Goal: Information Seeking & Learning: Learn about a topic

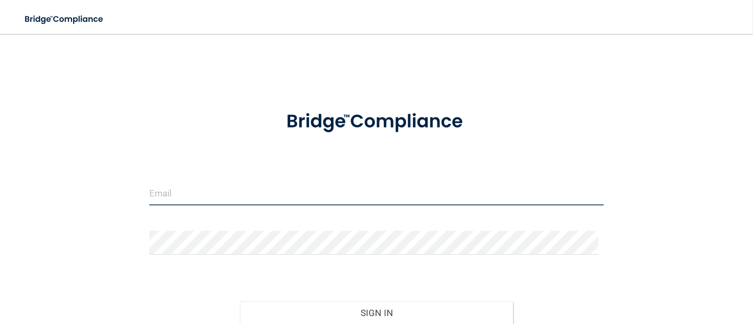
click at [422, 191] on input "email" at bounding box center [376, 194] width 455 height 24
type input "[PERSON_NAME][EMAIL_ADDRESS][PERSON_NAME][DOMAIN_NAME]"
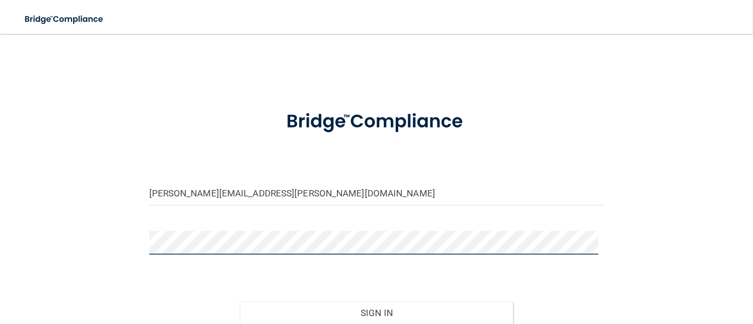
click at [240, 301] on button "Sign In" at bounding box center [376, 312] width 273 height 23
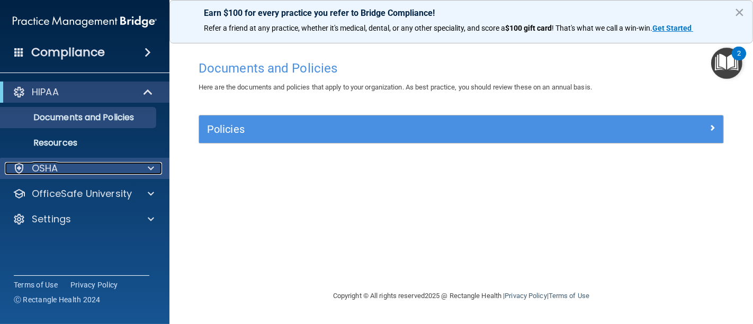
click at [149, 163] on span at bounding box center [151, 168] width 6 height 13
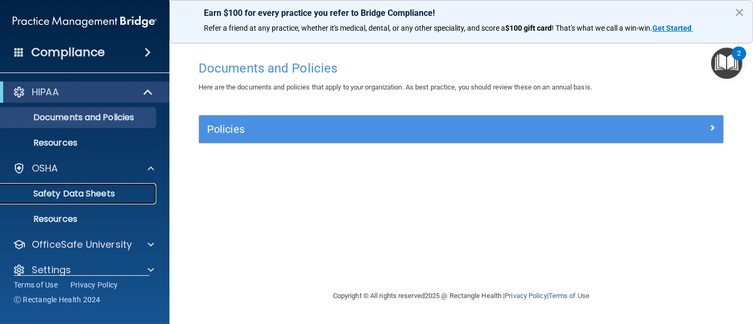
click at [122, 193] on p "Safety Data Sheets" at bounding box center [79, 193] width 145 height 11
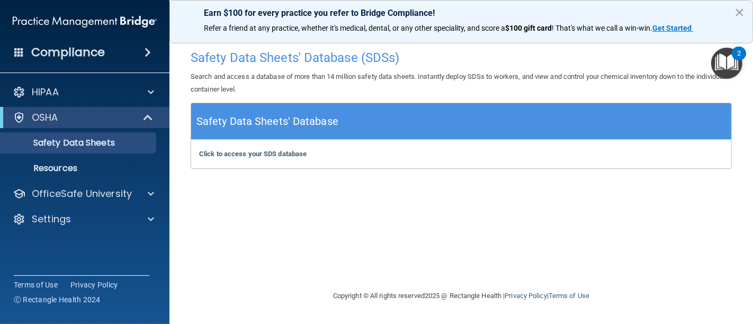
click at [230, 119] on h5 "Safety Data Sheets' Database" at bounding box center [267, 121] width 142 height 19
click at [254, 152] on b "Click to access your SDS database" at bounding box center [252, 154] width 107 height 8
click at [148, 114] on span at bounding box center [149, 117] width 9 height 13
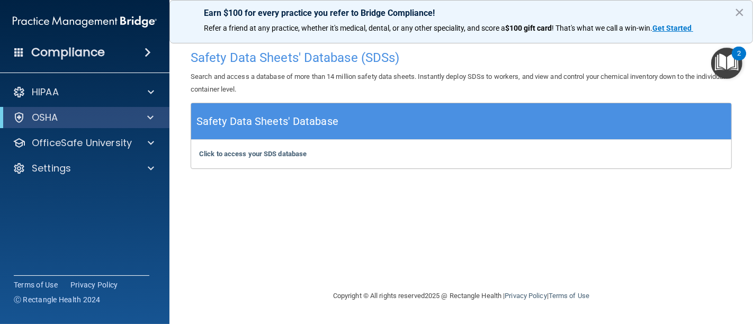
click at [145, 49] on span at bounding box center [148, 52] width 6 height 13
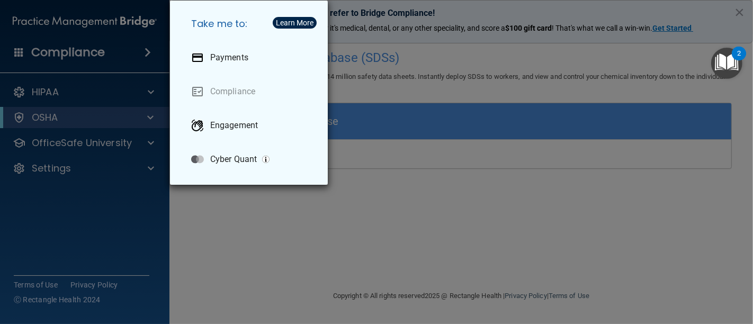
click at [99, 56] on div "Take me to: Payments Compliance Engagement Cyber Quant" at bounding box center [376, 162] width 753 height 324
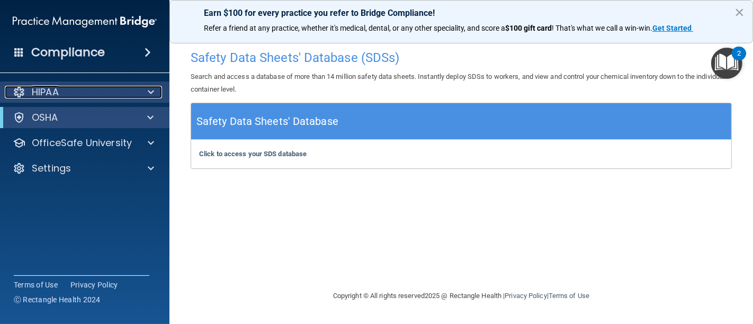
click at [56, 93] on p "HIPAA" at bounding box center [45, 92] width 27 height 13
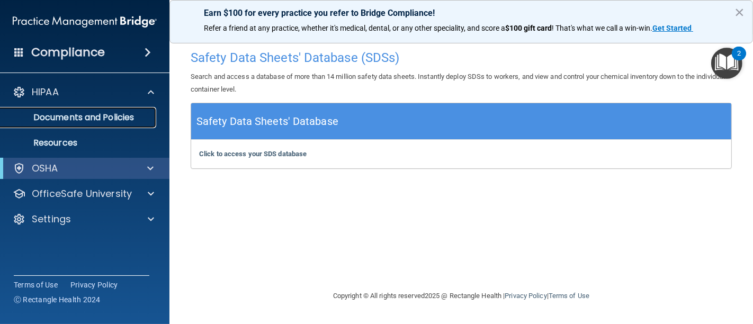
click at [85, 114] on p "Documents and Policies" at bounding box center [79, 117] width 145 height 11
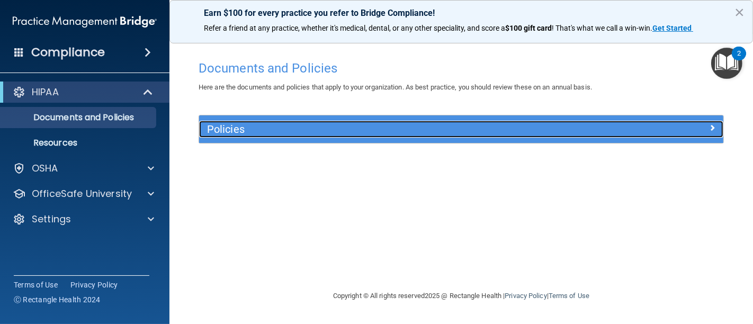
click at [710, 129] on span at bounding box center [712, 127] width 6 height 13
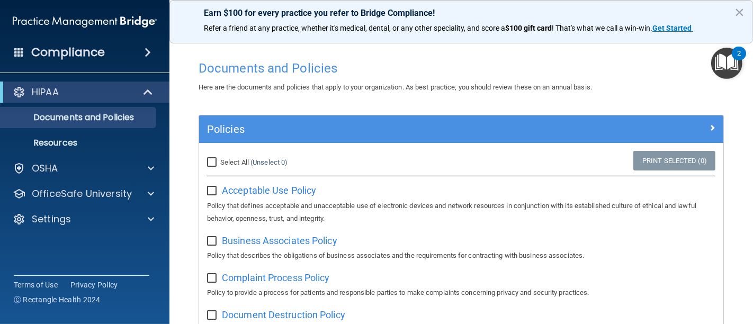
click at [211, 164] on input "Select All (Unselect 0) Unselect All" at bounding box center [213, 162] width 12 height 8
checkbox input "true"
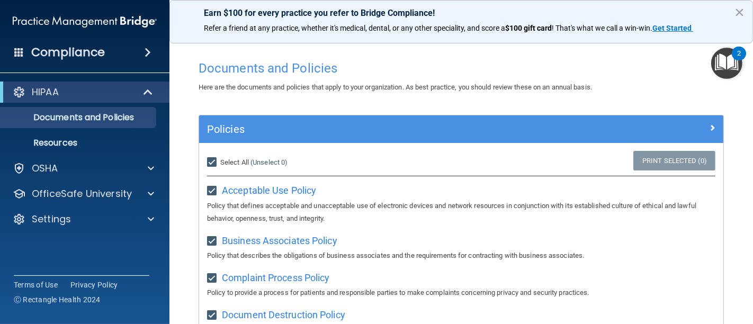
checkbox input "true"
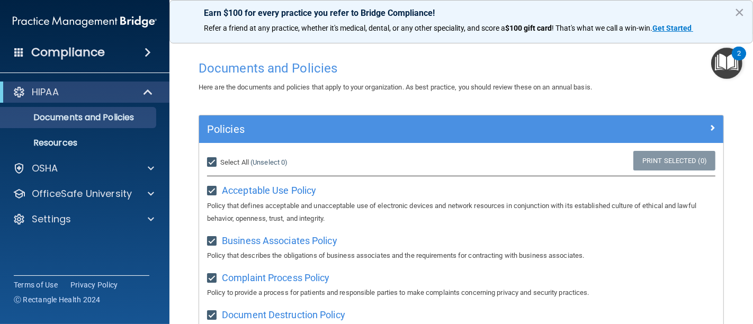
checkbox input "true"
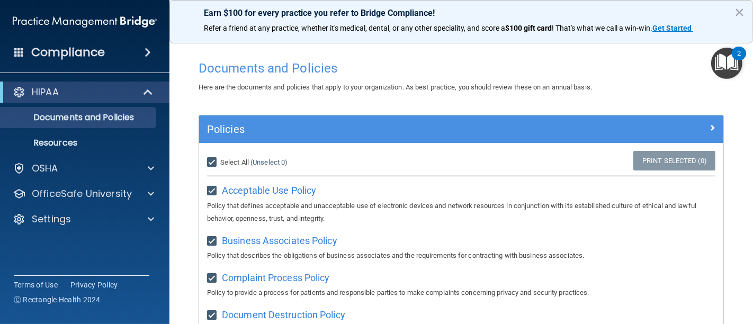
checkbox input "true"
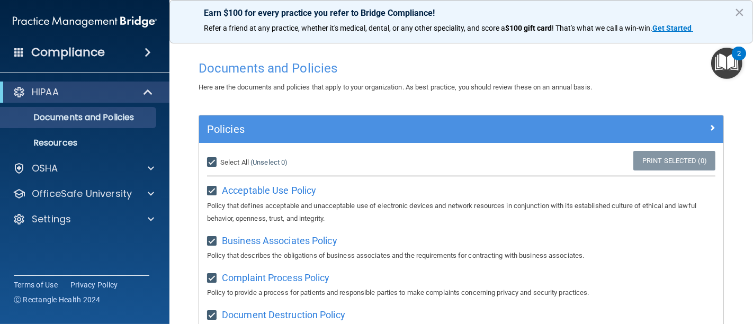
checkbox input "true"
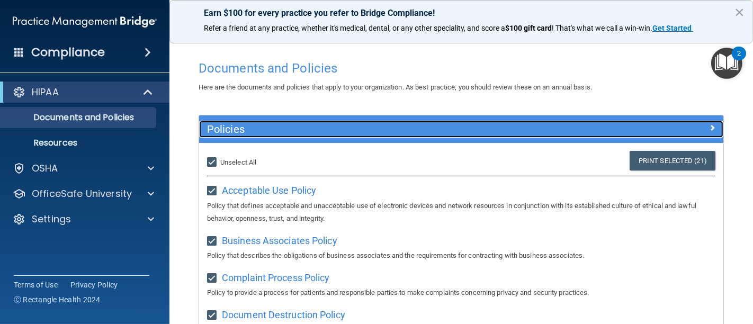
click at [697, 123] on div at bounding box center [657, 127] width 131 height 13
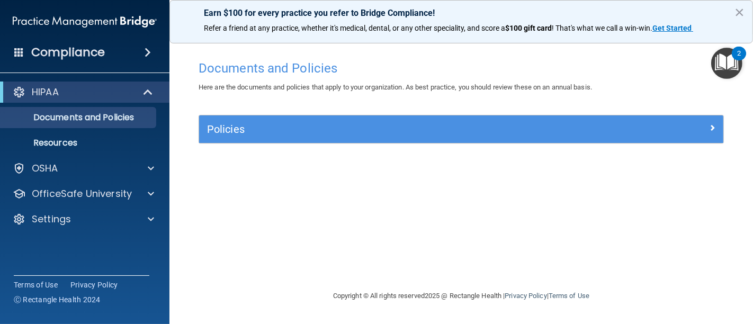
click at [719, 58] on img "Open Resource Center, 2 new notifications" at bounding box center [726, 63] width 31 height 31
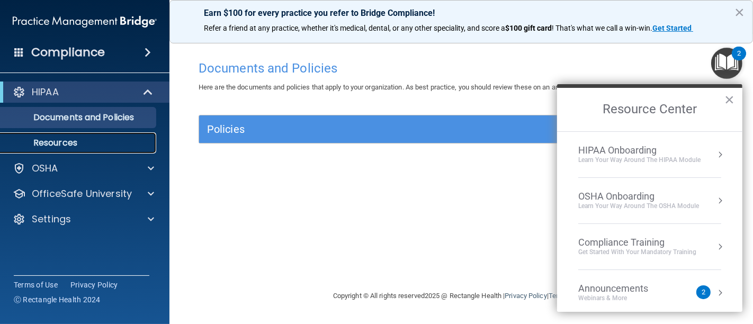
click at [83, 140] on p "Resources" at bounding box center [79, 143] width 145 height 11
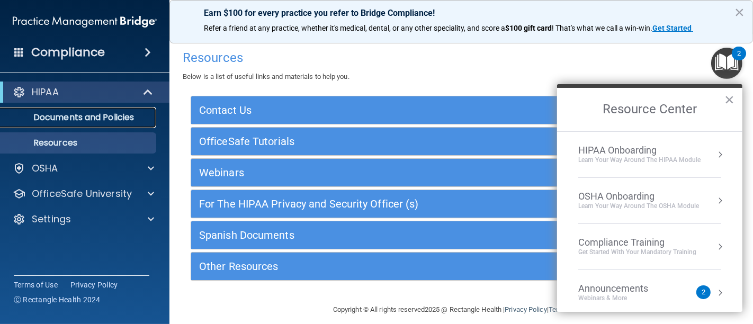
click at [87, 117] on p "Documents and Policies" at bounding box center [79, 117] width 145 height 11
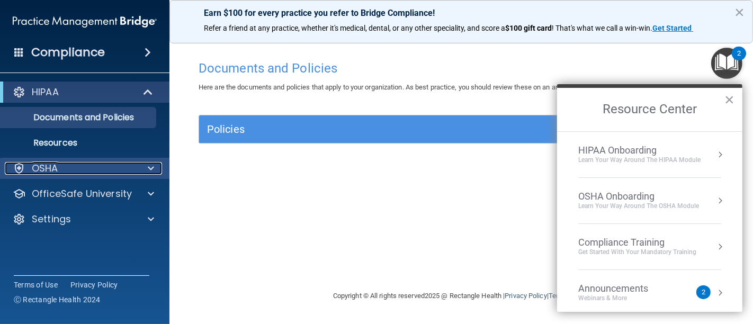
click at [77, 169] on div "OSHA" at bounding box center [70, 168] width 131 height 13
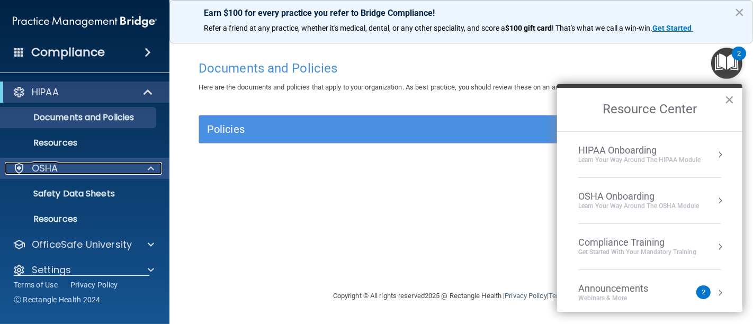
scroll to position [13, 0]
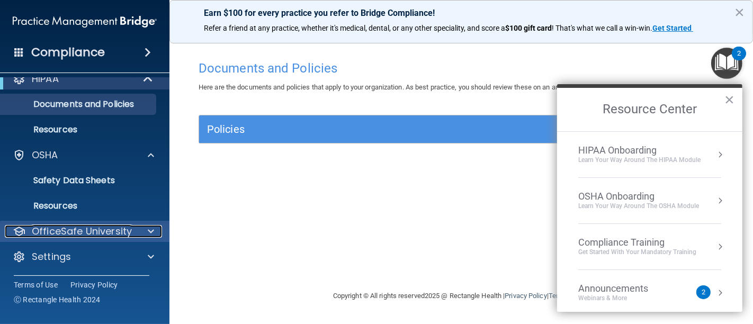
click at [97, 232] on p "OfficeSafe University" at bounding box center [82, 231] width 100 height 13
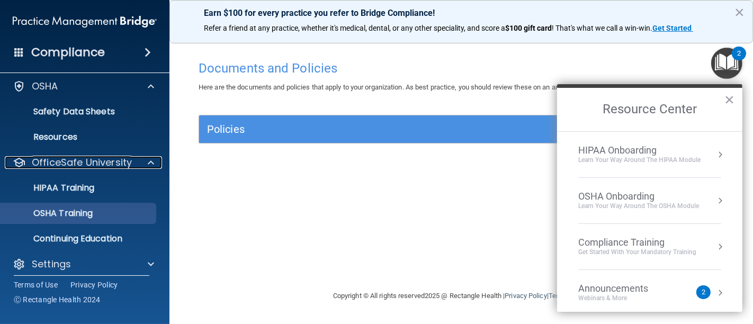
scroll to position [89, 0]
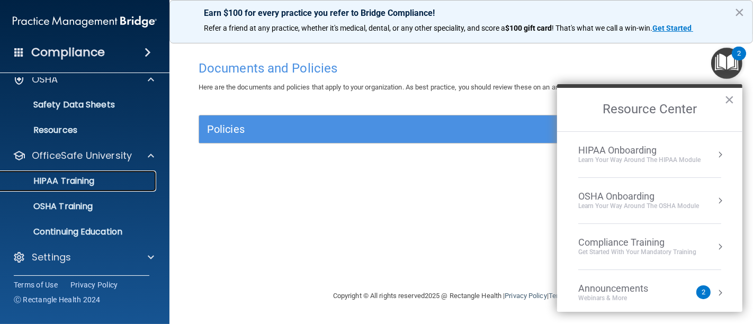
click at [85, 179] on p "HIPAA Training" at bounding box center [50, 181] width 87 height 11
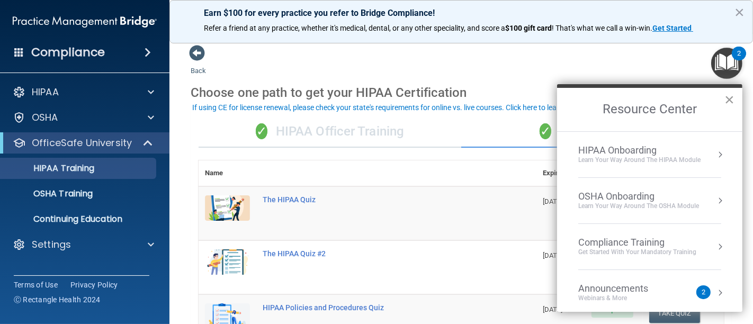
click at [733, 97] on button "×" at bounding box center [729, 99] width 10 height 17
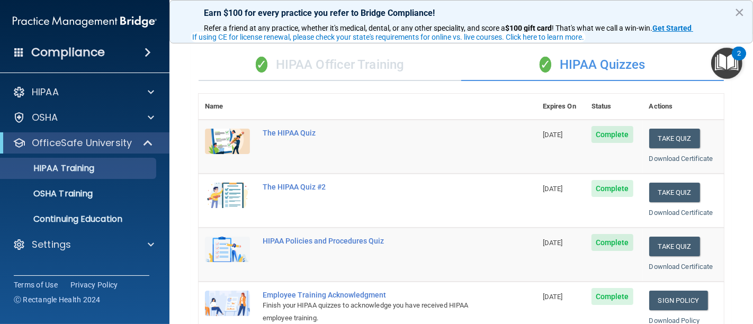
scroll to position [74, 0]
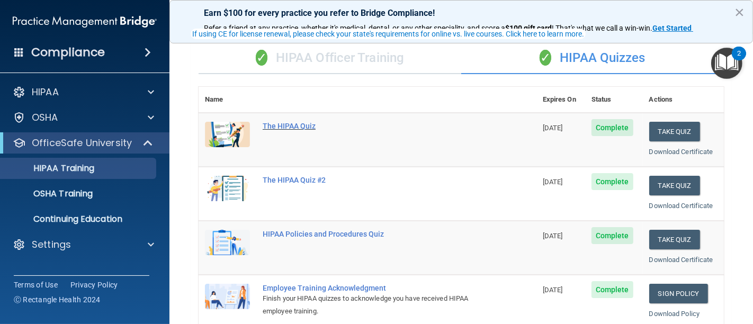
click at [296, 126] on div "The HIPAA Quiz" at bounding box center [373, 126] width 221 height 8
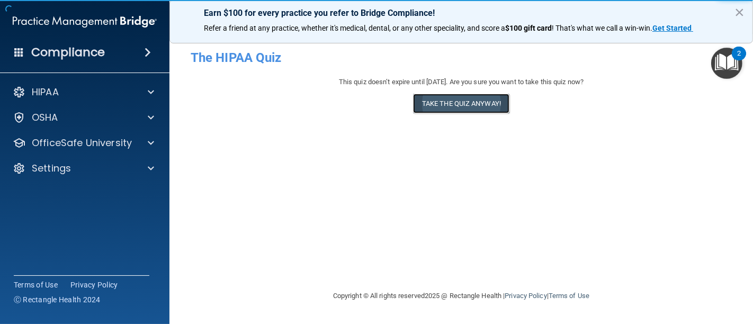
click at [458, 103] on button "Take the quiz anyway!" at bounding box center [461, 104] width 96 height 20
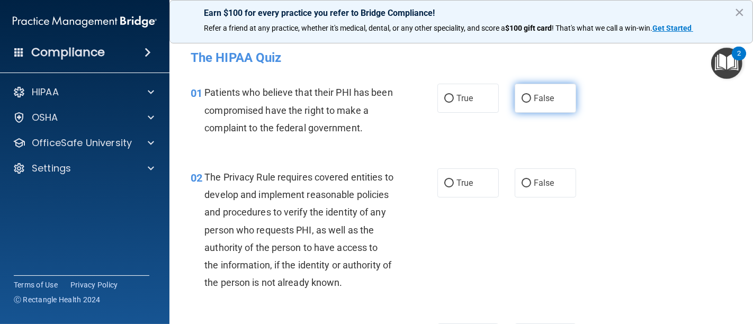
click at [521, 98] on input "False" at bounding box center [526, 99] width 10 height 8
radio input "true"
click at [521, 98] on input "False" at bounding box center [526, 99] width 10 height 8
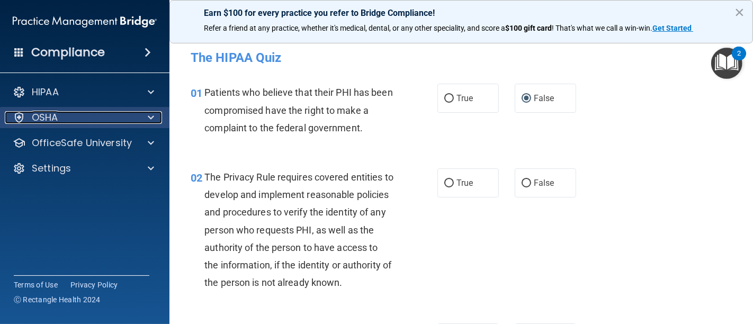
click at [59, 116] on div "OSHA" at bounding box center [70, 117] width 131 height 13
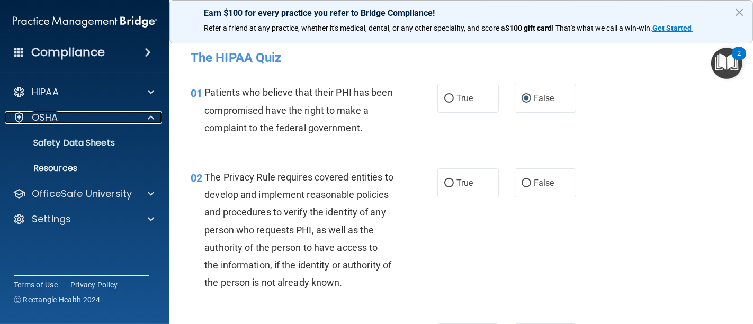
scroll to position [15, 0]
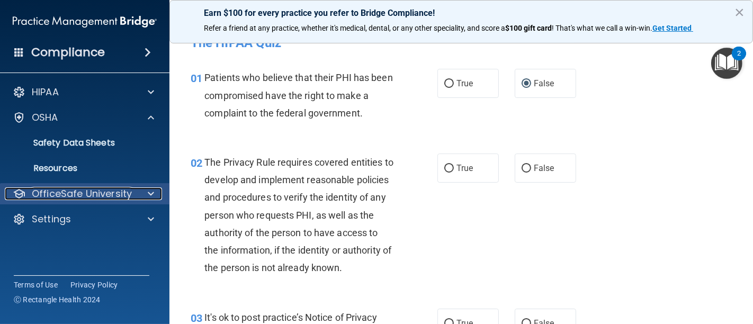
click at [109, 194] on p "OfficeSafe University" at bounding box center [82, 193] width 100 height 13
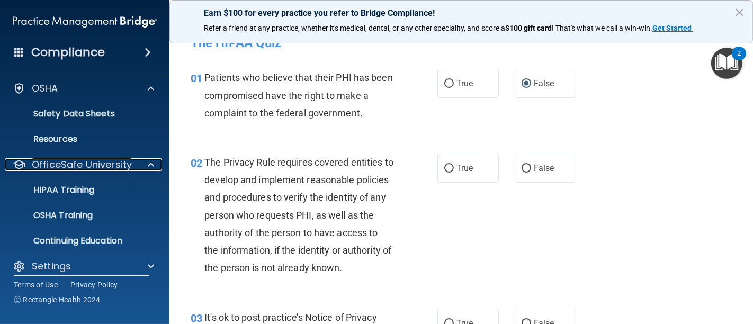
scroll to position [38, 0]
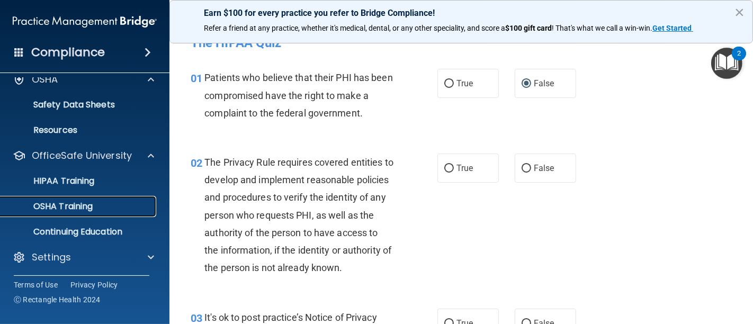
click at [74, 202] on p "OSHA Training" at bounding box center [50, 206] width 86 height 11
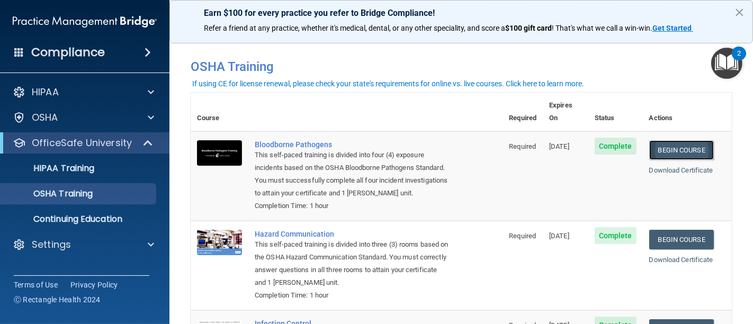
click at [678, 140] on link "Begin Course" at bounding box center [681, 150] width 65 height 20
click at [110, 165] on div "HIPAA Training" at bounding box center [79, 168] width 145 height 11
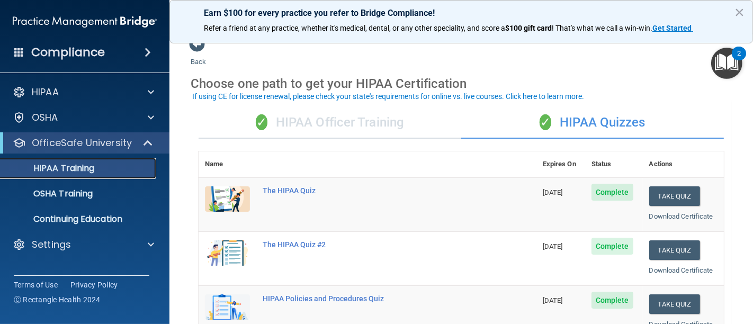
scroll to position [15, 0]
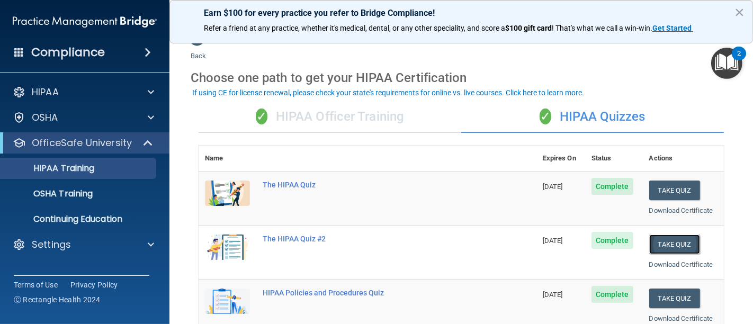
click at [662, 241] on button "Take Quiz" at bounding box center [674, 244] width 51 height 20
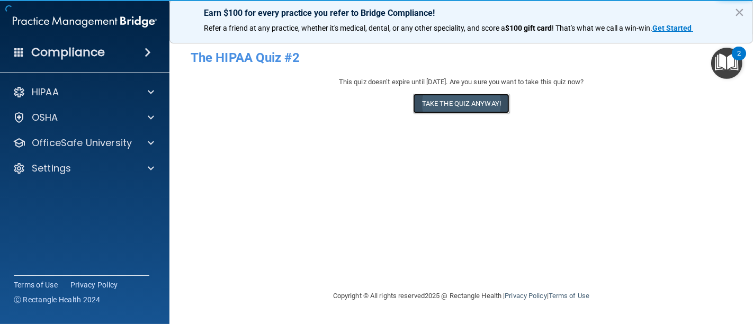
click at [462, 103] on button "Take the quiz anyway!" at bounding box center [461, 104] width 96 height 20
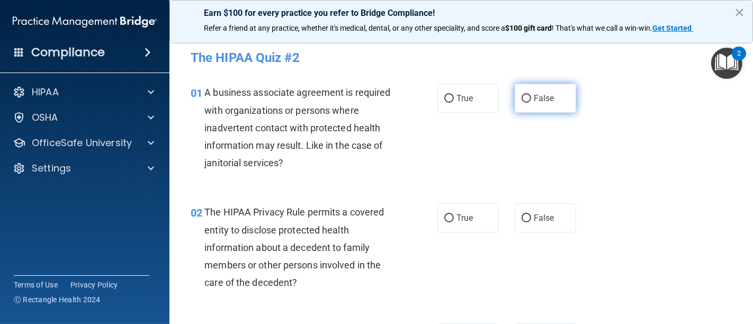
click at [521, 98] on input "False" at bounding box center [526, 99] width 10 height 8
radio input "true"
click at [444, 218] on input "True" at bounding box center [449, 218] width 10 height 8
radio input "true"
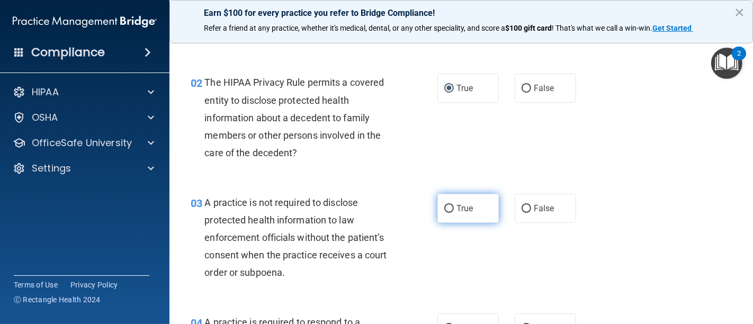
scroll to position [147, 0]
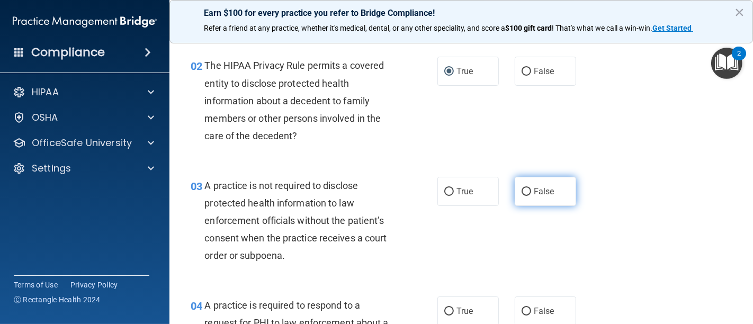
click at [521, 188] on input "False" at bounding box center [526, 192] width 10 height 8
radio input "true"
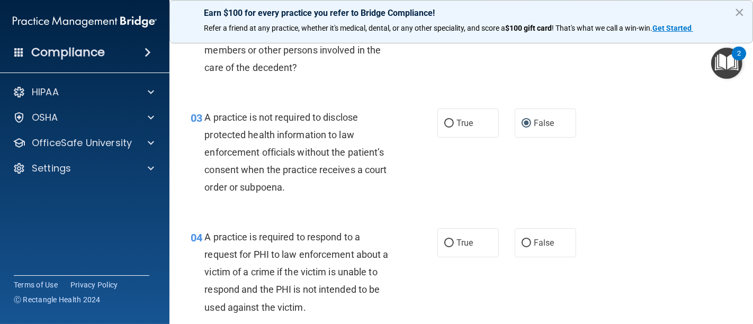
scroll to position [221, 0]
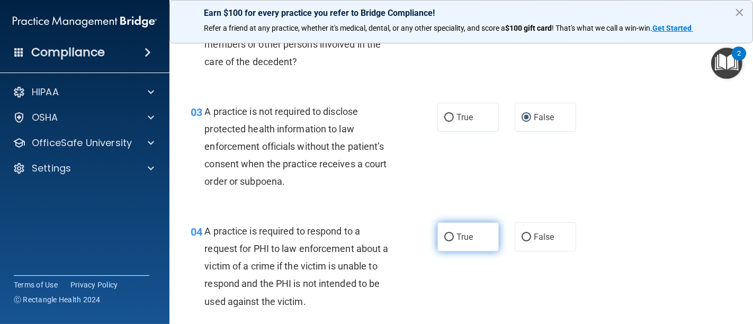
click at [448, 233] on input "True" at bounding box center [449, 237] width 10 height 8
radio input "true"
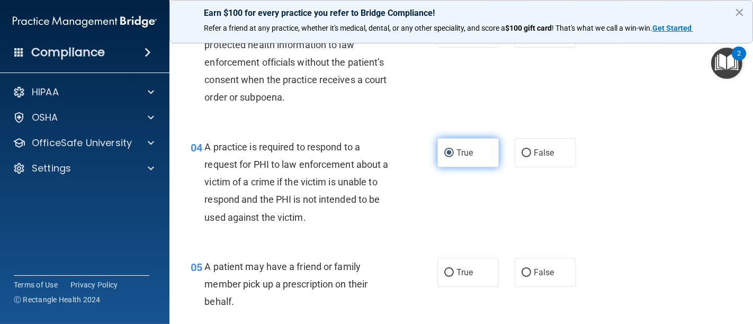
scroll to position [338, 0]
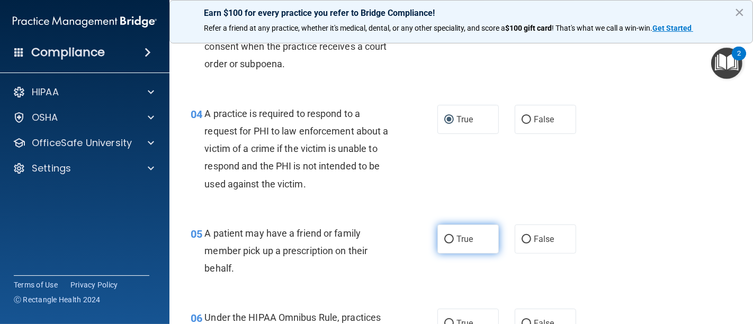
click at [447, 236] on input "True" at bounding box center [449, 240] width 10 height 8
radio input "true"
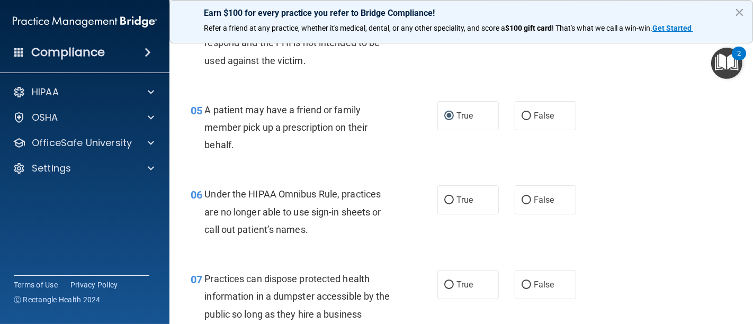
scroll to position [470, 0]
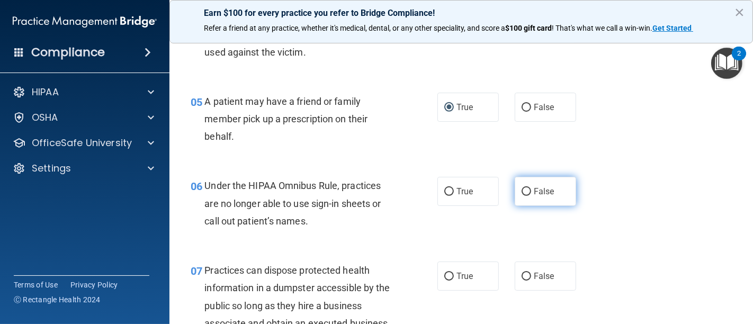
click at [521, 191] on input "False" at bounding box center [526, 192] width 10 height 8
radio input "true"
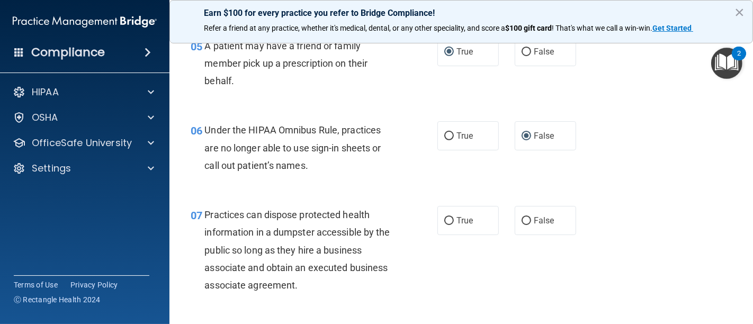
scroll to position [529, 0]
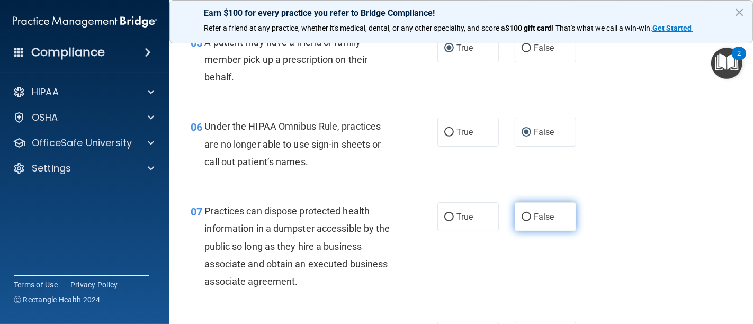
click at [525, 217] on input "False" at bounding box center [526, 217] width 10 height 8
radio input "true"
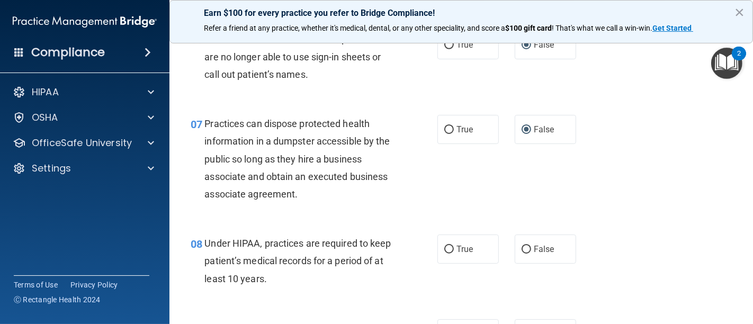
scroll to position [632, 0]
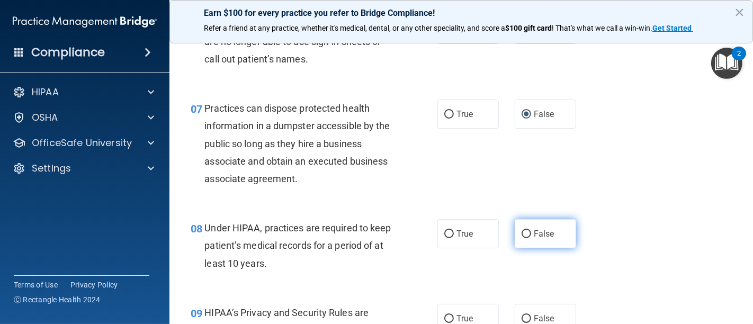
click at [521, 233] on input "False" at bounding box center [526, 234] width 10 height 8
radio input "true"
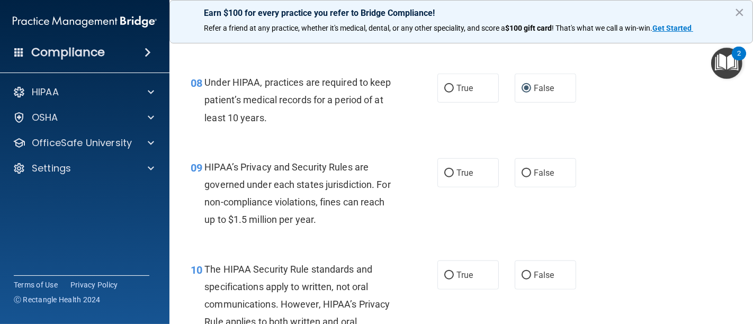
scroll to position [794, 0]
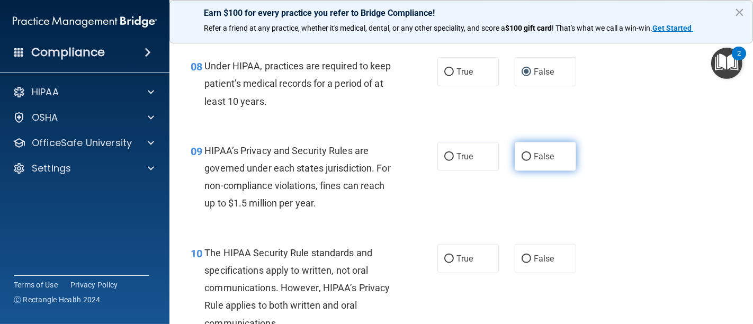
click at [521, 156] on input "False" at bounding box center [526, 157] width 10 height 8
radio input "true"
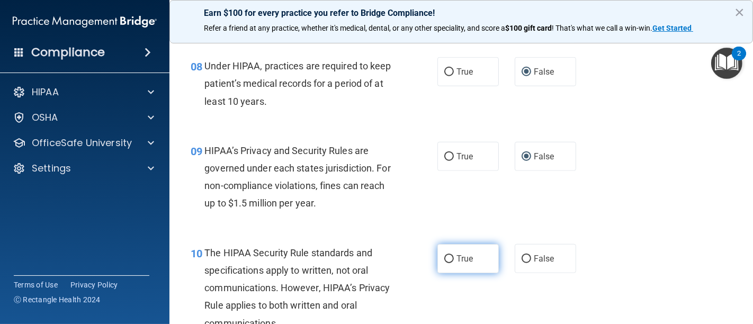
click at [446, 264] on label "True" at bounding box center [467, 258] width 61 height 29
click at [446, 263] on input "True" at bounding box center [449, 259] width 10 height 8
radio input "true"
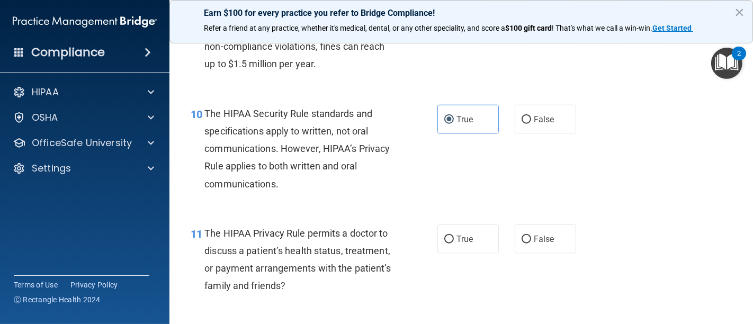
scroll to position [941, 0]
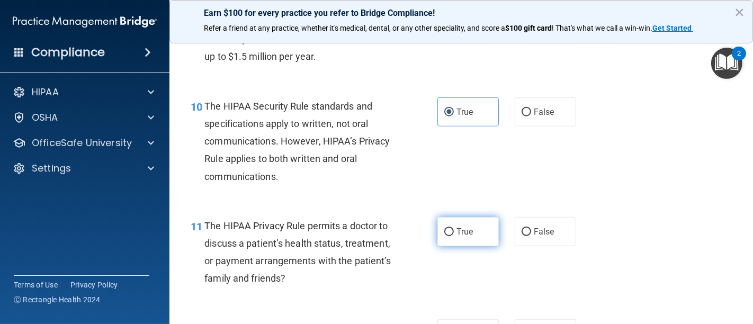
click at [446, 233] on input "True" at bounding box center [449, 232] width 10 height 8
radio input "true"
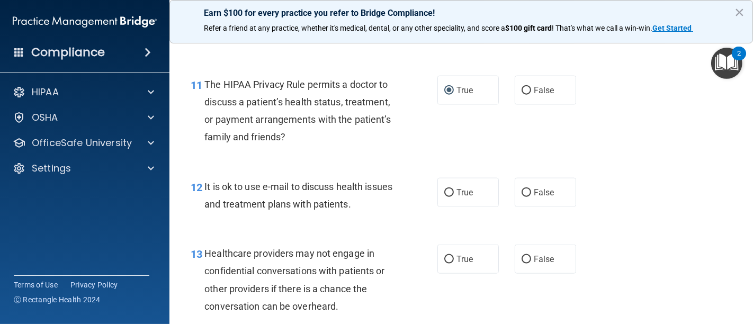
scroll to position [1088, 0]
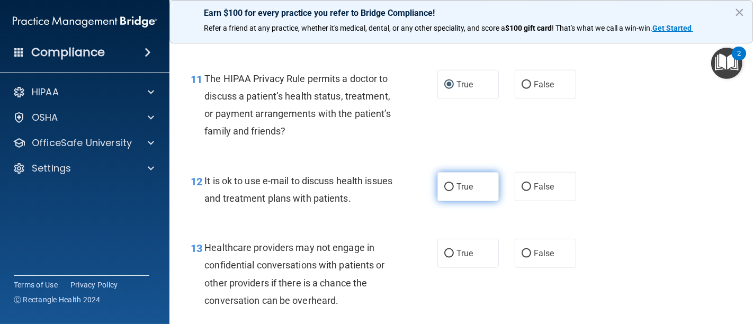
click at [445, 190] on label "True" at bounding box center [467, 186] width 61 height 29
click at [445, 190] on input "True" at bounding box center [449, 187] width 10 height 8
radio input "true"
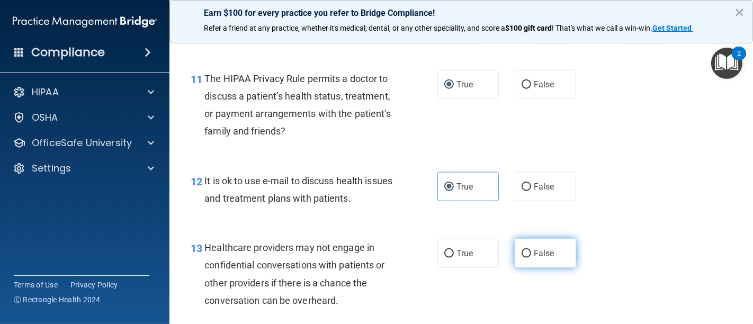
click at [523, 252] on input "False" at bounding box center [526, 254] width 10 height 8
radio input "true"
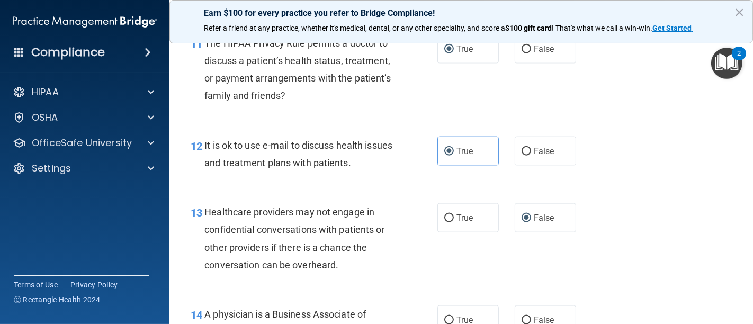
scroll to position [1205, 0]
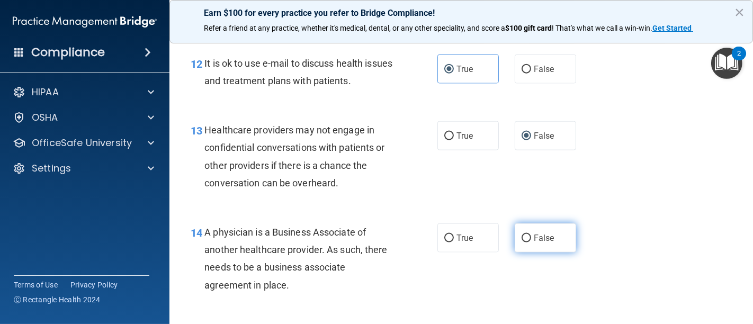
click at [521, 236] on input "False" at bounding box center [526, 238] width 10 height 8
radio input "true"
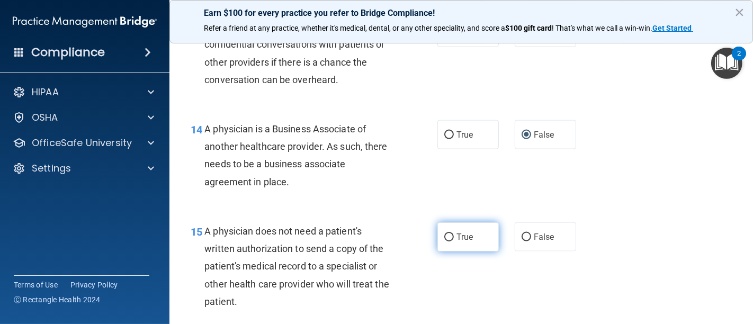
click at [465, 241] on label "True" at bounding box center [467, 236] width 61 height 29
click at [454, 241] on input "True" at bounding box center [449, 237] width 10 height 8
radio input "true"
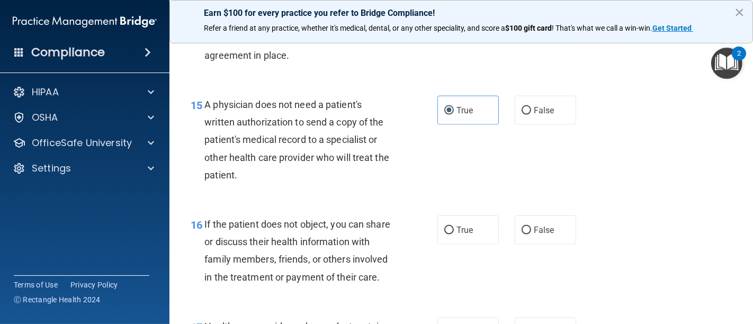
scroll to position [1441, 0]
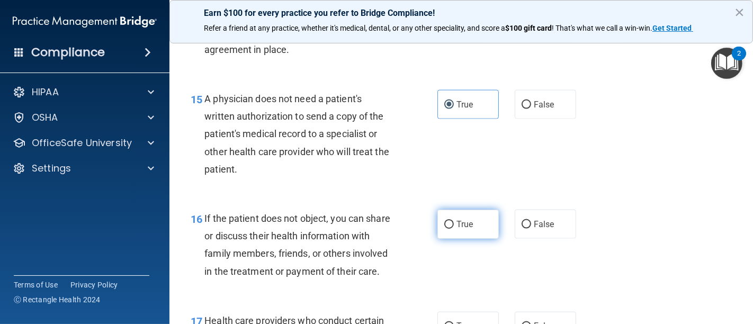
click at [456, 225] on span "True" at bounding box center [464, 224] width 16 height 10
click at [453, 225] on input "True" at bounding box center [449, 225] width 10 height 8
radio input "true"
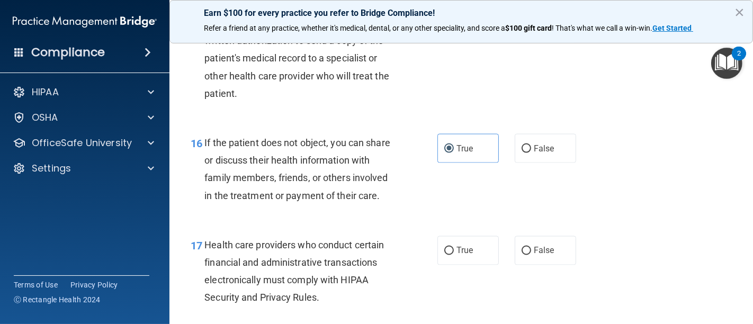
scroll to position [1558, 0]
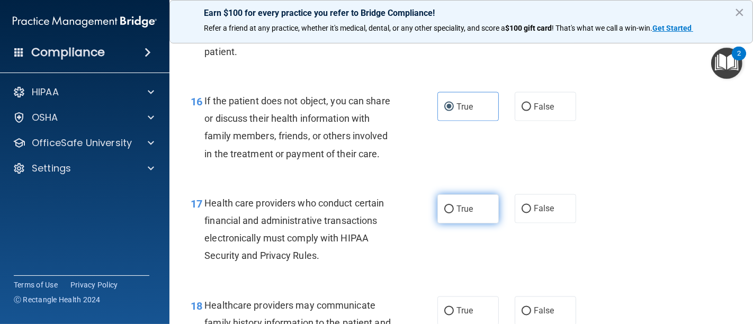
click at [457, 214] on span "True" at bounding box center [464, 209] width 16 height 10
click at [454, 213] on input "True" at bounding box center [449, 209] width 10 height 8
radio input "true"
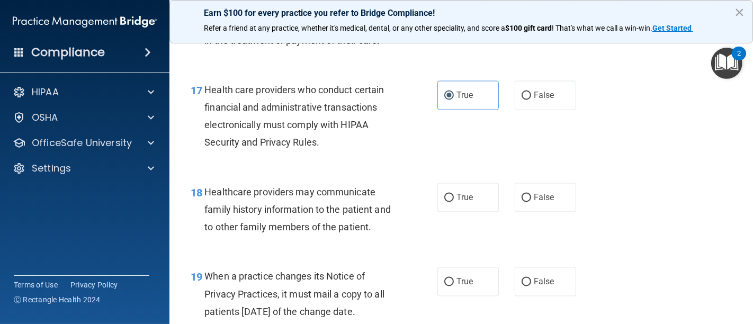
scroll to position [1676, 0]
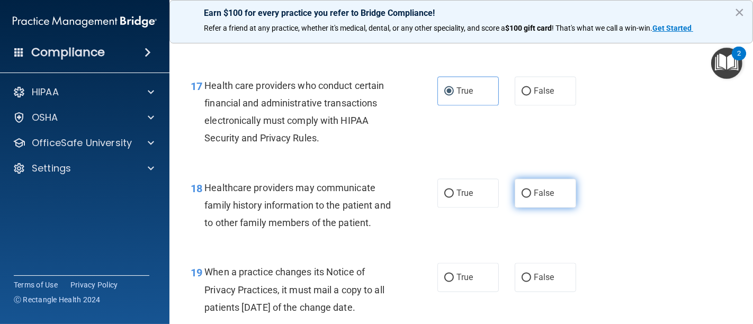
click at [522, 198] on input "False" at bounding box center [526, 194] width 10 height 8
radio input "true"
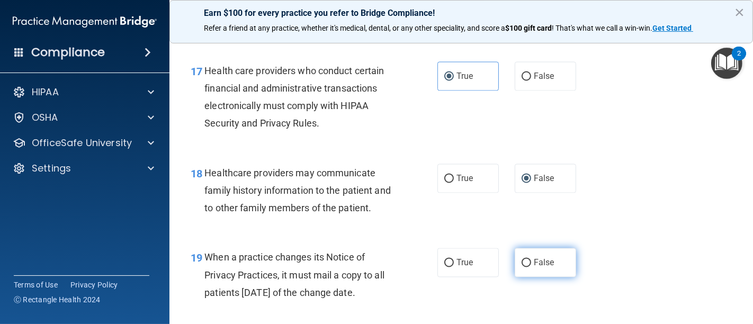
scroll to position [1779, 0]
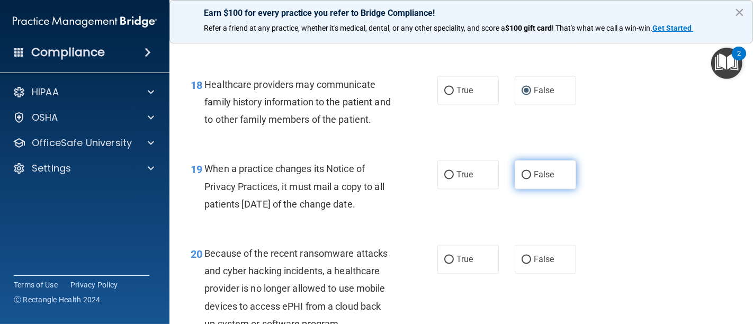
click at [526, 189] on label "False" at bounding box center [544, 174] width 61 height 29
click at [526, 179] on input "False" at bounding box center [526, 175] width 10 height 8
radio input "true"
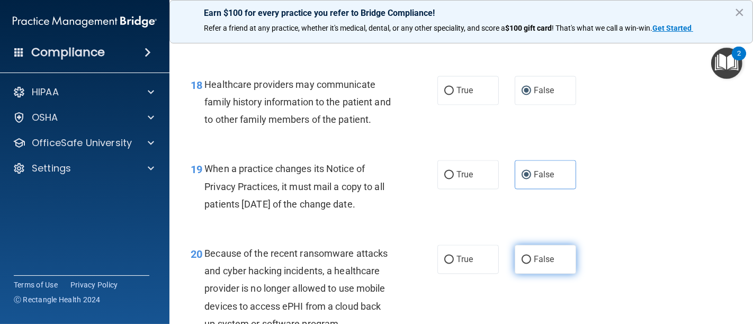
click at [521, 264] on input "False" at bounding box center [526, 260] width 10 height 8
radio input "true"
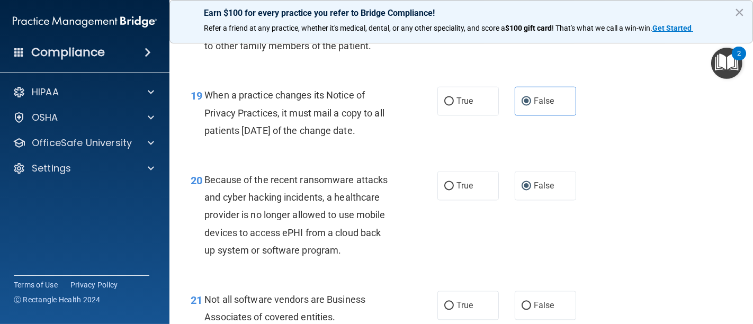
scroll to position [1911, 0]
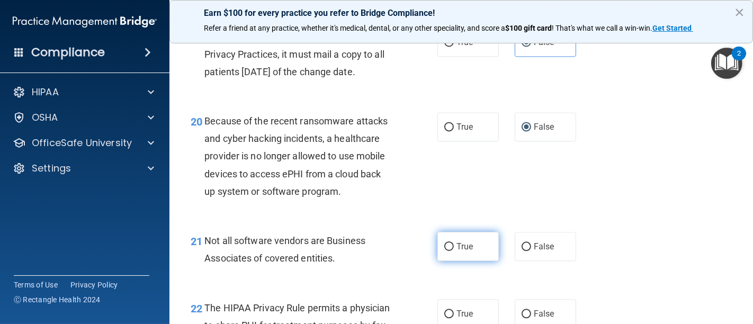
click at [456, 251] on span "True" at bounding box center [464, 246] width 16 height 10
click at [452, 251] on input "True" at bounding box center [449, 247] width 10 height 8
radio input "true"
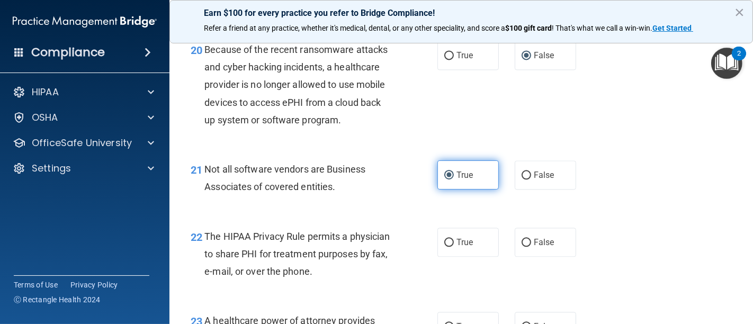
scroll to position [2029, 0]
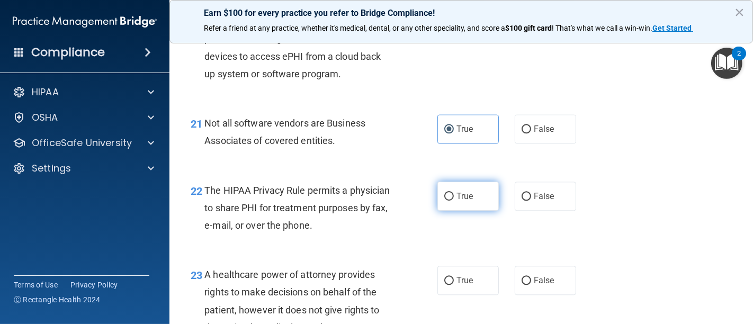
click at [448, 201] on input "True" at bounding box center [449, 197] width 10 height 8
radio input "true"
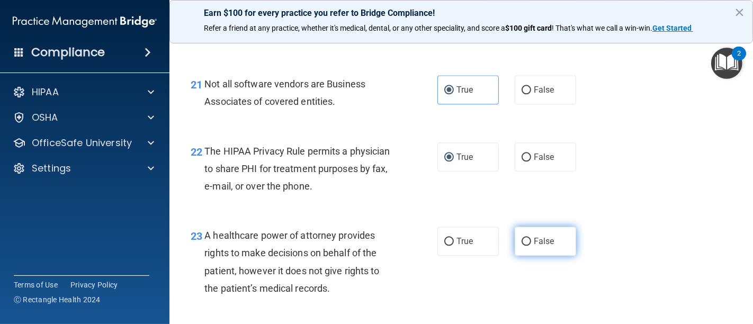
scroll to position [2073, 0]
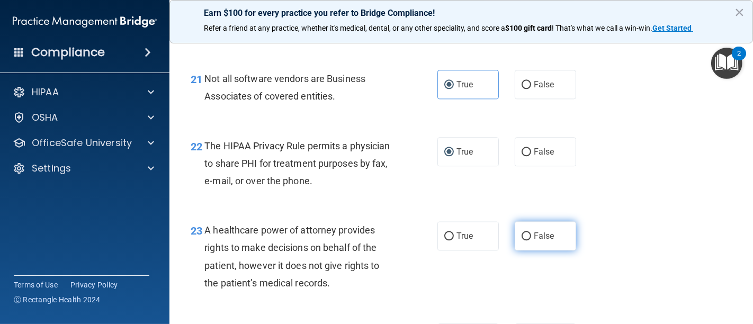
click at [521, 240] on input "False" at bounding box center [526, 236] width 10 height 8
radio input "true"
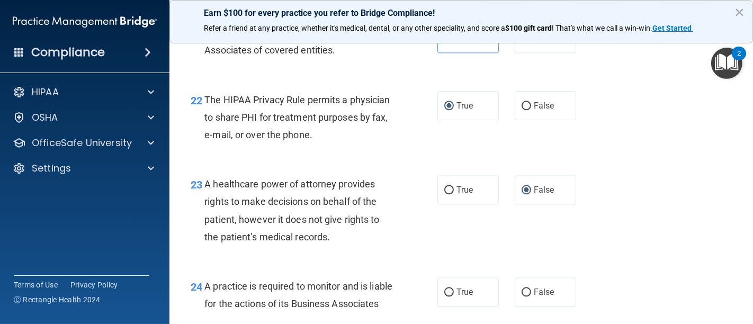
scroll to position [2132, 0]
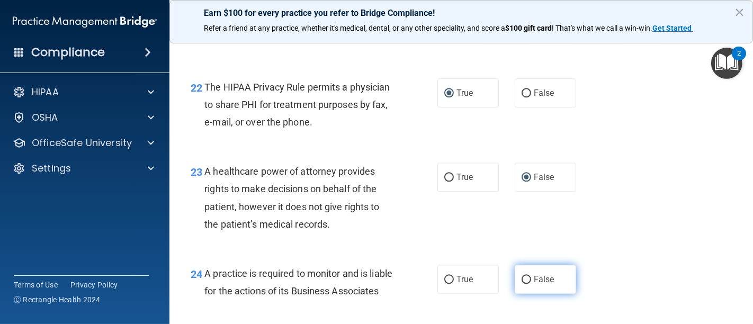
click at [518, 288] on label "False" at bounding box center [544, 279] width 61 height 29
click at [521, 284] on input "False" at bounding box center [526, 280] width 10 height 8
radio input "true"
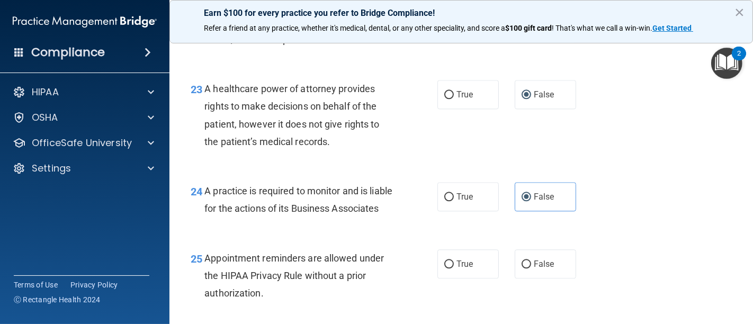
scroll to position [2220, 0]
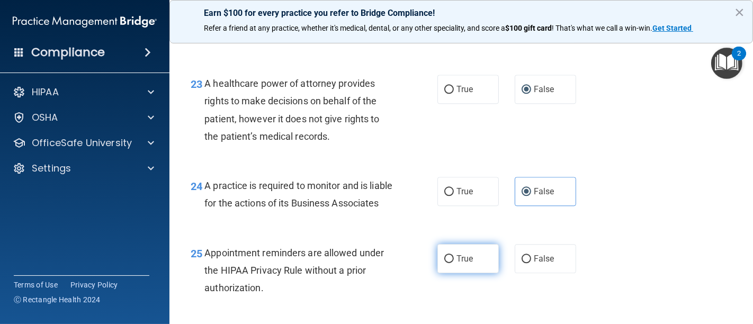
click at [470, 273] on label "True" at bounding box center [467, 258] width 61 height 29
click at [454, 263] on input "True" at bounding box center [449, 259] width 10 height 8
radio input "true"
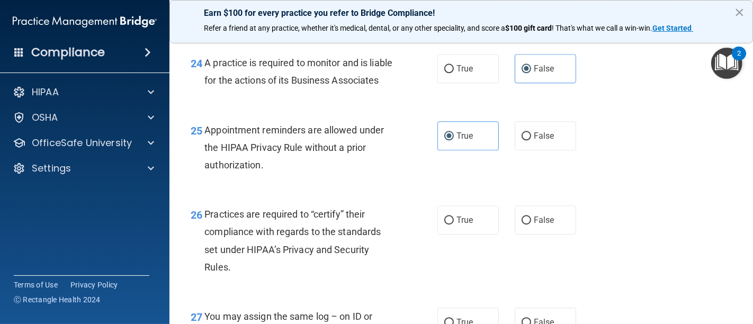
scroll to position [2352, 0]
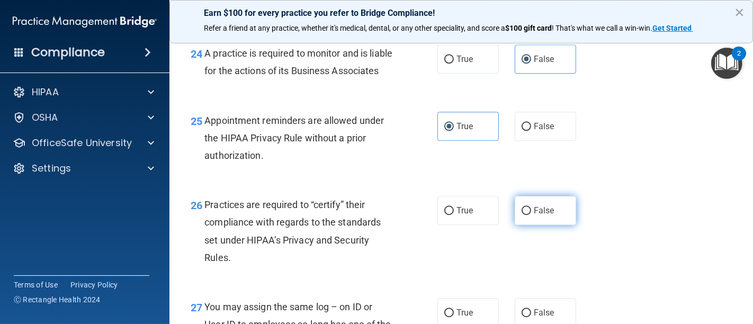
click at [534, 215] on span "False" at bounding box center [544, 210] width 21 height 10
click at [530, 215] on input "False" at bounding box center [526, 211] width 10 height 8
radio input "true"
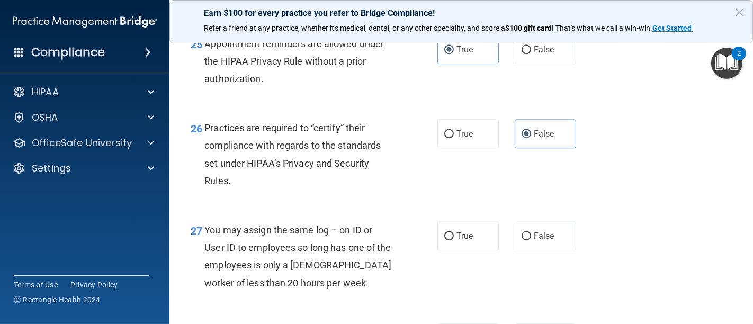
scroll to position [2441, 0]
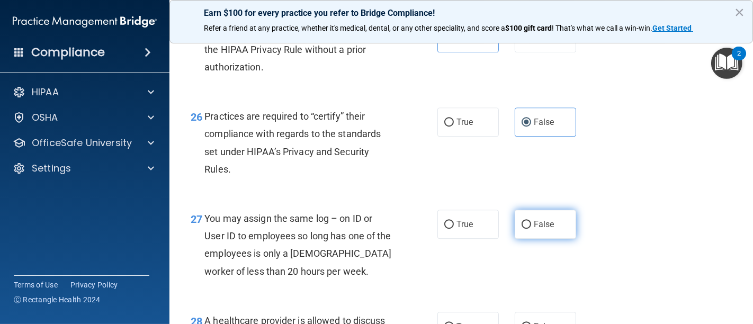
click at [534, 229] on span "False" at bounding box center [544, 224] width 21 height 10
click at [530, 229] on input "False" at bounding box center [526, 225] width 10 height 8
radio input "true"
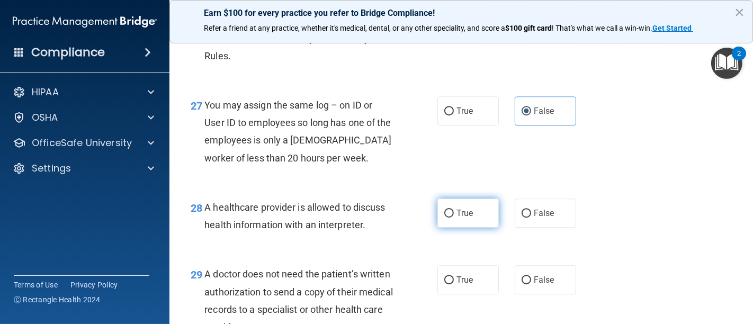
scroll to position [2558, 0]
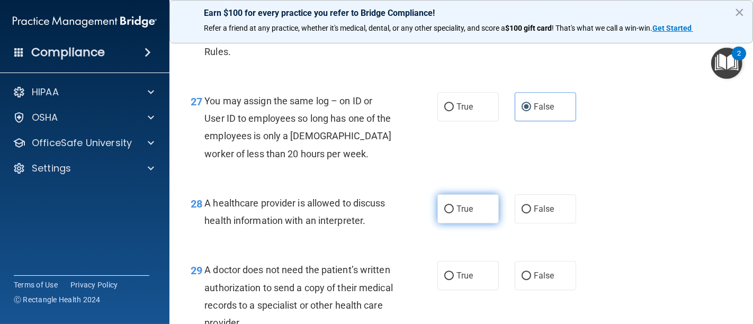
click at [464, 214] on span "True" at bounding box center [464, 209] width 16 height 10
click at [454, 213] on input "True" at bounding box center [449, 209] width 10 height 8
radio input "true"
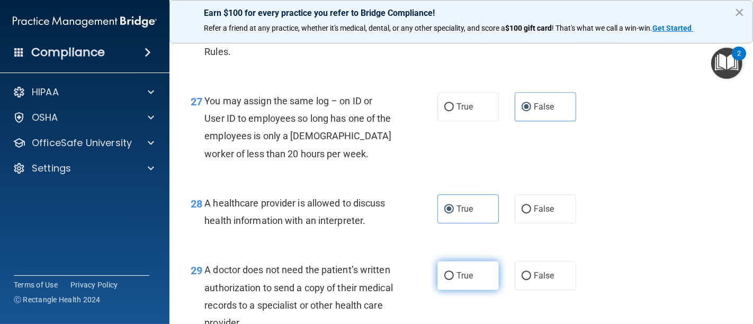
click at [456, 290] on label "True" at bounding box center [467, 275] width 61 height 29
click at [454, 280] on input "True" at bounding box center [449, 276] width 10 height 8
radio input "true"
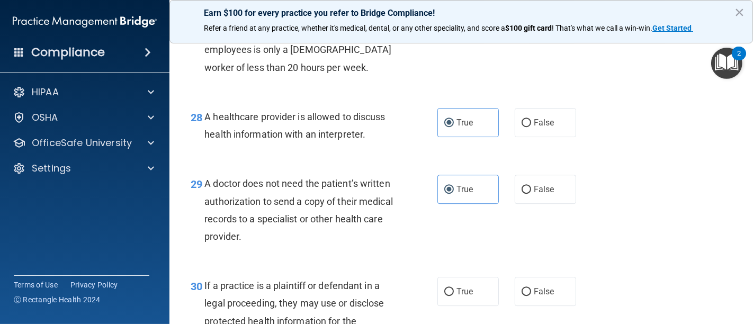
scroll to position [2705, 0]
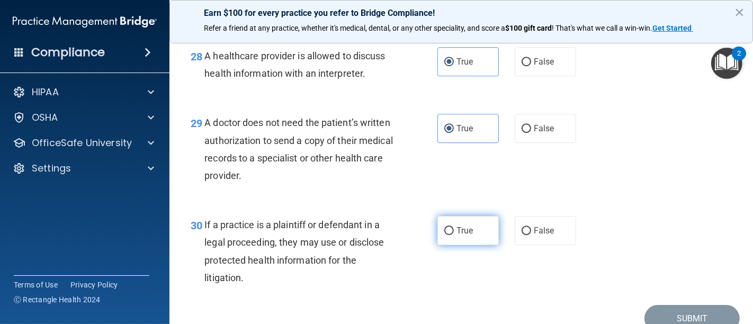
click at [458, 236] on span "True" at bounding box center [464, 230] width 16 height 10
click at [454, 235] on input "True" at bounding box center [449, 231] width 10 height 8
radio input "true"
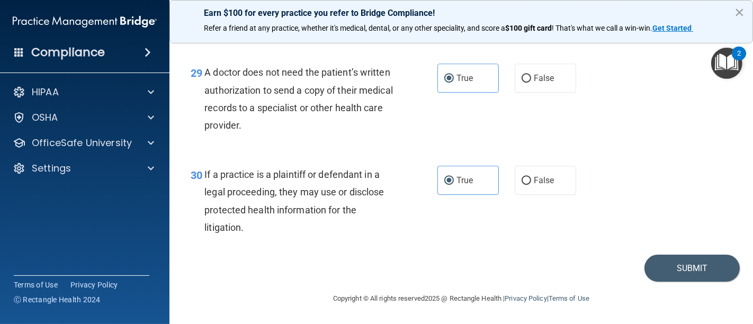
scroll to position [2789, 0]
click at [667, 262] on button "Submit" at bounding box center [691, 268] width 95 height 27
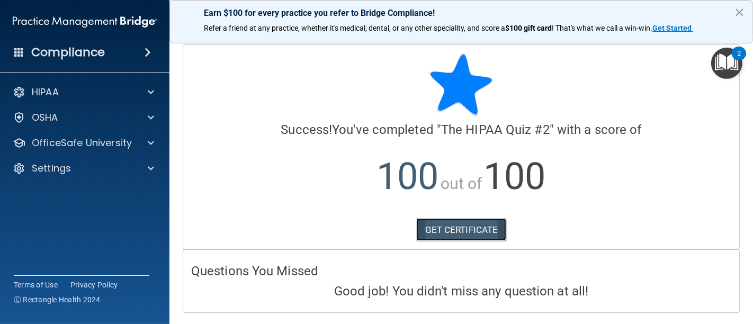
click at [441, 227] on link "GET CERTIFICATE" at bounding box center [461, 229] width 91 height 23
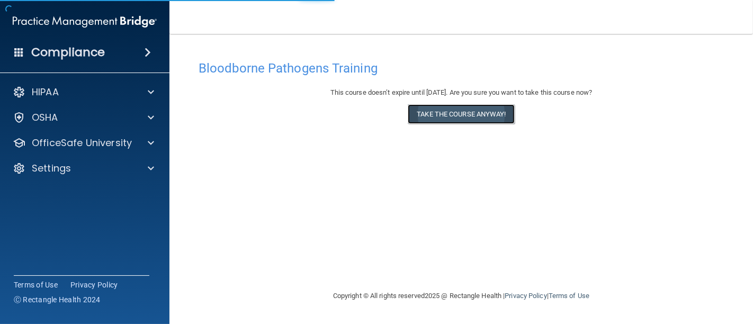
click at [459, 112] on button "Take the course anyway!" at bounding box center [461, 114] width 106 height 20
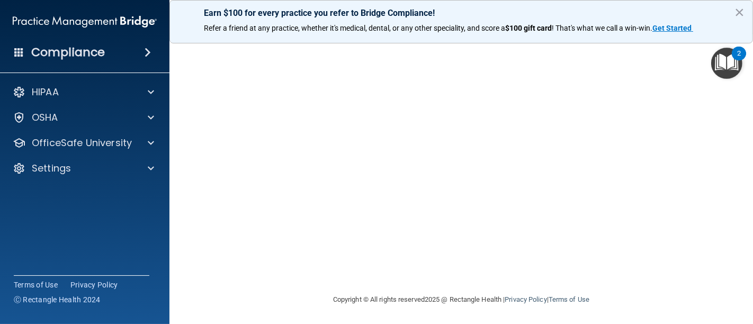
scroll to position [58, 0]
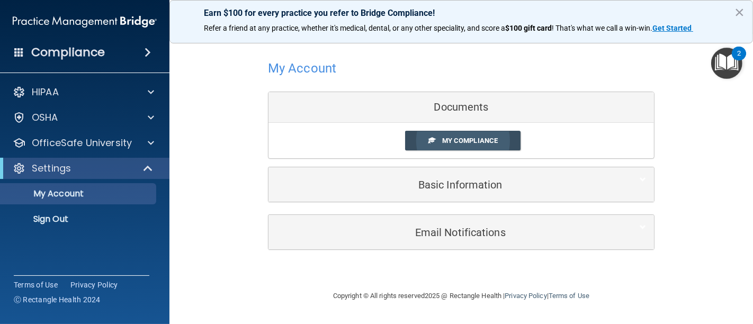
click at [476, 139] on span "My Compliance" at bounding box center [470, 141] width 56 height 8
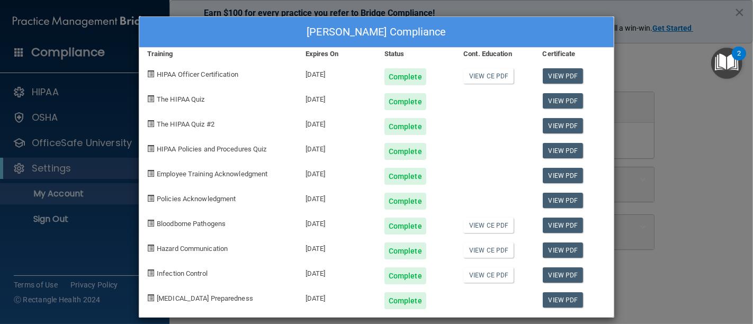
click at [173, 100] on span "The HIPAA Quiz" at bounding box center [181, 99] width 48 height 8
click at [398, 101] on div "Complete" at bounding box center [405, 101] width 42 height 17
click at [652, 39] on div "Tiffany Rathmanner's Compliance Training Expires On Status Cont. Education Cert…" at bounding box center [376, 162] width 753 height 324
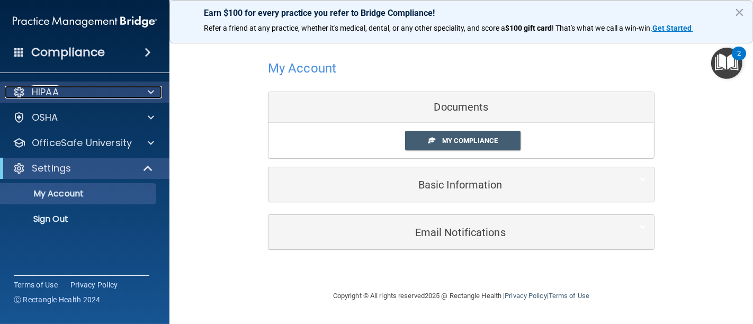
click at [95, 91] on div "HIPAA" at bounding box center [70, 92] width 131 height 13
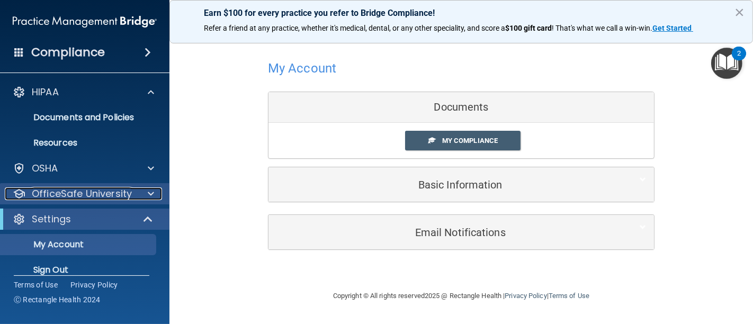
click at [113, 193] on p "OfficeSafe University" at bounding box center [82, 193] width 100 height 13
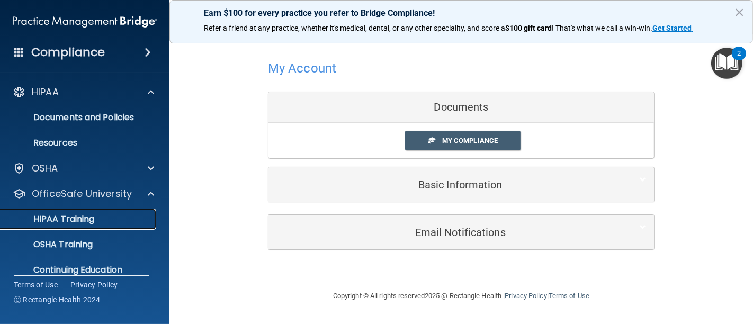
click at [78, 218] on p "HIPAA Training" at bounding box center [50, 219] width 87 height 11
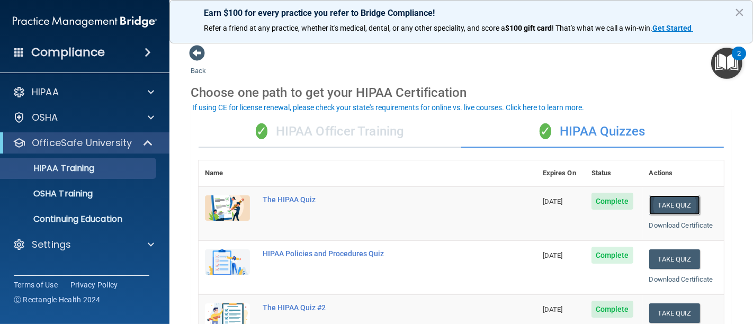
click at [667, 201] on button "Take Quiz" at bounding box center [674, 205] width 51 height 20
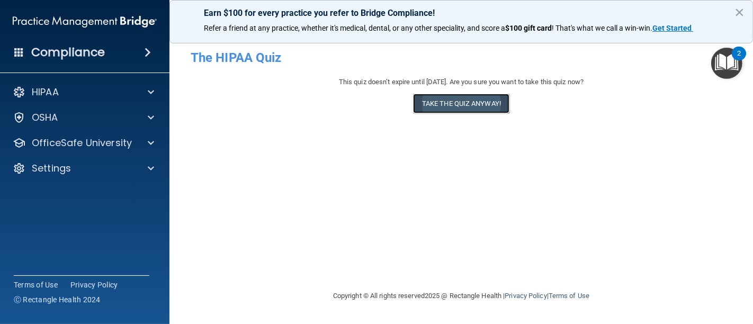
click at [464, 104] on button "Take the quiz anyway!" at bounding box center [461, 104] width 96 height 20
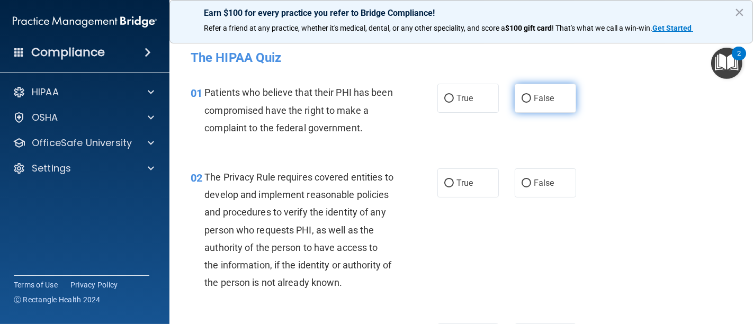
click at [523, 98] on input "False" at bounding box center [526, 99] width 10 height 8
radio input "true"
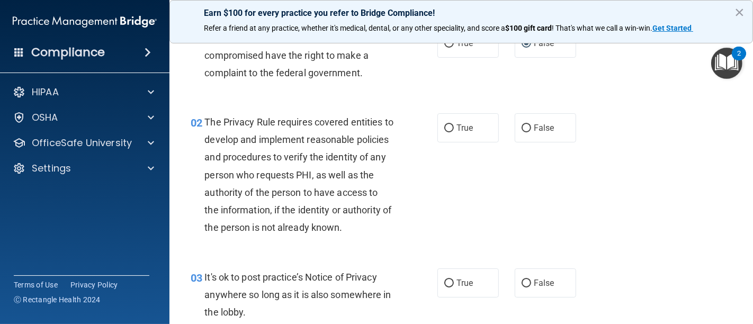
scroll to position [59, 0]
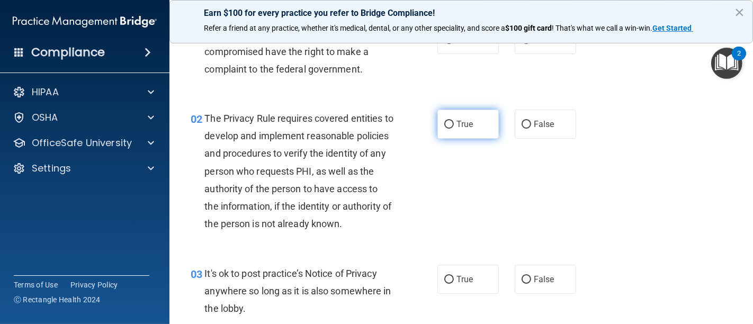
click at [446, 127] on input "True" at bounding box center [449, 125] width 10 height 8
radio input "true"
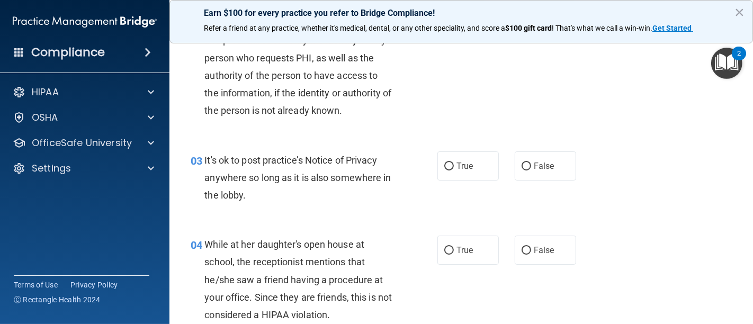
scroll to position [191, 0]
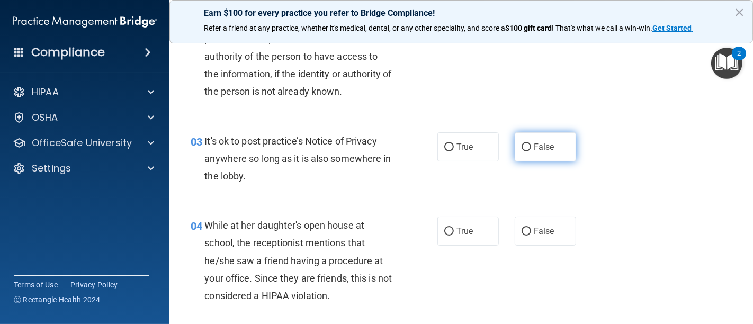
click at [521, 151] on input "False" at bounding box center [526, 147] width 10 height 8
radio input "true"
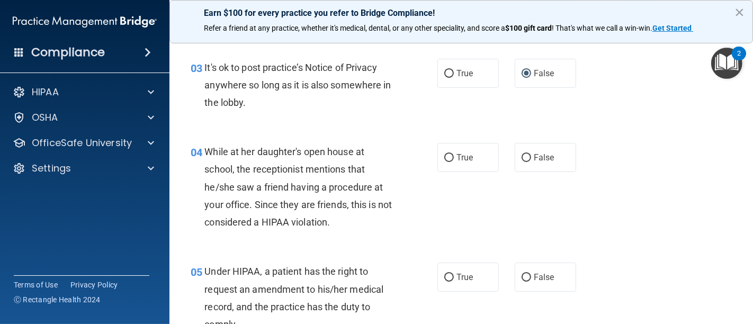
scroll to position [279, 0]
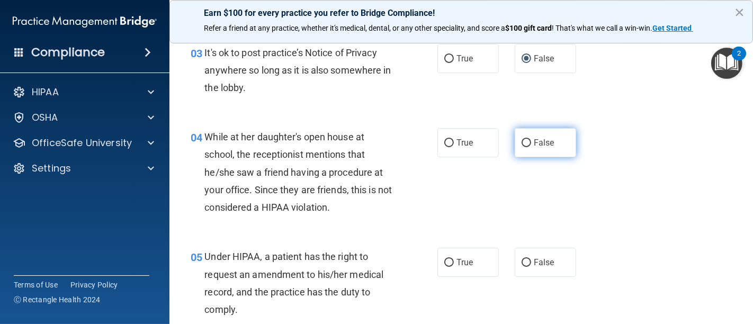
click at [521, 147] on input "False" at bounding box center [526, 143] width 10 height 8
radio input "true"
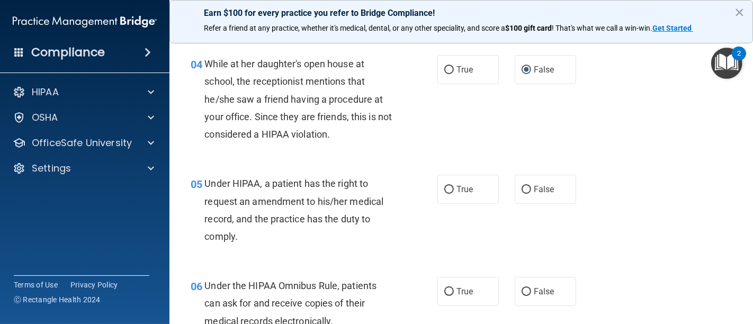
scroll to position [367, 0]
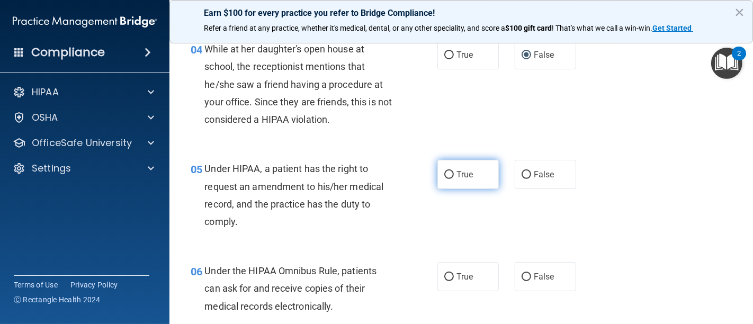
click at [445, 179] on input "True" at bounding box center [449, 175] width 10 height 8
radio input "true"
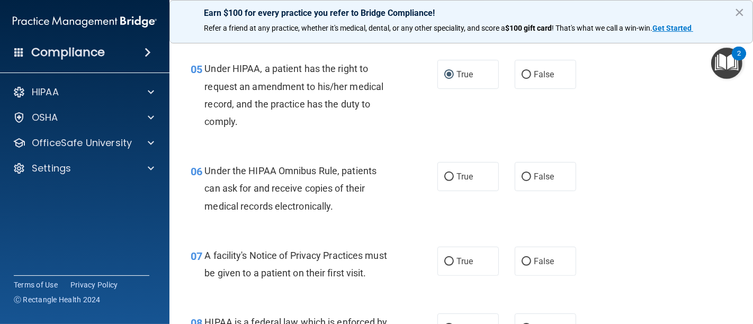
scroll to position [485, 0]
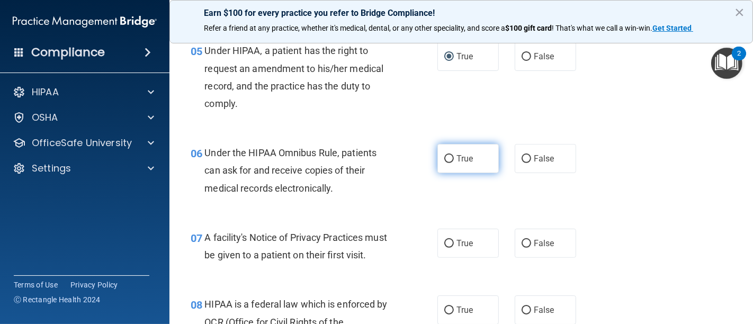
click at [446, 163] on input "True" at bounding box center [449, 159] width 10 height 8
radio input "true"
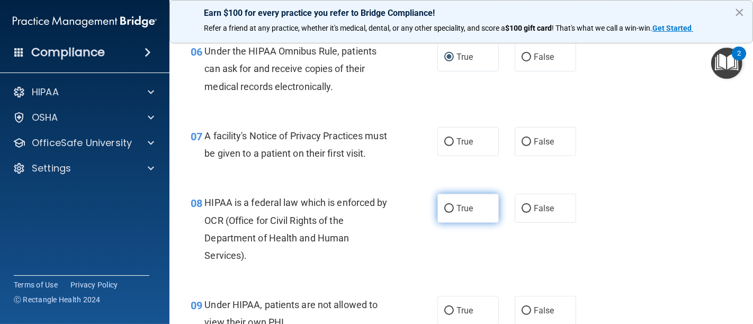
scroll to position [588, 0]
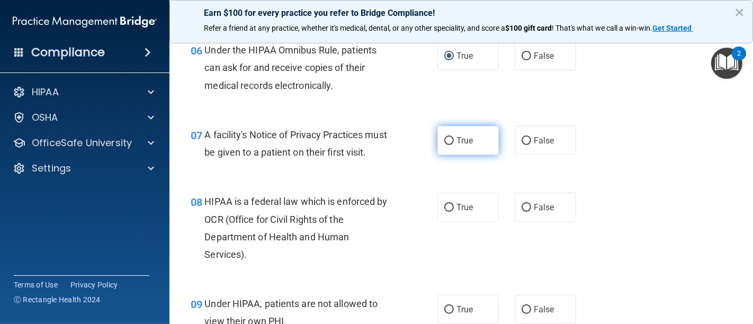
click at [445, 155] on label "True" at bounding box center [467, 140] width 61 height 29
click at [445, 145] on input "True" at bounding box center [449, 141] width 10 height 8
radio input "true"
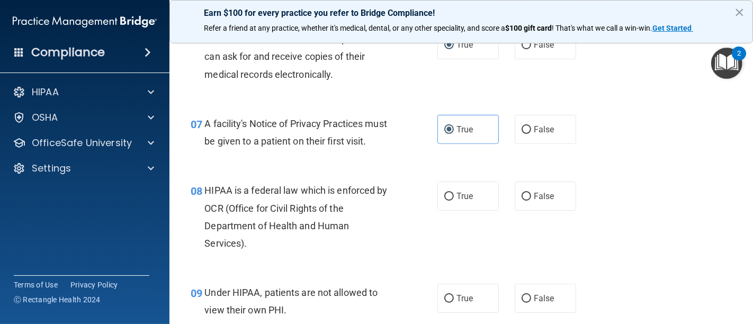
scroll to position [691, 0]
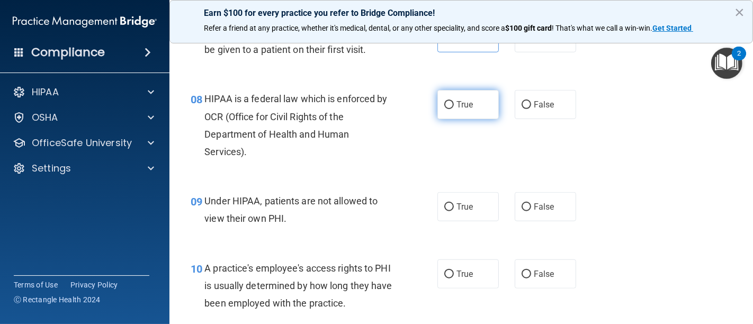
click at [444, 109] on input "True" at bounding box center [449, 105] width 10 height 8
radio input "true"
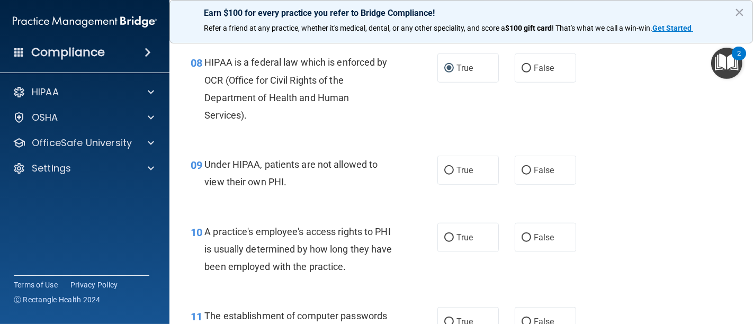
scroll to position [720, 0]
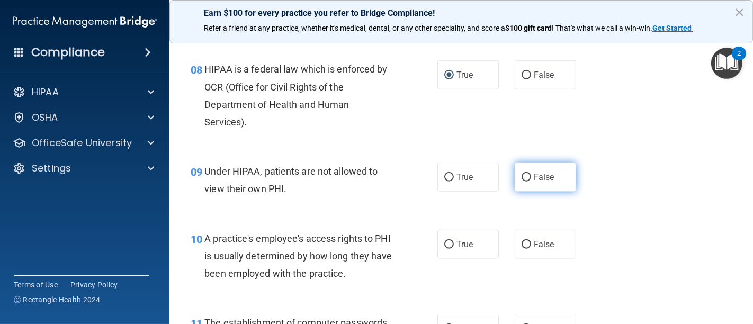
click at [521, 182] on input "False" at bounding box center [526, 178] width 10 height 8
radio input "true"
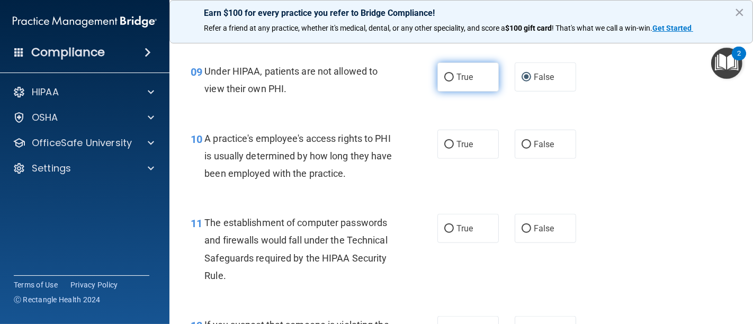
scroll to position [823, 0]
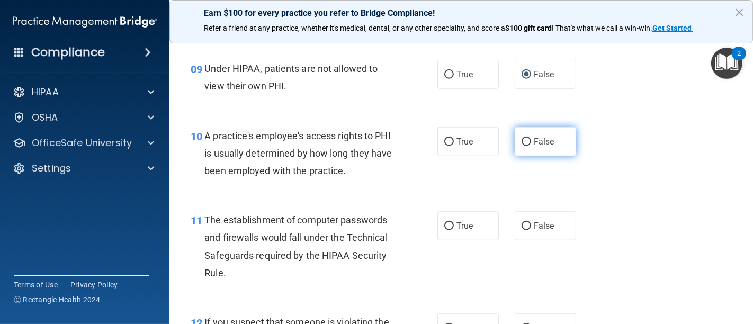
click at [521, 146] on input "False" at bounding box center [526, 142] width 10 height 8
radio input "true"
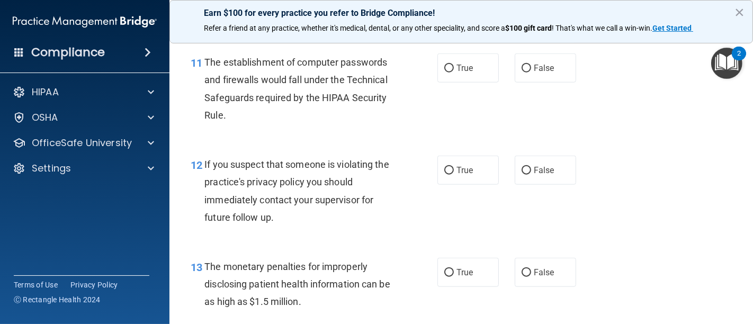
scroll to position [985, 0]
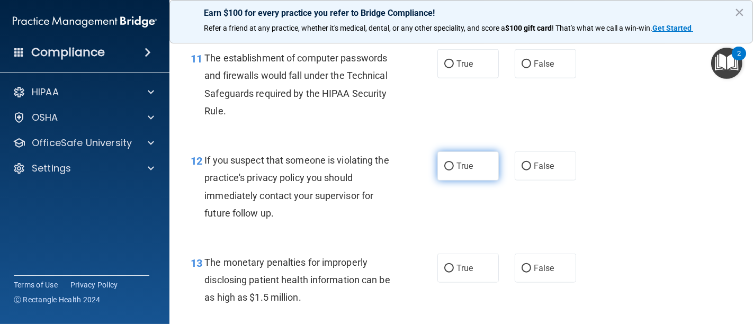
click at [444, 170] on input "True" at bounding box center [449, 167] width 10 height 8
radio input "true"
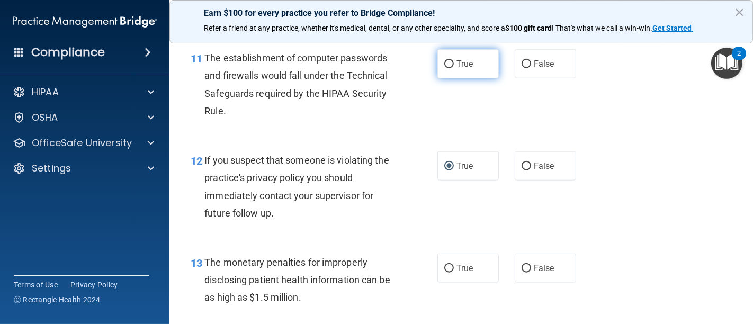
click at [444, 68] on input "True" at bounding box center [449, 64] width 10 height 8
radio input "true"
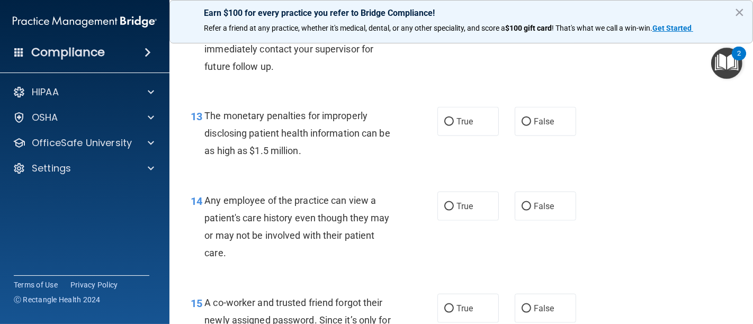
scroll to position [1132, 0]
click at [446, 125] on input "True" at bounding box center [449, 122] width 10 height 8
radio input "true"
click at [521, 210] on input "False" at bounding box center [526, 206] width 10 height 8
radio input "true"
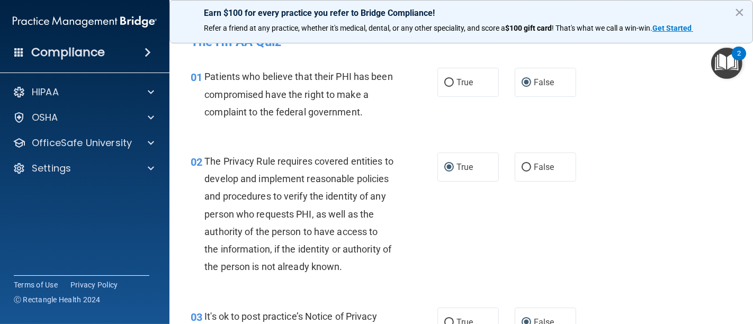
scroll to position [0, 0]
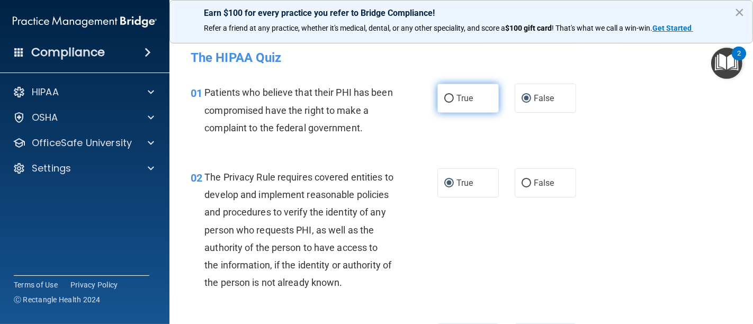
click at [444, 99] on input "True" at bounding box center [449, 99] width 10 height 8
radio input "true"
radio input "false"
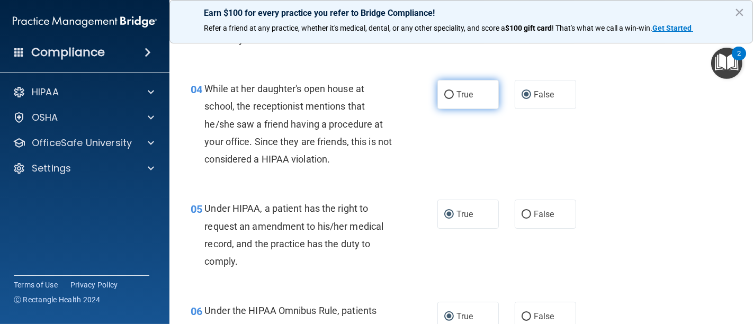
scroll to position [338, 0]
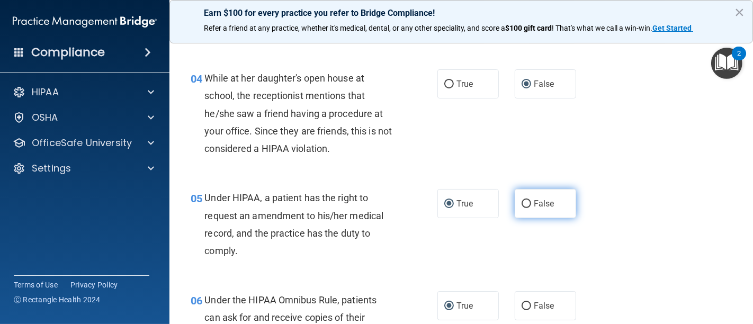
click at [521, 208] on input "False" at bounding box center [526, 204] width 10 height 8
radio input "true"
radio input "false"
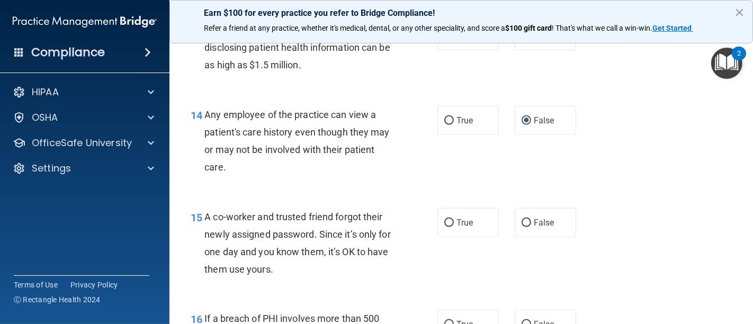
scroll to position [1220, 0]
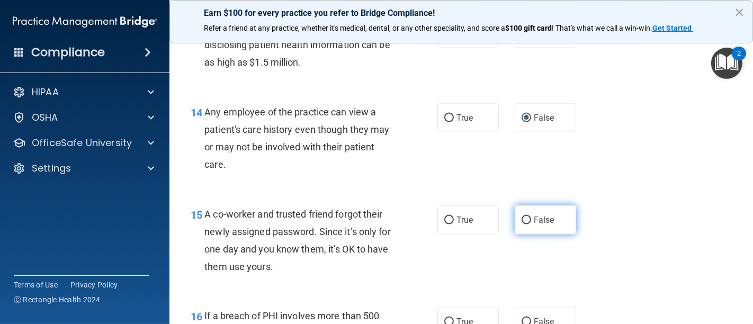
click at [521, 224] on input "False" at bounding box center [526, 220] width 10 height 8
radio input "true"
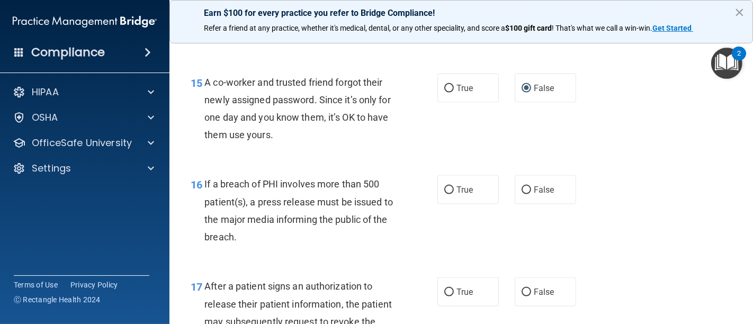
scroll to position [1352, 0]
click at [444, 194] on input "True" at bounding box center [449, 190] width 10 height 8
radio input "true"
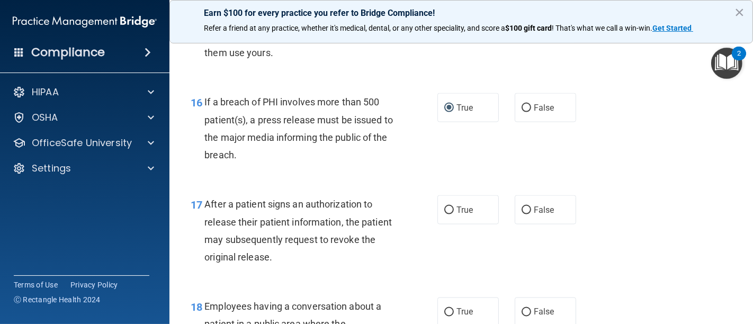
scroll to position [1441, 0]
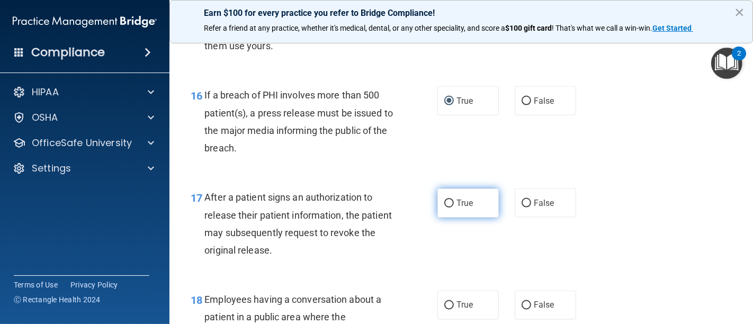
click at [447, 207] on input "True" at bounding box center [449, 204] width 10 height 8
radio input "true"
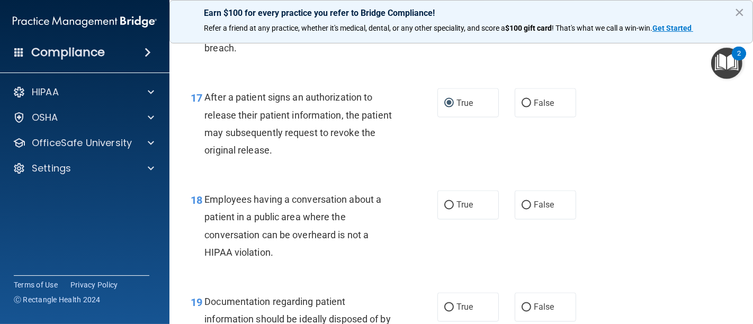
scroll to position [1544, 0]
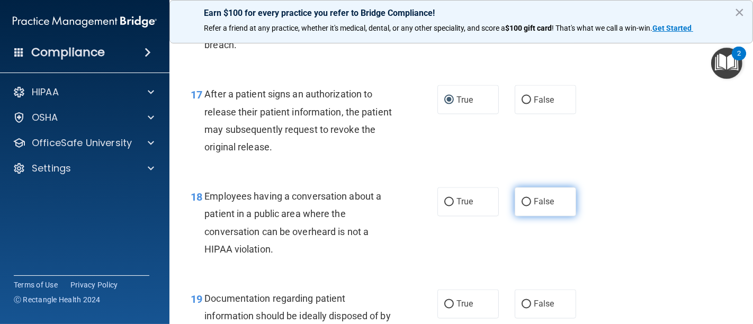
click at [521, 206] on input "False" at bounding box center [526, 202] width 10 height 8
radio input "true"
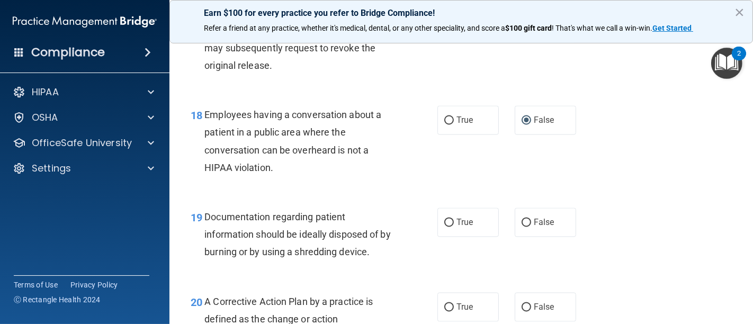
scroll to position [1632, 0]
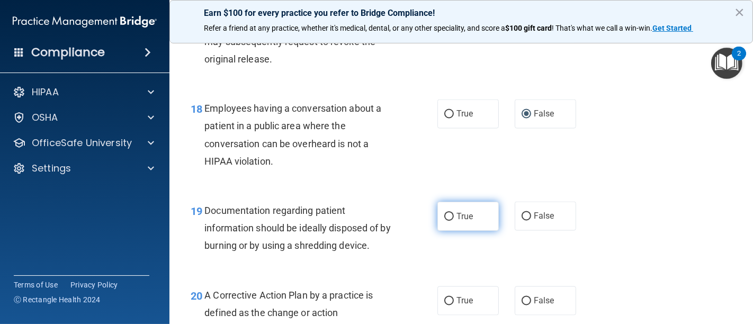
click at [444, 221] on input "True" at bounding box center [449, 217] width 10 height 8
radio input "true"
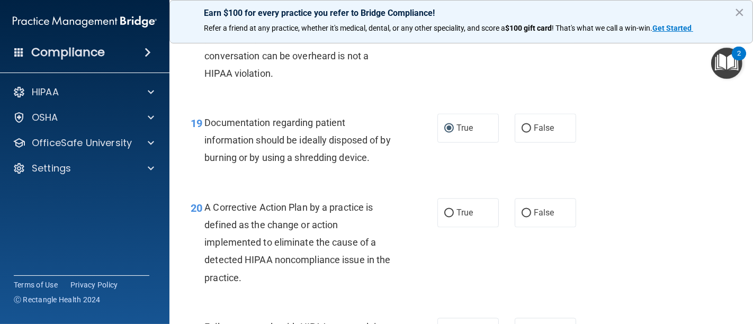
scroll to position [1720, 0]
click at [446, 227] on label "True" at bounding box center [467, 212] width 61 height 29
click at [446, 217] on input "True" at bounding box center [449, 213] width 10 height 8
radio input "true"
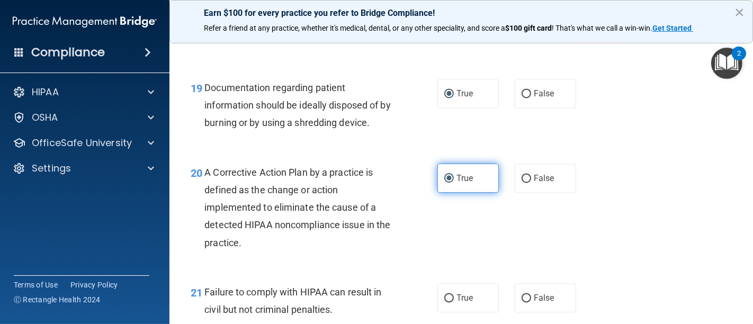
scroll to position [1764, 0]
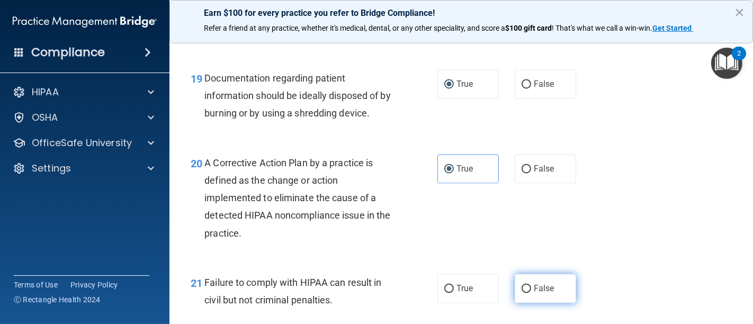
click at [520, 299] on label "False" at bounding box center [544, 288] width 61 height 29
click at [521, 293] on input "False" at bounding box center [526, 289] width 10 height 8
radio input "true"
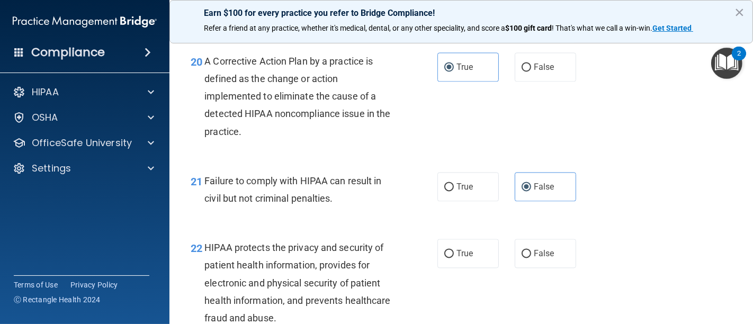
scroll to position [1867, 0]
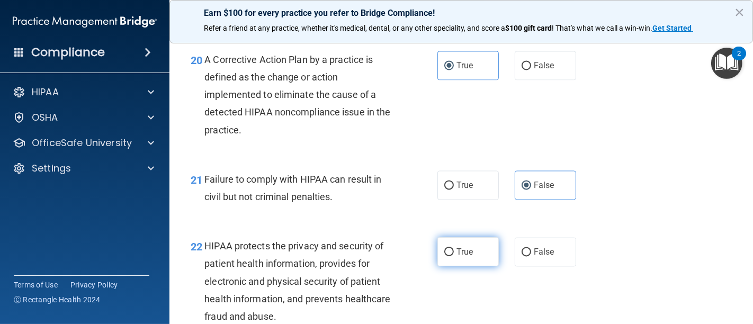
click at [444, 256] on input "True" at bounding box center [449, 252] width 10 height 8
radio input "true"
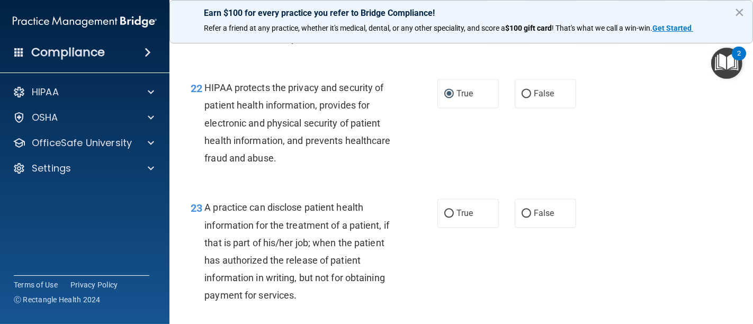
scroll to position [2029, 0]
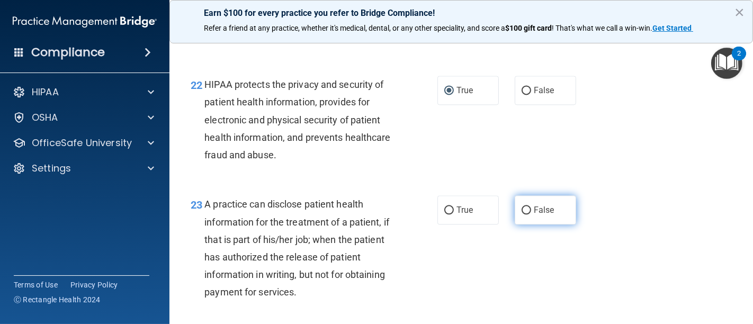
click at [521, 214] on input "False" at bounding box center [526, 210] width 10 height 8
radio input "true"
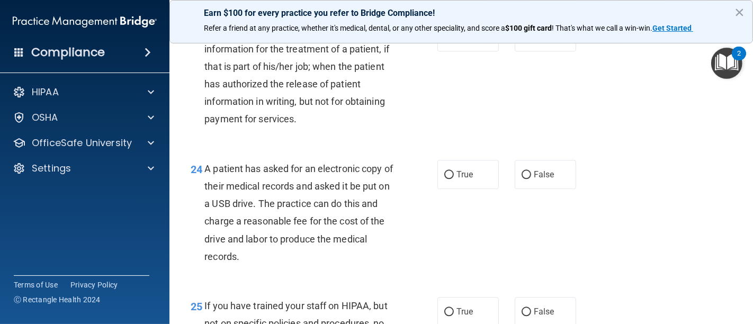
scroll to position [2220, 0]
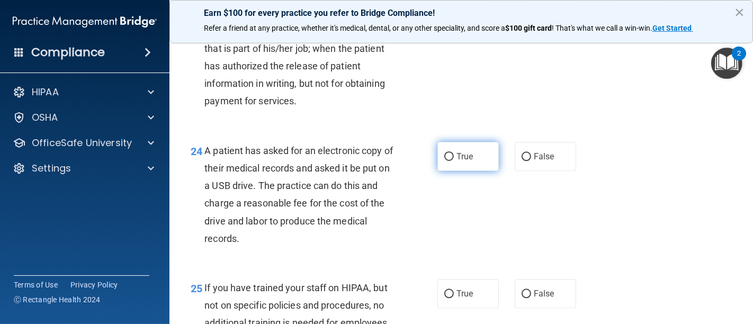
click at [447, 161] on input "True" at bounding box center [449, 157] width 10 height 8
radio input "true"
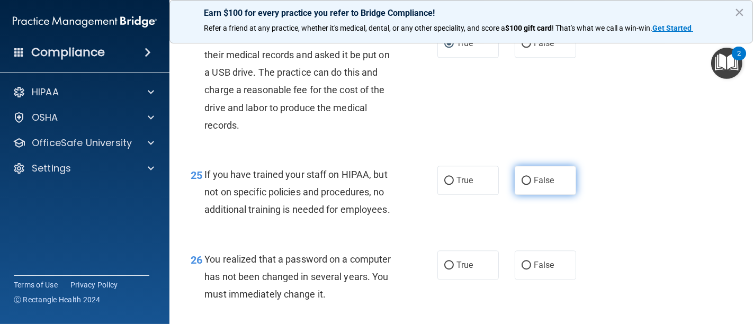
scroll to position [2338, 0]
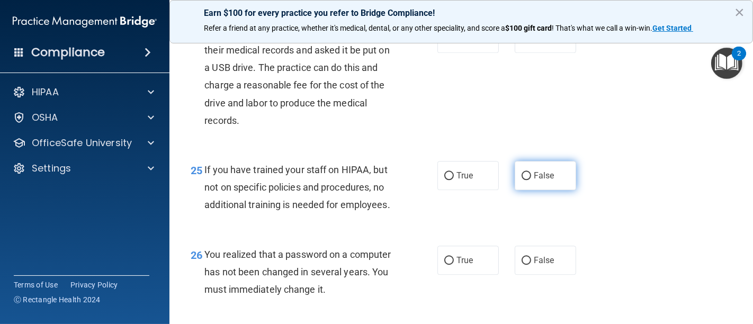
click at [521, 180] on input "False" at bounding box center [526, 176] width 10 height 8
radio input "true"
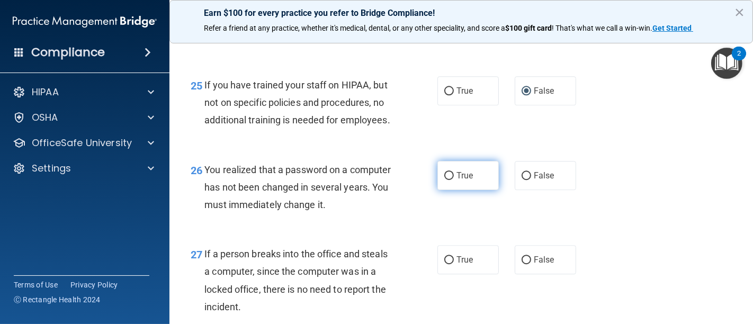
scroll to position [2426, 0]
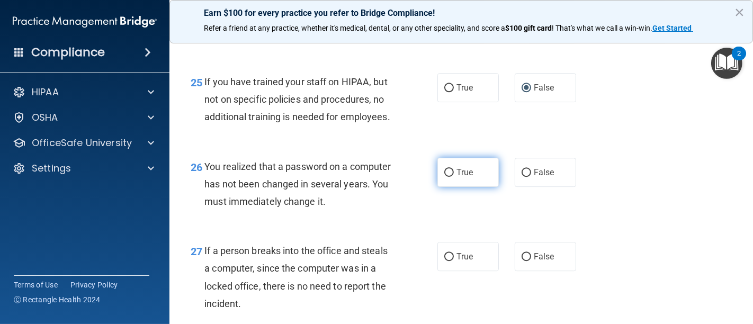
click at [456, 177] on span "True" at bounding box center [464, 172] width 16 height 10
click at [452, 177] on input "True" at bounding box center [449, 173] width 10 height 8
radio input "true"
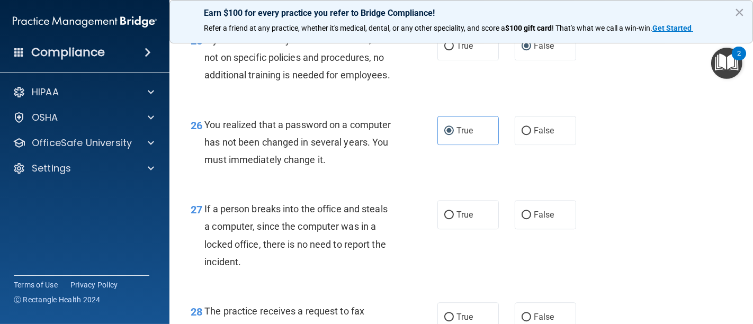
scroll to position [2485, 0]
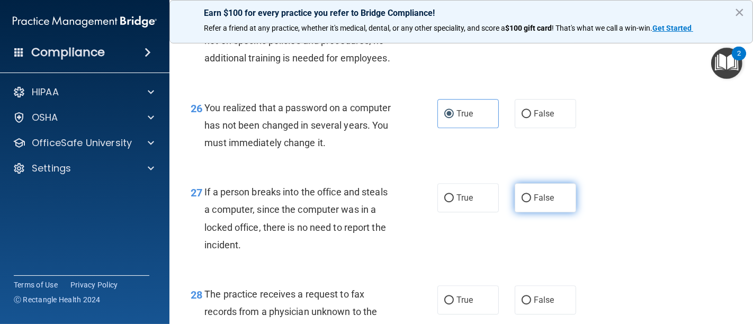
click at [526, 212] on label "False" at bounding box center [544, 197] width 61 height 29
click at [526, 202] on input "False" at bounding box center [526, 198] width 10 height 8
radio input "true"
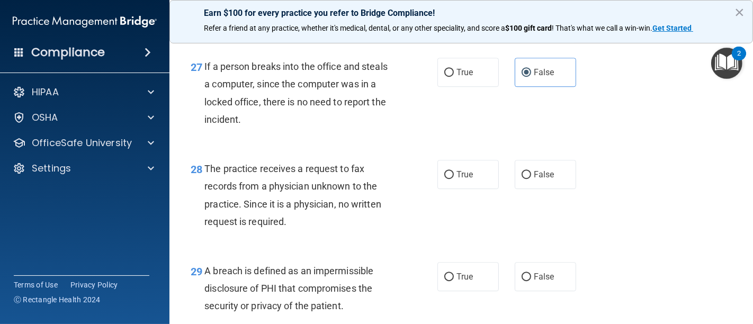
scroll to position [2632, 0]
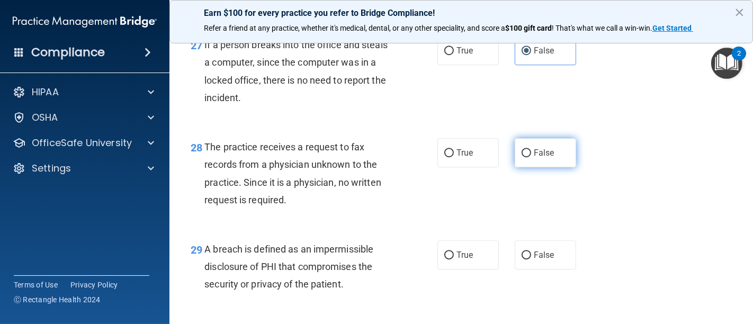
click at [521, 157] on input "False" at bounding box center [526, 153] width 10 height 8
radio input "true"
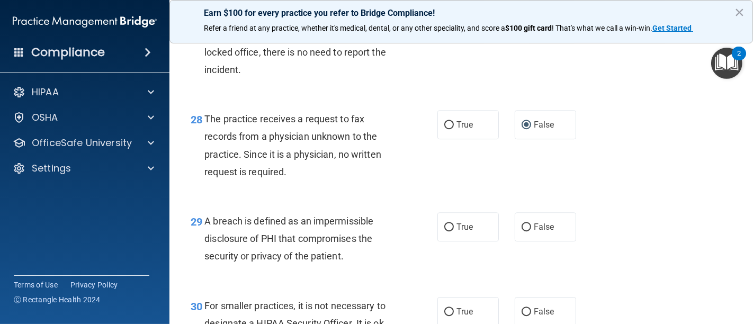
scroll to position [2676, 0]
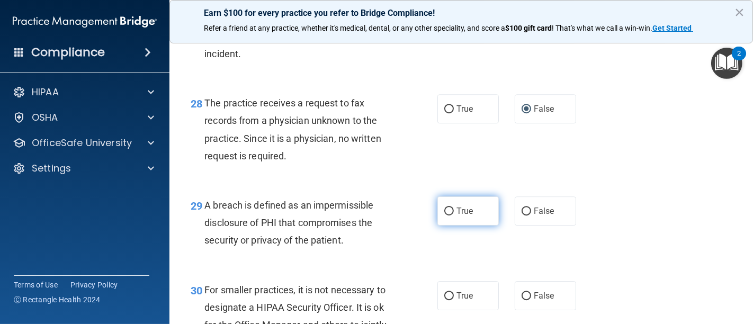
click at [448, 215] on input "True" at bounding box center [449, 211] width 10 height 8
radio input "true"
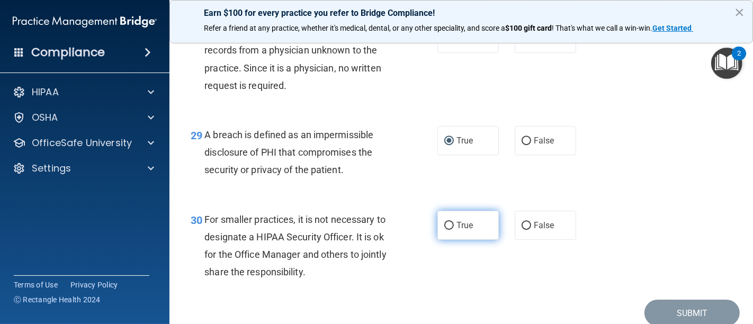
scroll to position [2764, 0]
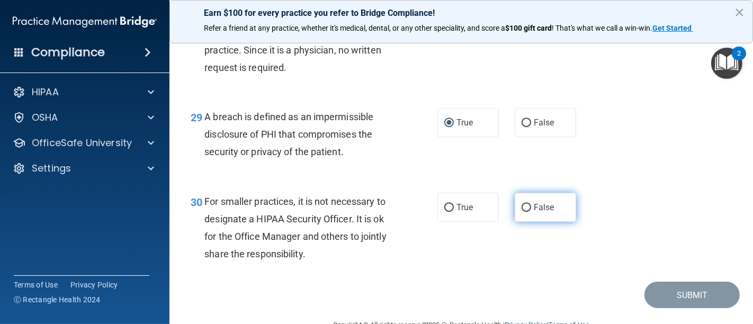
click at [523, 212] on input "False" at bounding box center [526, 208] width 10 height 8
radio input "true"
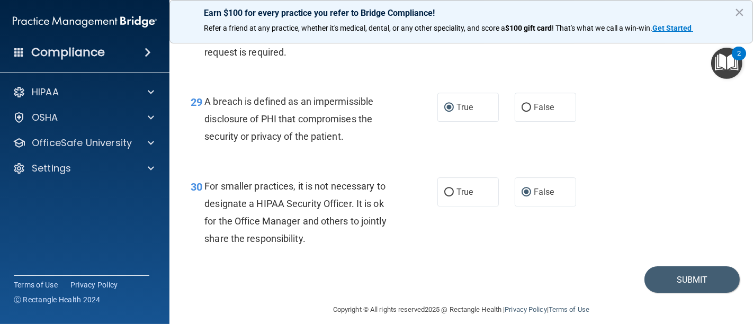
scroll to position [2824, 0]
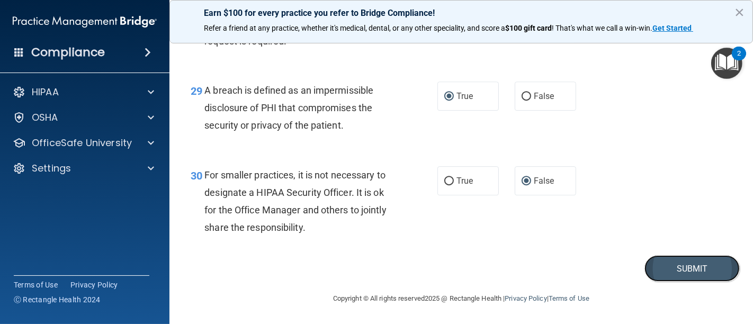
click at [670, 267] on button "Submit" at bounding box center [691, 268] width 95 height 27
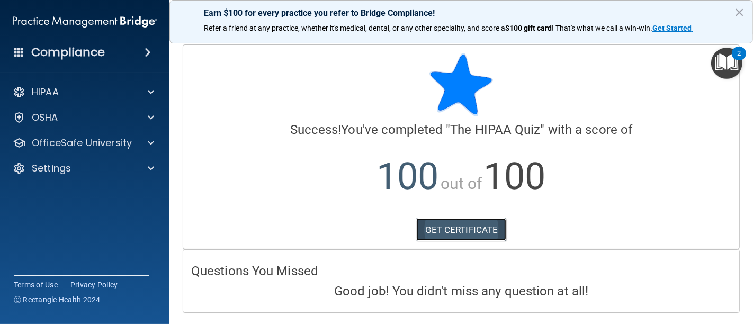
click at [452, 229] on link "GET CERTIFICATE" at bounding box center [461, 229] width 91 height 23
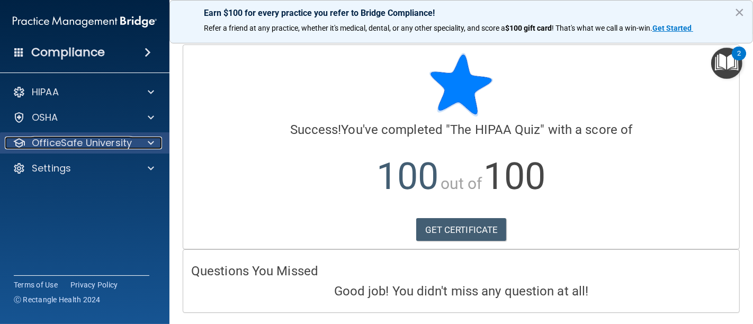
click at [113, 141] on p "OfficeSafe University" at bounding box center [82, 143] width 100 height 13
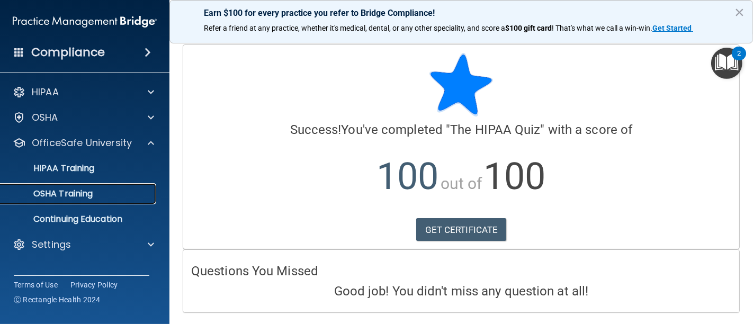
click at [76, 191] on p "OSHA Training" at bounding box center [50, 193] width 86 height 11
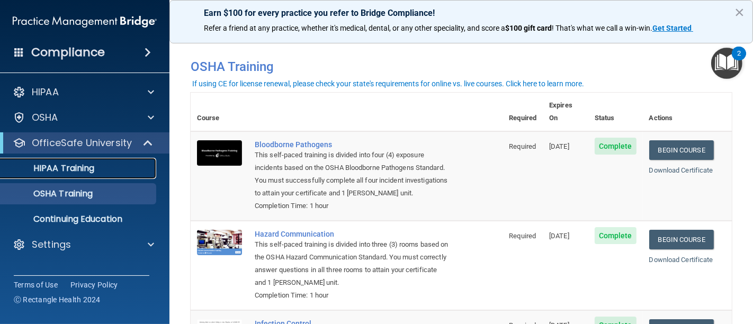
click at [76, 166] on p "HIPAA Training" at bounding box center [50, 168] width 87 height 11
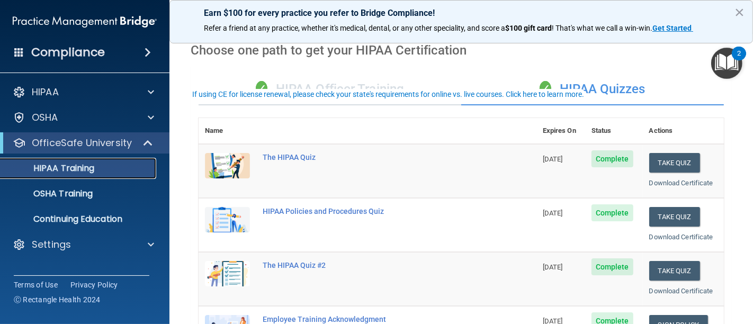
scroll to position [44, 0]
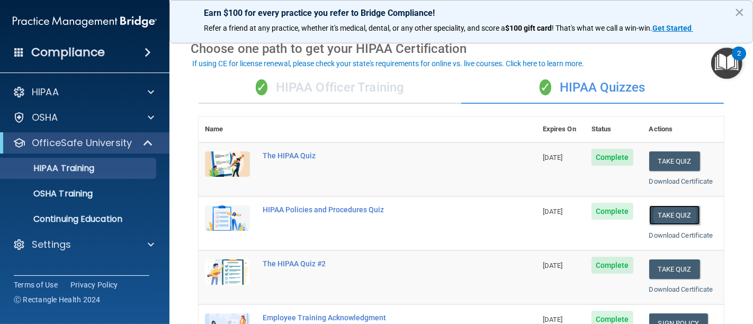
click at [672, 214] on button "Take Quiz" at bounding box center [674, 215] width 51 height 20
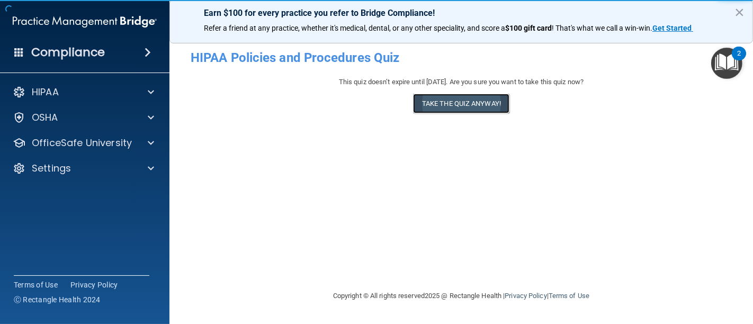
click at [464, 103] on button "Take the quiz anyway!" at bounding box center [461, 104] width 96 height 20
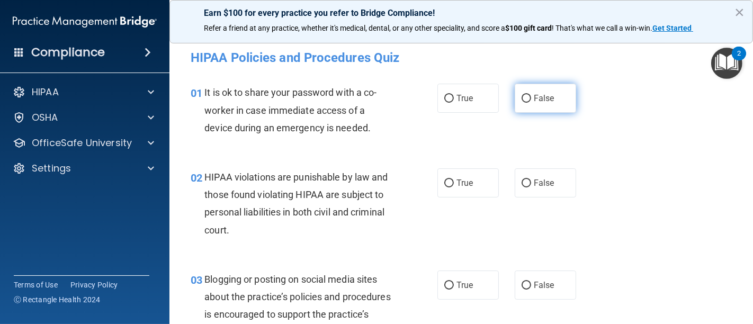
click at [521, 95] on input "False" at bounding box center [526, 99] width 10 height 8
radio input "true"
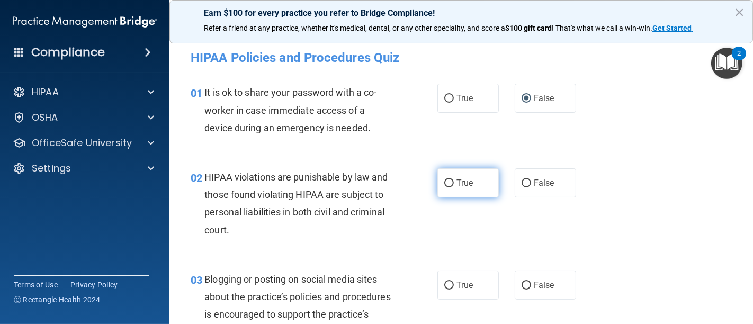
click at [446, 184] on input "True" at bounding box center [449, 183] width 10 height 8
radio input "true"
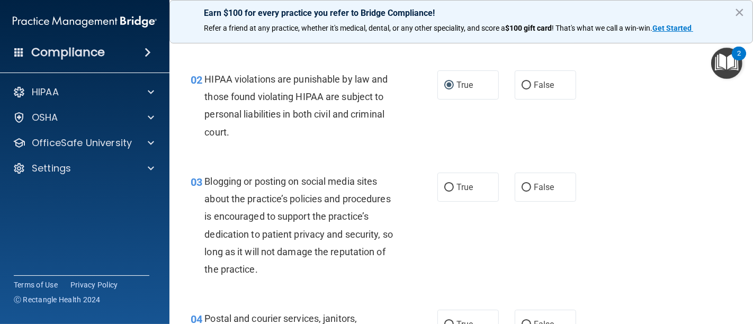
scroll to position [103, 0]
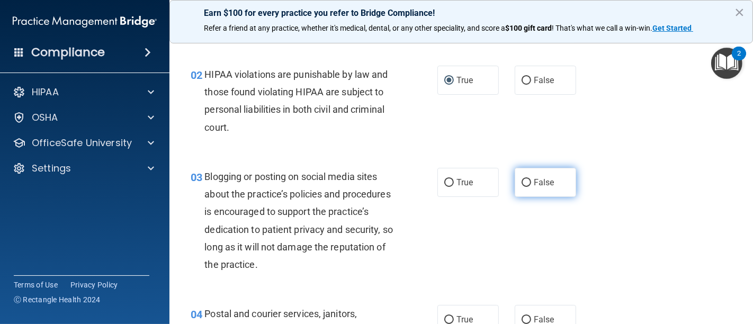
click at [521, 182] on input "False" at bounding box center [526, 183] width 10 height 8
radio input "true"
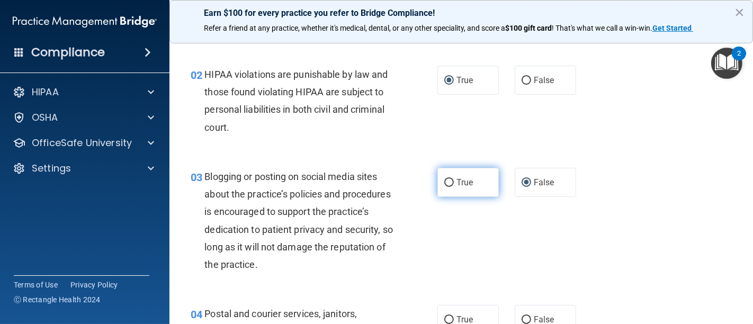
click at [445, 180] on input "True" at bounding box center [449, 183] width 10 height 8
radio input "true"
click at [446, 184] on input "True" at bounding box center [449, 183] width 10 height 8
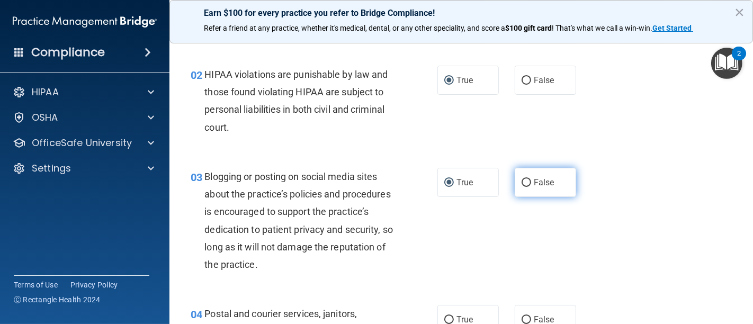
click at [521, 182] on input "False" at bounding box center [526, 183] width 10 height 8
radio input "true"
radio input "false"
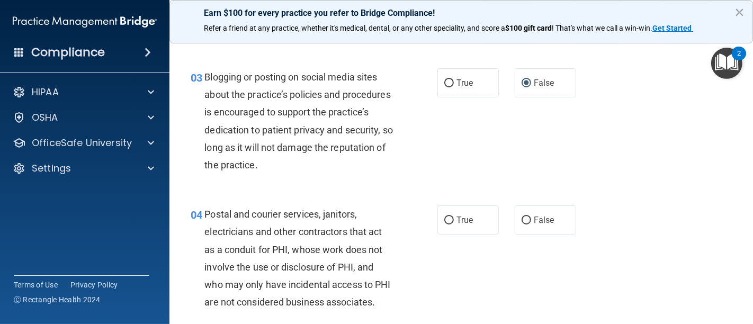
scroll to position [235, 0]
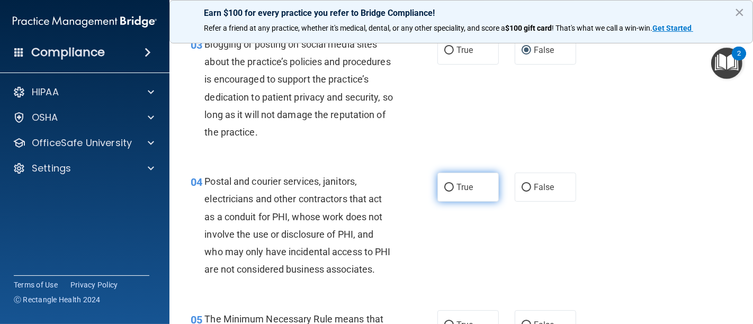
click at [446, 184] on input "True" at bounding box center [449, 188] width 10 height 8
radio input "true"
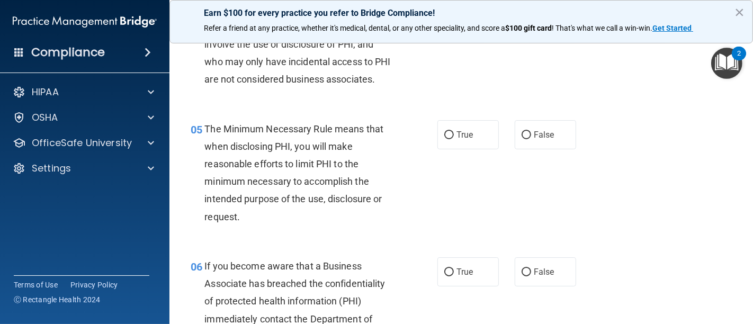
scroll to position [426, 0]
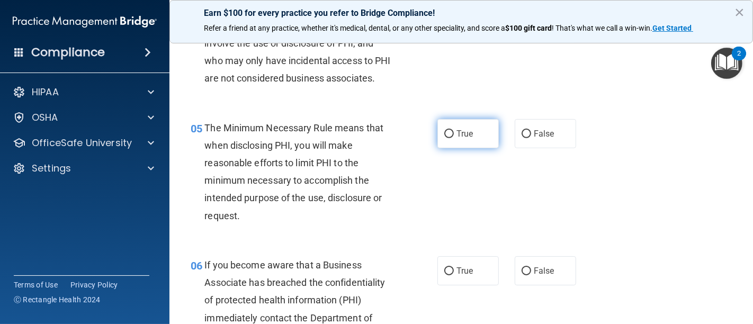
click at [445, 138] on input "True" at bounding box center [449, 134] width 10 height 8
radio input "true"
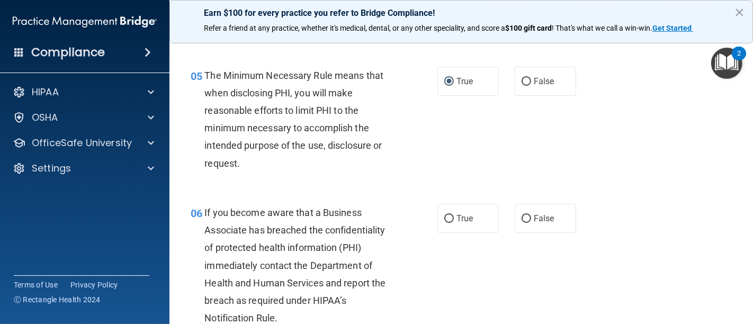
scroll to position [514, 0]
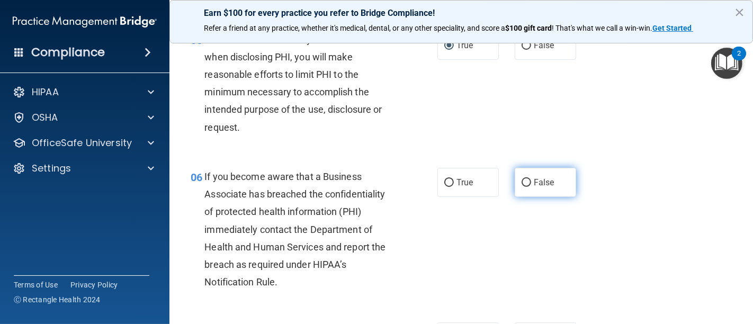
click at [521, 187] on input "False" at bounding box center [526, 183] width 10 height 8
radio input "true"
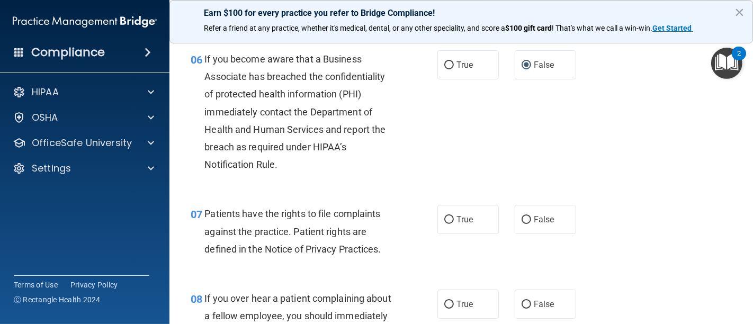
scroll to position [676, 0]
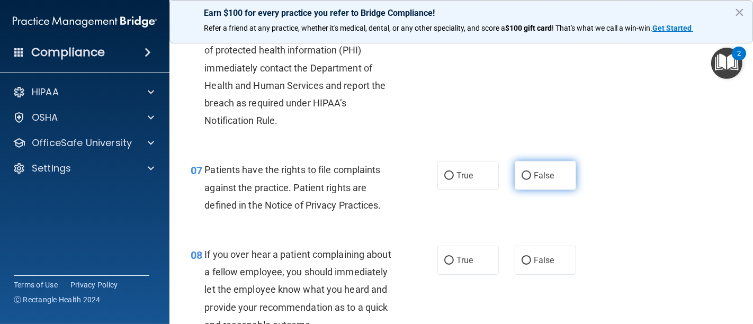
click at [521, 180] on input "False" at bounding box center [526, 176] width 10 height 8
radio input "true"
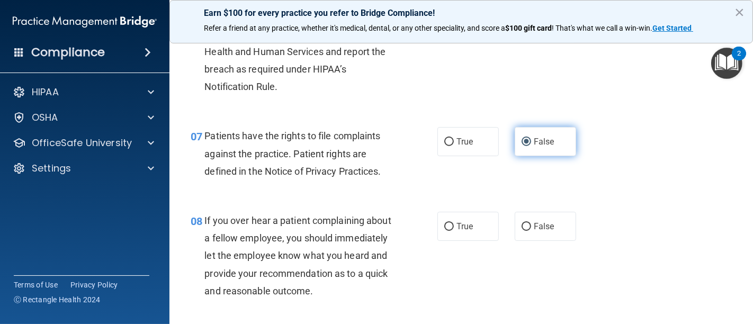
scroll to position [735, 0]
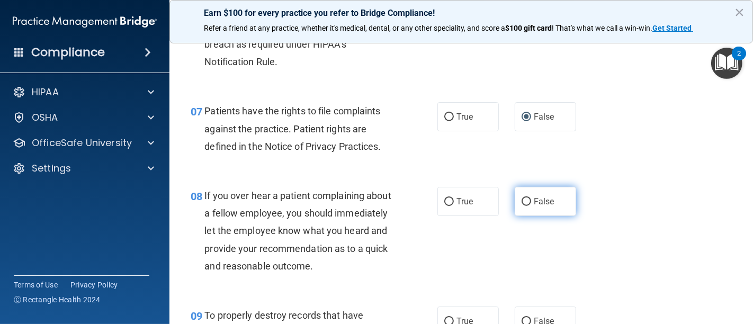
click at [521, 206] on input "False" at bounding box center [526, 202] width 10 height 8
radio input "true"
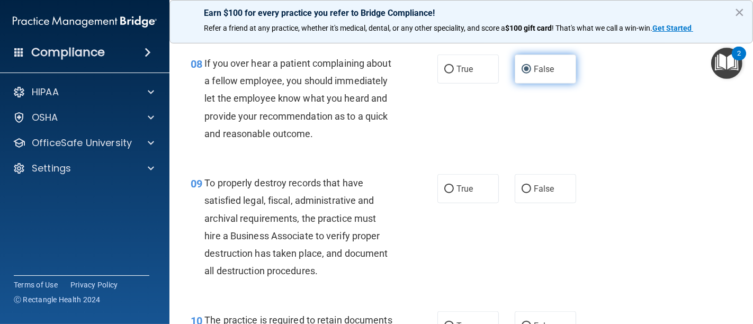
scroll to position [868, 0]
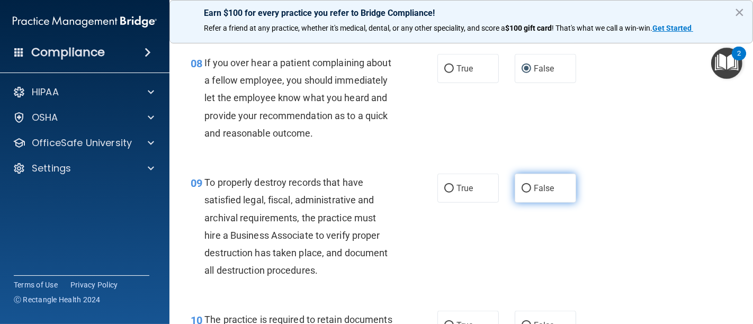
click at [522, 193] on input "False" at bounding box center [526, 189] width 10 height 8
radio input "true"
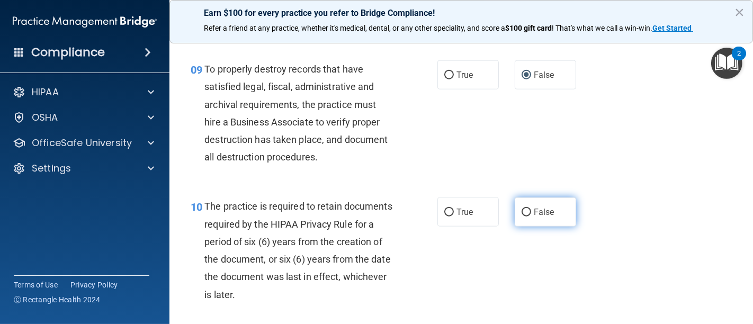
scroll to position [999, 0]
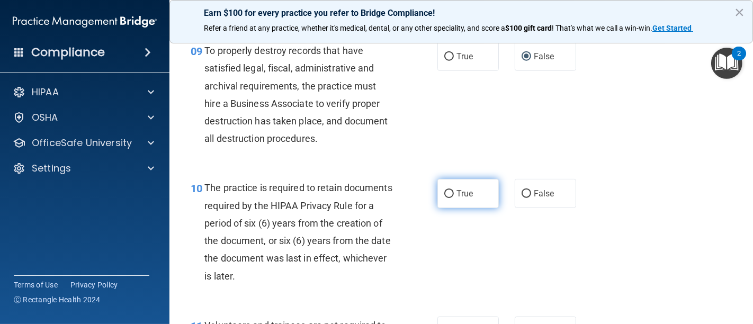
click at [444, 198] on input "True" at bounding box center [449, 194] width 10 height 8
radio input "true"
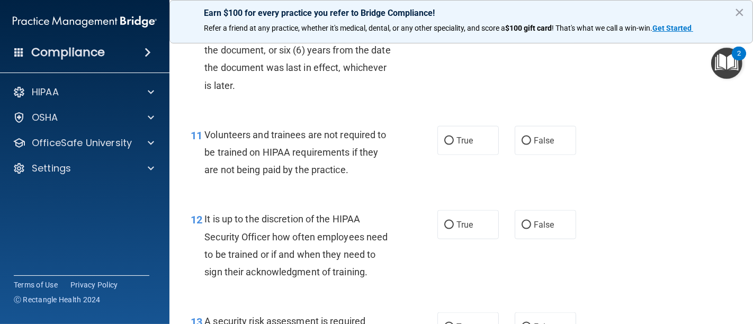
scroll to position [1191, 0]
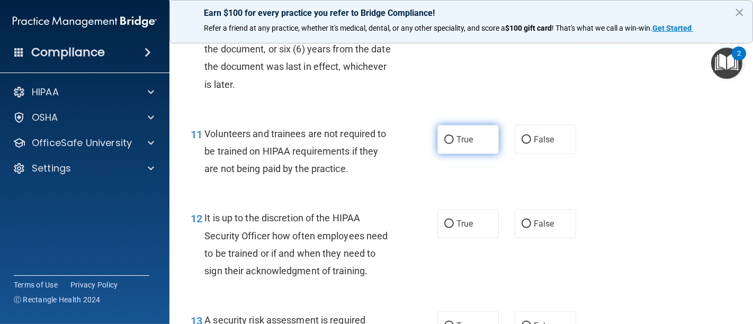
click at [445, 144] on input "True" at bounding box center [449, 140] width 10 height 8
radio input "true"
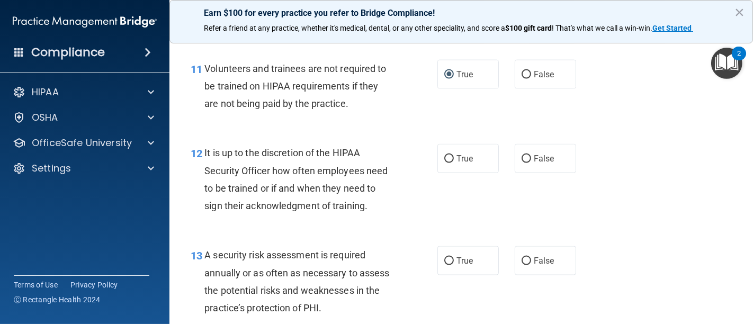
scroll to position [1264, 0]
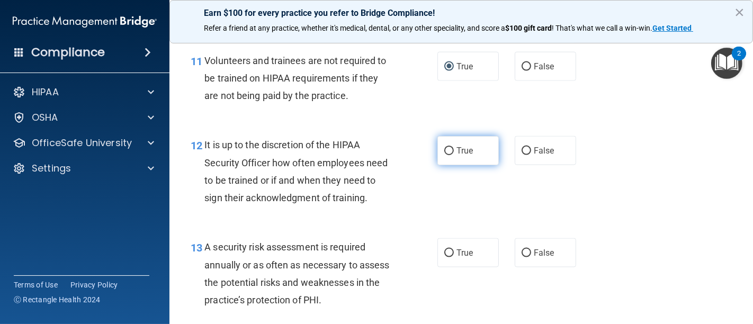
click at [456, 156] on span "True" at bounding box center [464, 151] width 16 height 10
click at [452, 155] on input "True" at bounding box center [449, 151] width 10 height 8
radio input "true"
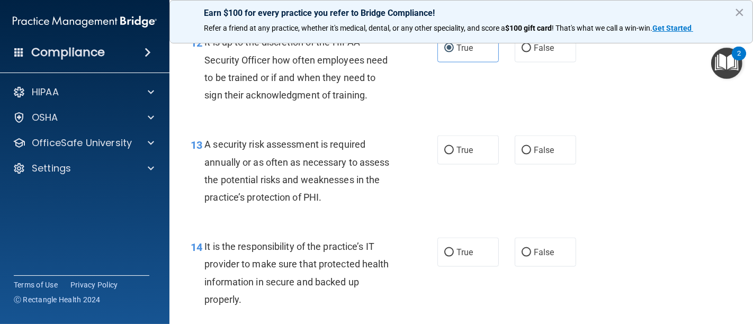
scroll to position [1367, 0]
click at [525, 164] on label "False" at bounding box center [544, 149] width 61 height 29
click at [525, 154] on input "False" at bounding box center [526, 150] width 10 height 8
radio input "true"
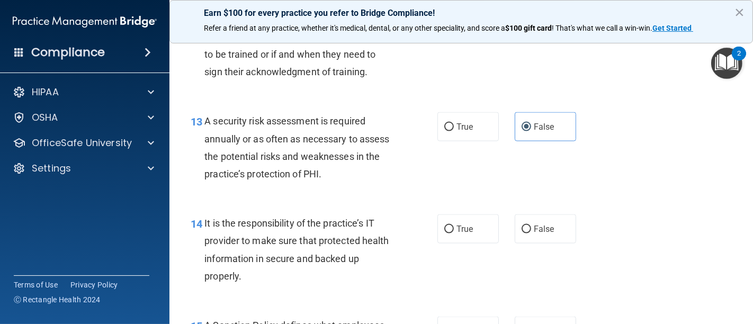
scroll to position [1485, 0]
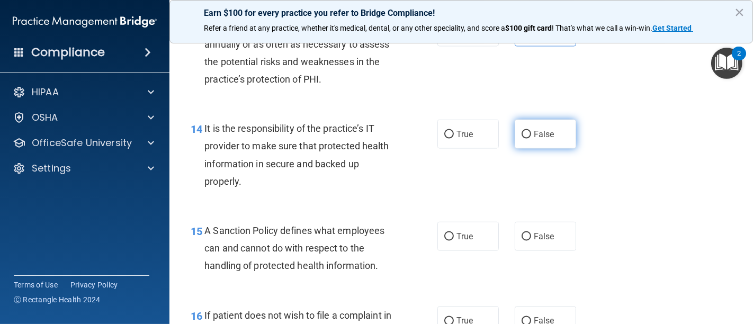
click at [521, 139] on input "False" at bounding box center [526, 135] width 10 height 8
radio input "true"
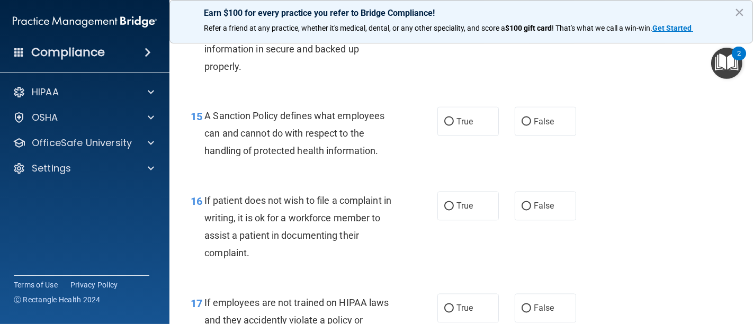
scroll to position [1603, 0]
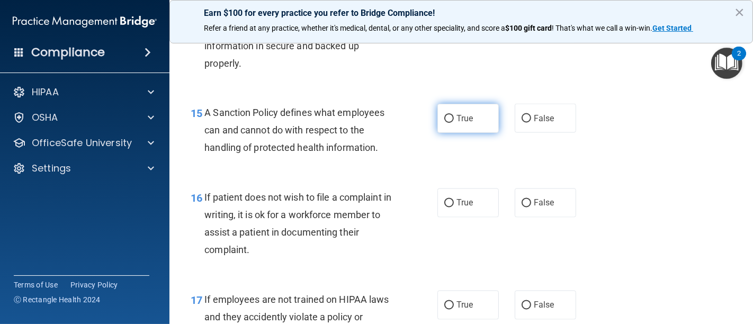
click at [449, 133] on label "True" at bounding box center [467, 118] width 61 height 29
click at [449, 123] on input "True" at bounding box center [449, 119] width 10 height 8
radio input "true"
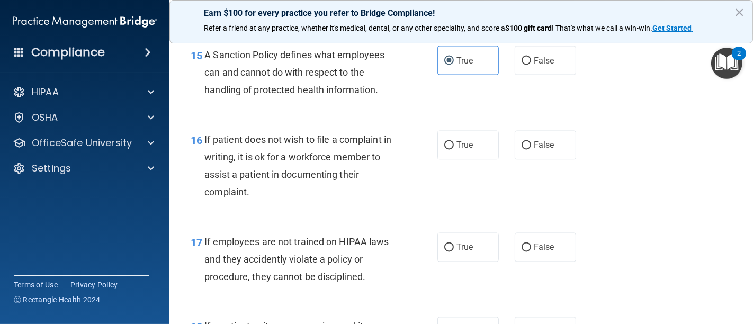
scroll to position [1662, 0]
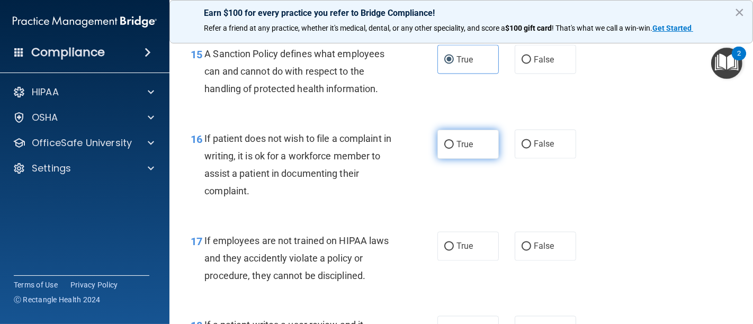
click at [447, 149] on input "True" at bounding box center [449, 145] width 10 height 8
radio input "true"
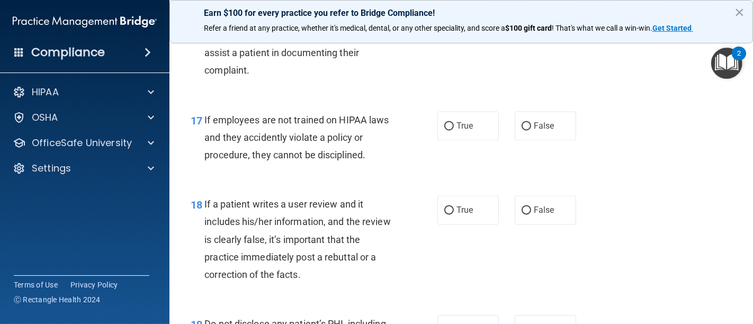
scroll to position [1793, 0]
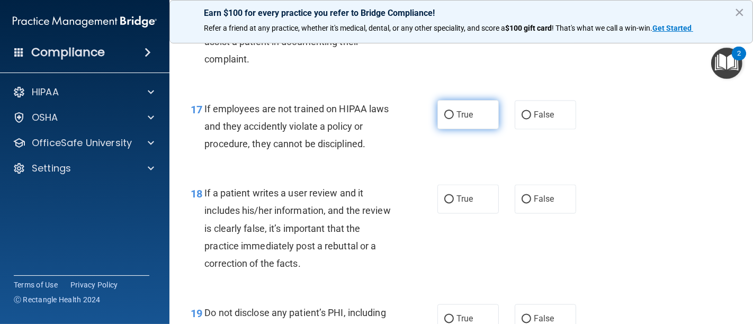
click at [446, 119] on input "True" at bounding box center [449, 115] width 10 height 8
radio input "true"
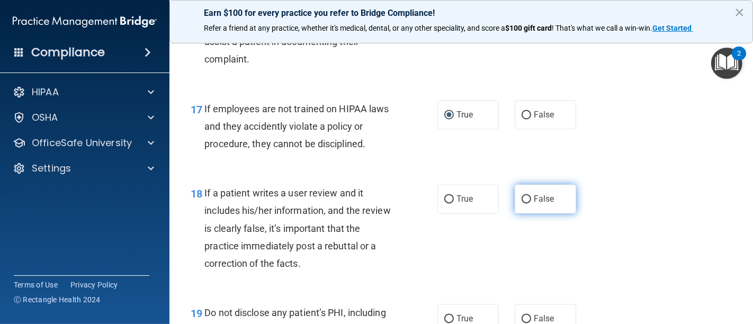
click at [521, 203] on input "False" at bounding box center [526, 199] width 10 height 8
radio input "true"
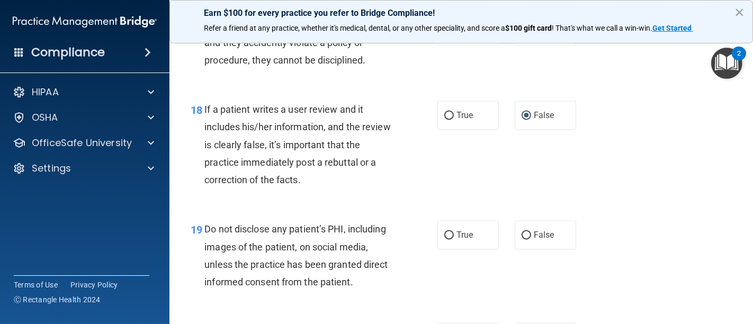
scroll to position [1882, 0]
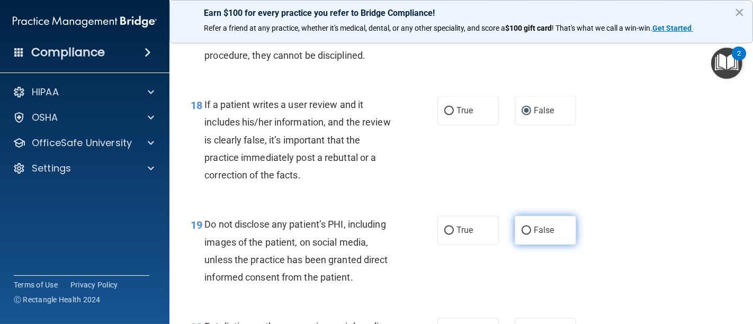
click at [521, 234] on input "False" at bounding box center [526, 231] width 10 height 8
radio input "true"
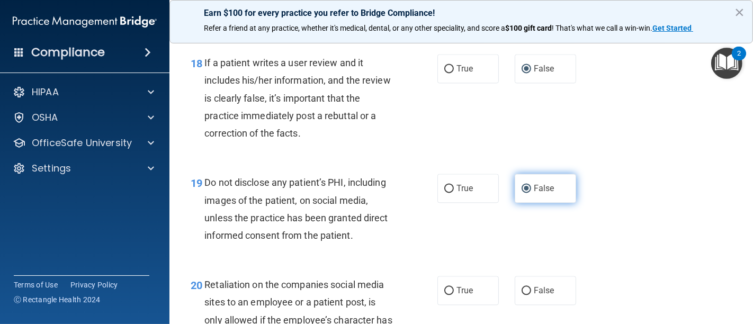
scroll to position [1955, 0]
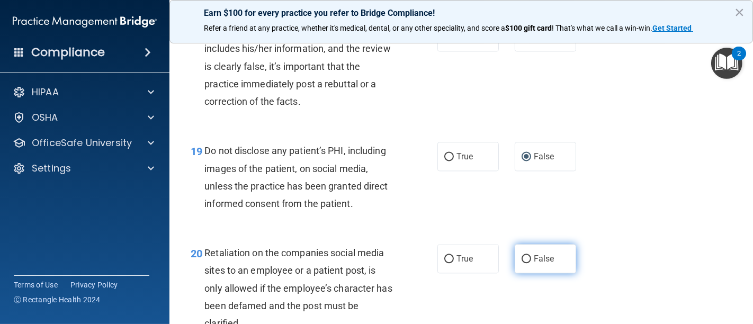
click at [517, 273] on label "False" at bounding box center [544, 258] width 61 height 29
click at [521, 263] on input "False" at bounding box center [526, 259] width 10 height 8
radio input "true"
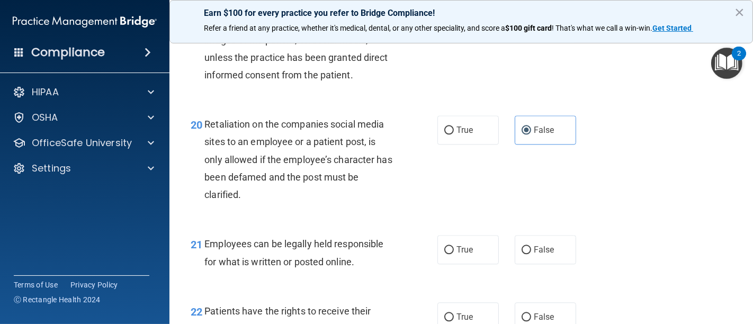
scroll to position [2088, 0]
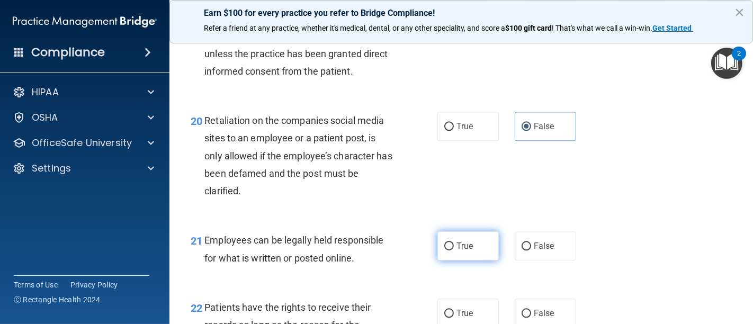
click at [444, 250] on input "True" at bounding box center [449, 246] width 10 height 8
radio input "true"
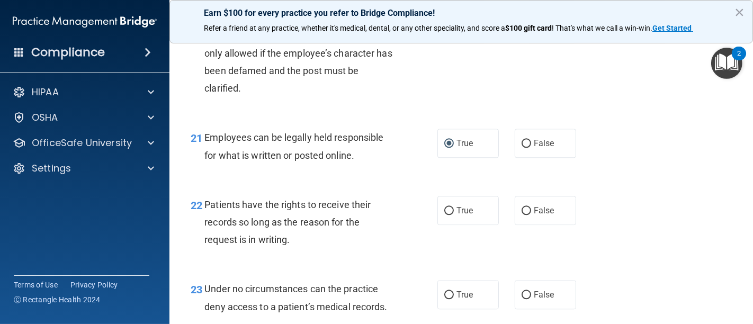
scroll to position [2191, 0]
click at [447, 214] on input "True" at bounding box center [449, 210] width 10 height 8
radio input "true"
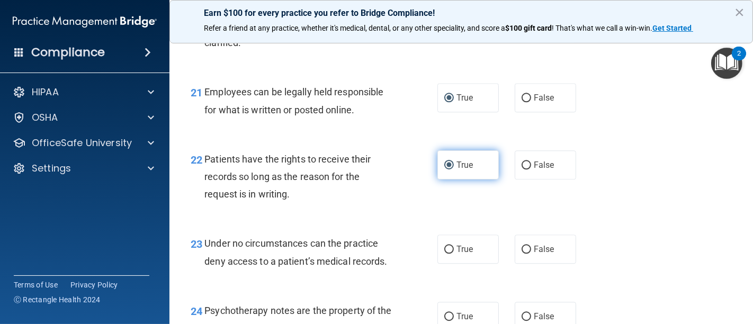
scroll to position [2250, 0]
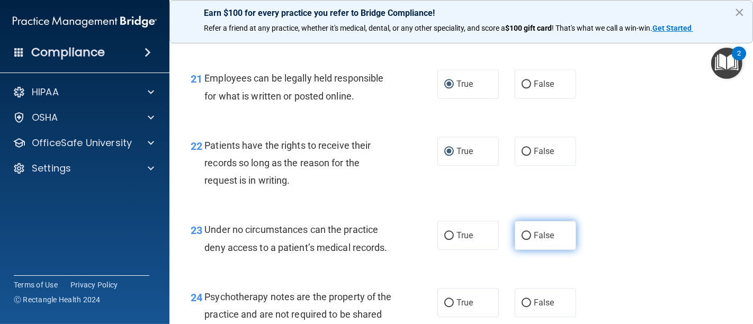
click at [522, 240] on input "False" at bounding box center [526, 236] width 10 height 8
radio input "true"
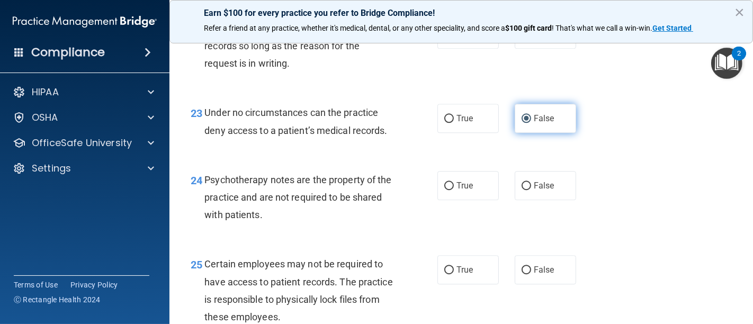
scroll to position [2367, 0]
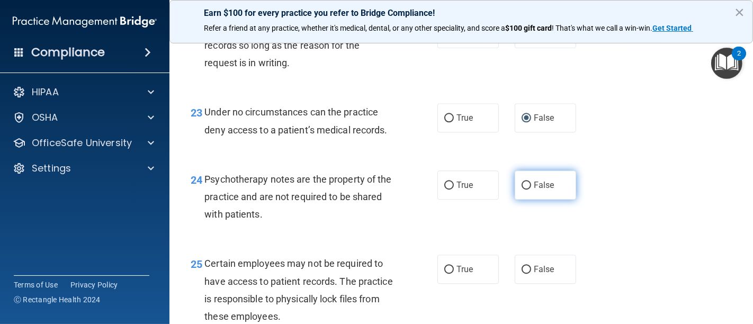
click at [521, 189] on input "False" at bounding box center [526, 186] width 10 height 8
radio input "true"
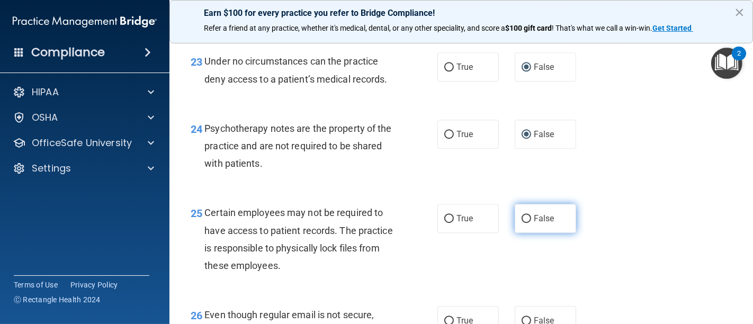
scroll to position [2426, 0]
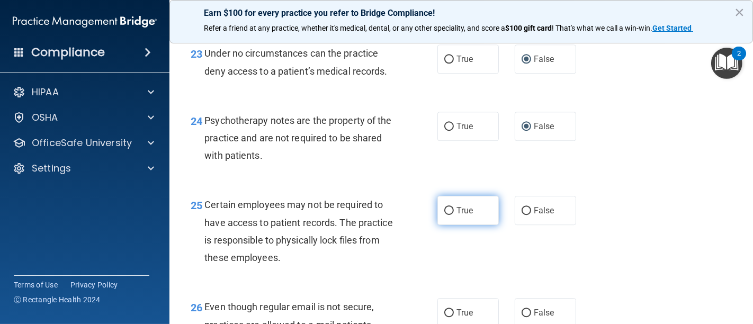
click at [448, 215] on input "True" at bounding box center [449, 211] width 10 height 8
radio input "true"
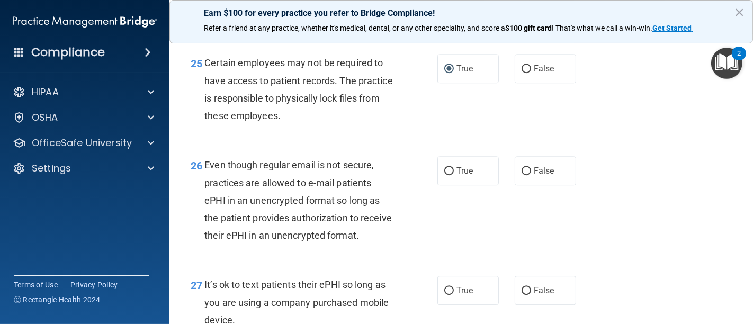
scroll to position [2573, 0]
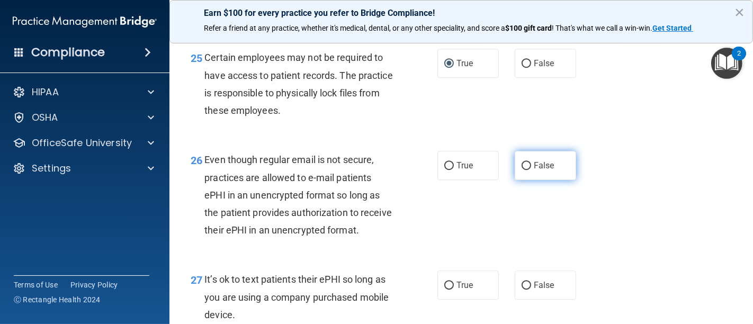
click at [521, 170] on input "False" at bounding box center [526, 166] width 10 height 8
radio input "true"
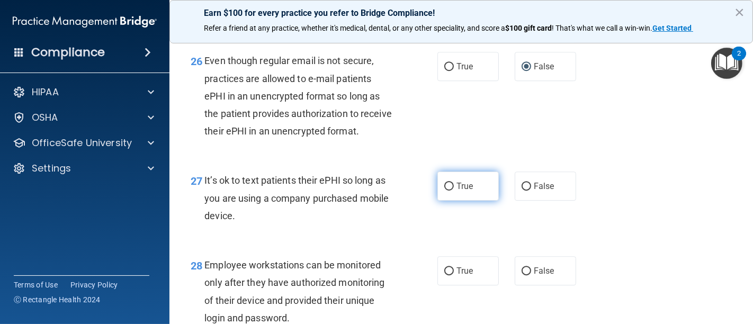
scroll to position [2676, 0]
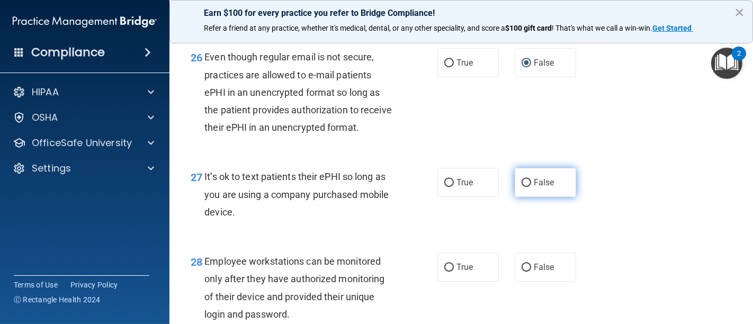
click at [521, 187] on input "False" at bounding box center [526, 183] width 10 height 8
radio input "true"
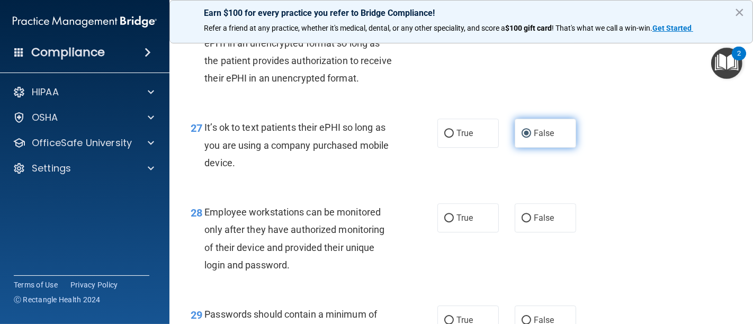
scroll to position [2734, 0]
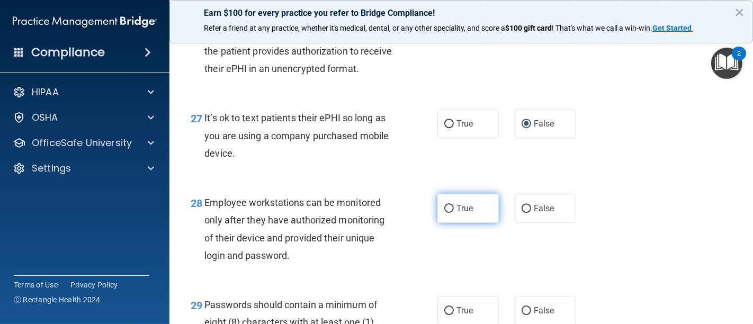
click at [456, 213] on span "True" at bounding box center [464, 208] width 16 height 10
click at [454, 213] on input "True" at bounding box center [449, 209] width 10 height 8
radio input "true"
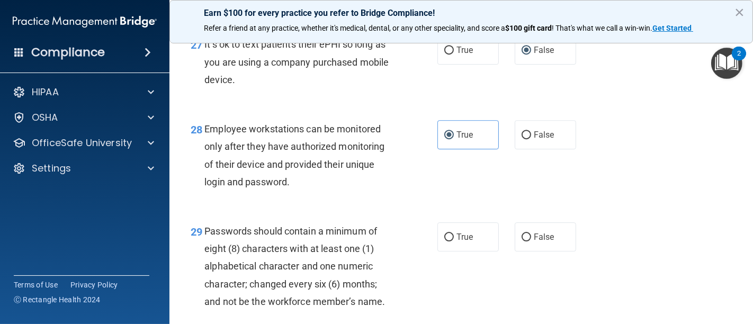
scroll to position [2808, 0]
click at [449, 241] on input "True" at bounding box center [449, 237] width 10 height 8
radio input "true"
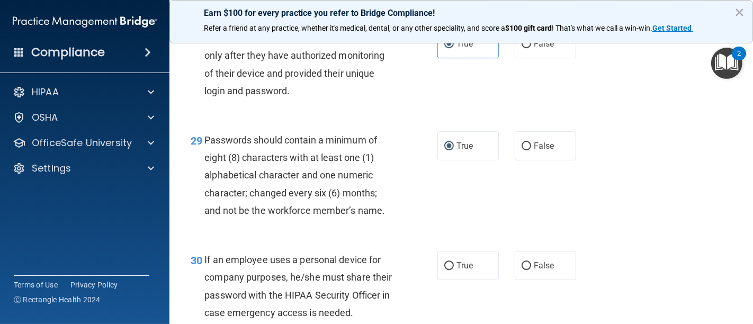
scroll to position [2955, 0]
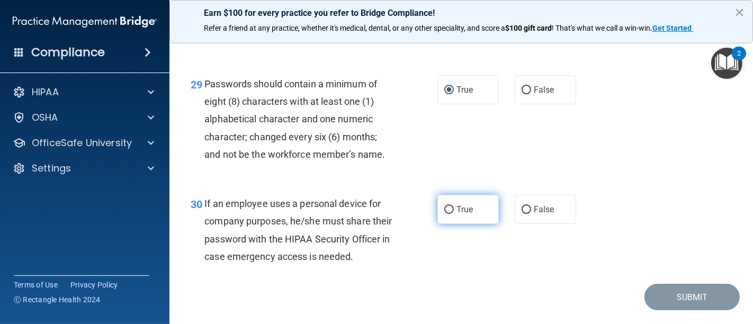
click at [449, 214] on input "True" at bounding box center [449, 210] width 10 height 8
radio input "true"
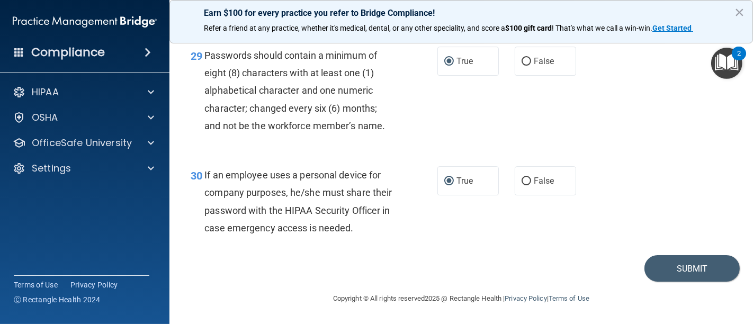
scroll to position [3053, 0]
click at [672, 267] on button "Submit" at bounding box center [691, 268] width 95 height 27
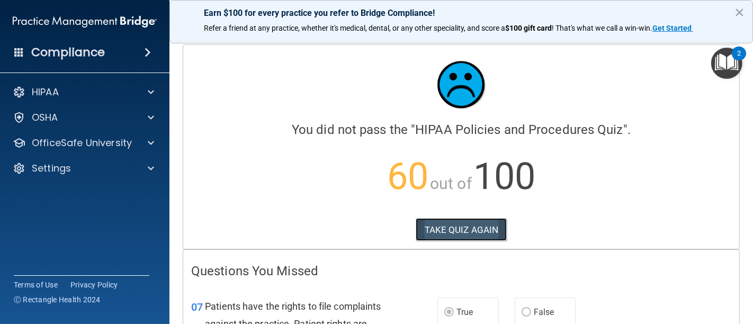
click at [457, 225] on button "TAKE QUIZ AGAIN" at bounding box center [462, 229] width 92 height 23
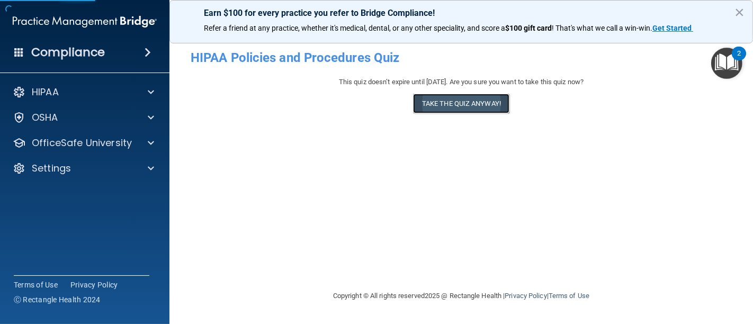
click at [461, 104] on button "Take the quiz anyway!" at bounding box center [461, 104] width 96 height 20
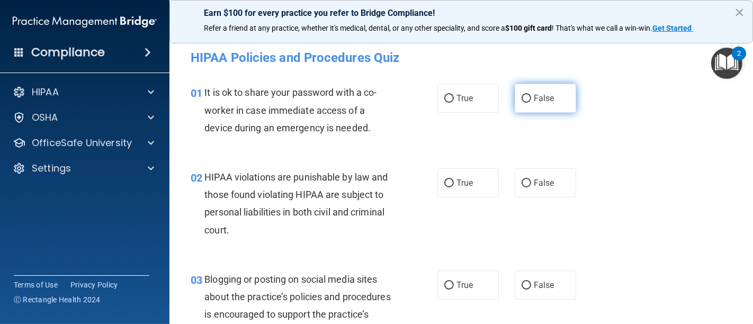
click at [521, 99] on input "False" at bounding box center [526, 99] width 10 height 8
radio input "true"
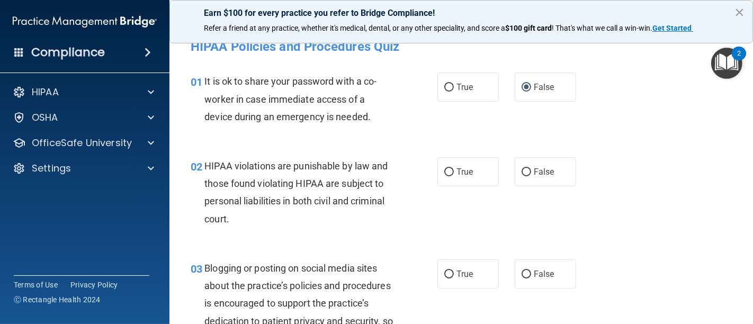
scroll to position [44, 0]
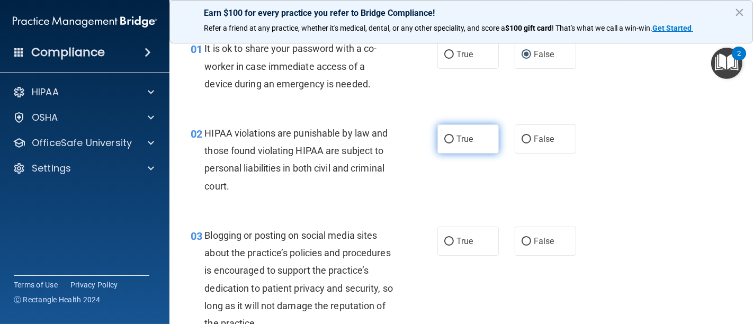
click at [447, 137] on input "True" at bounding box center [449, 140] width 10 height 8
radio input "true"
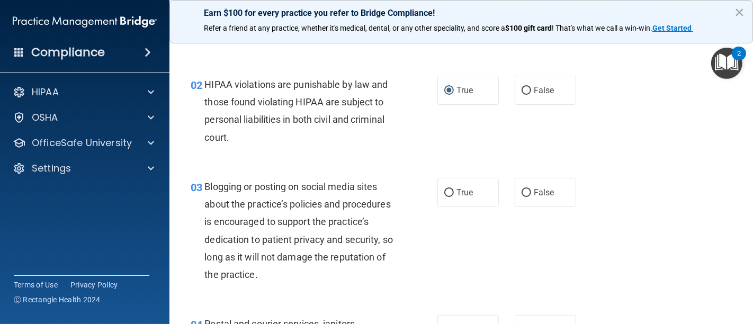
scroll to position [103, 0]
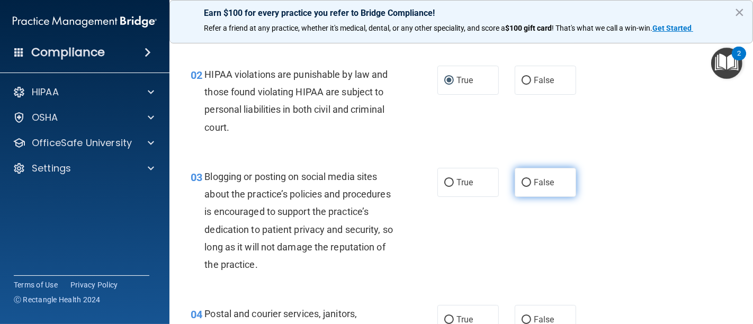
click at [521, 182] on input "False" at bounding box center [526, 183] width 10 height 8
radio input "true"
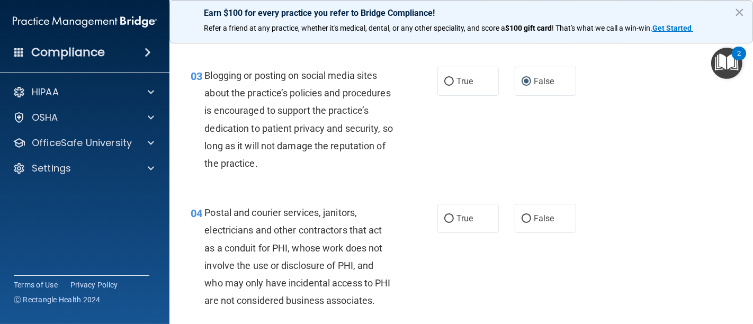
scroll to position [205, 0]
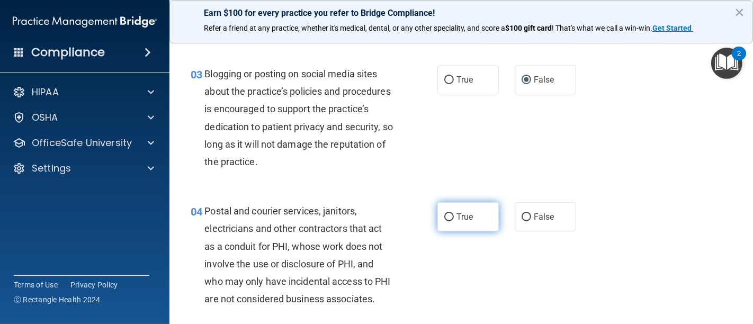
click at [444, 215] on input "True" at bounding box center [449, 217] width 10 height 8
radio input "true"
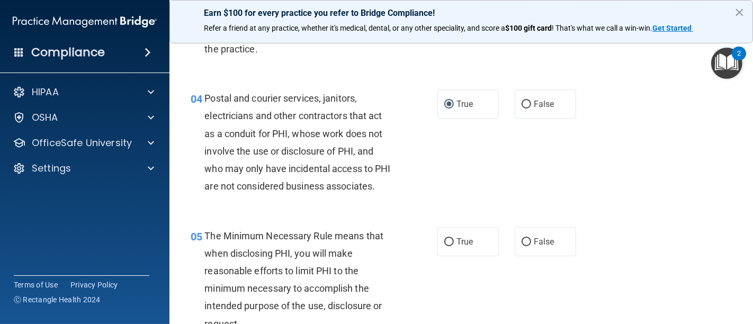
scroll to position [338, 0]
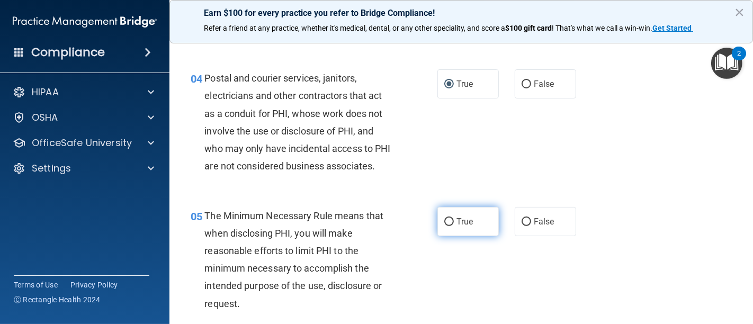
click at [446, 226] on input "True" at bounding box center [449, 222] width 10 height 8
radio input "true"
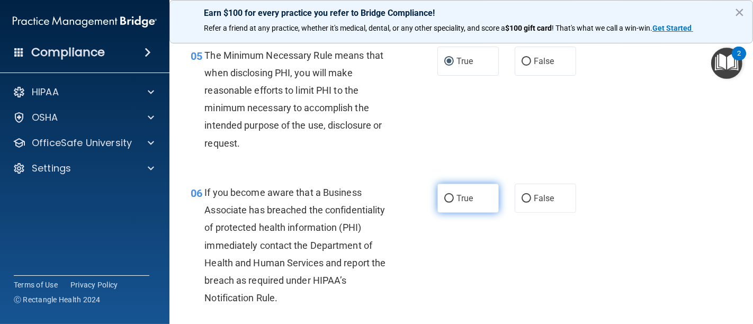
scroll to position [500, 0]
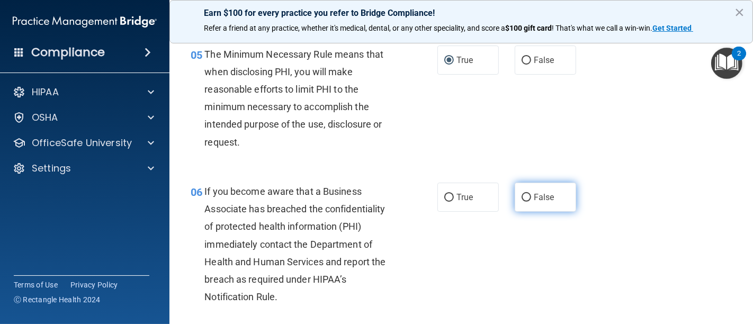
click at [534, 202] on span "False" at bounding box center [544, 197] width 21 height 10
click at [528, 202] on input "False" at bounding box center [526, 198] width 10 height 8
radio input "true"
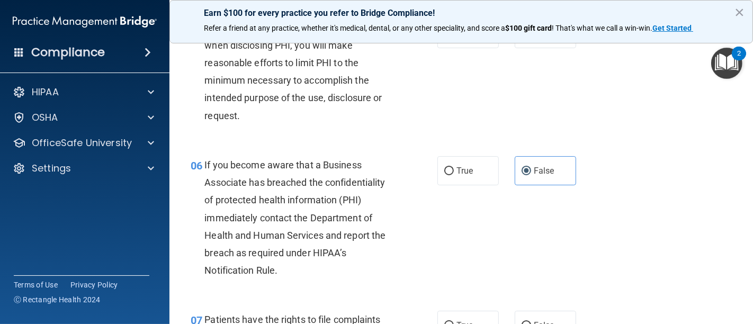
scroll to position [617, 0]
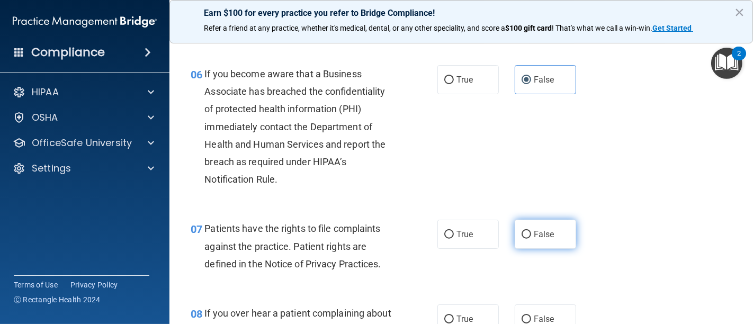
click at [521, 239] on input "False" at bounding box center [526, 235] width 10 height 8
radio input "true"
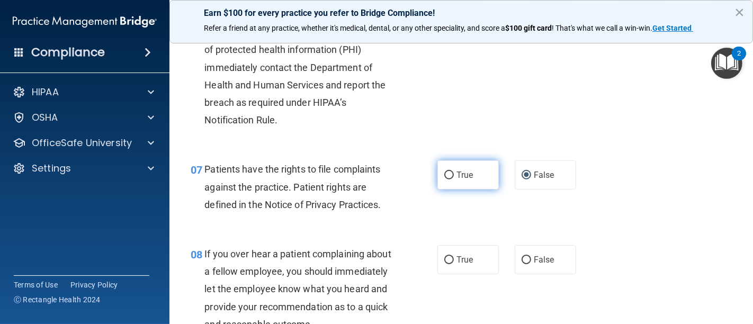
scroll to position [691, 0]
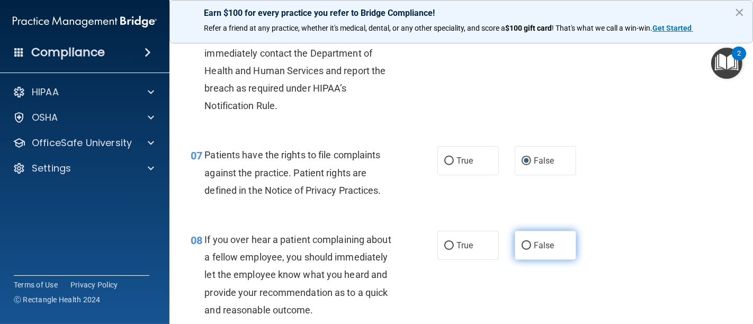
click at [521, 250] on input "False" at bounding box center [526, 246] width 10 height 8
radio input "true"
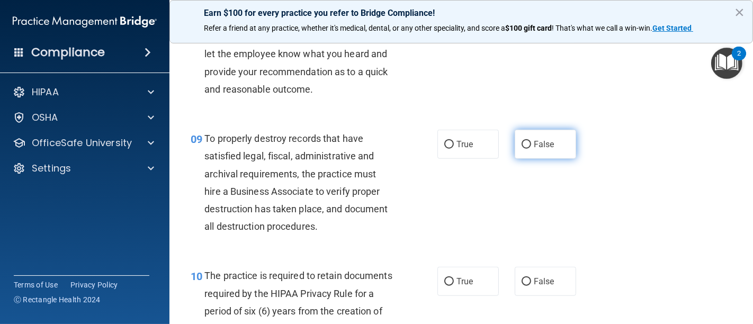
scroll to position [926, 0]
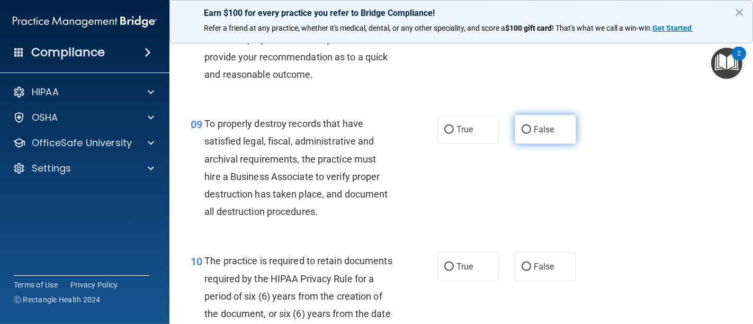
click at [521, 134] on input "False" at bounding box center [526, 130] width 10 height 8
radio input "true"
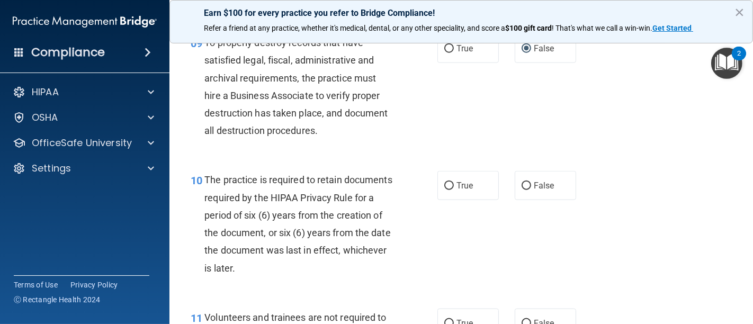
scroll to position [1015, 0]
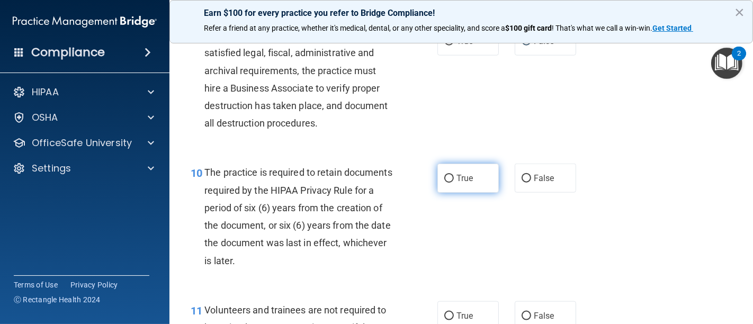
click at [438, 193] on label "True" at bounding box center [467, 178] width 61 height 29
click at [444, 183] on input "True" at bounding box center [449, 179] width 10 height 8
radio input "true"
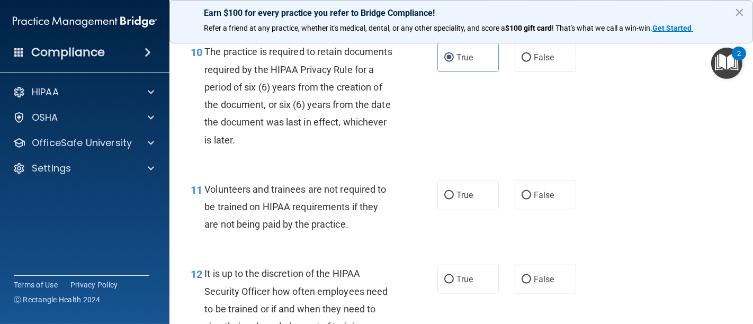
scroll to position [1161, 0]
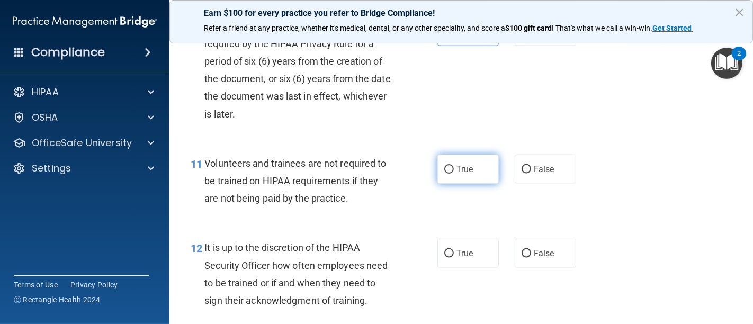
click at [444, 174] on input "True" at bounding box center [449, 170] width 10 height 8
radio input "true"
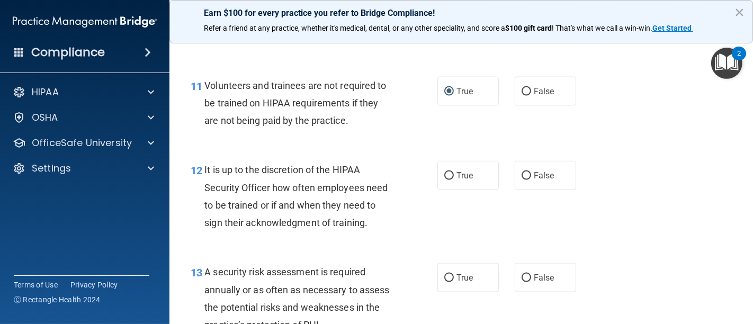
scroll to position [1264, 0]
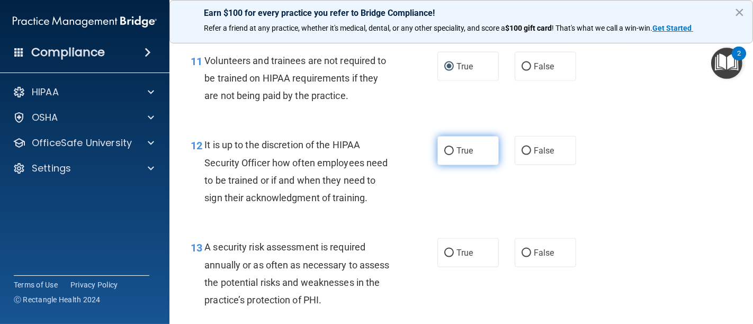
click at [446, 155] on input "True" at bounding box center [449, 151] width 10 height 8
radio input "true"
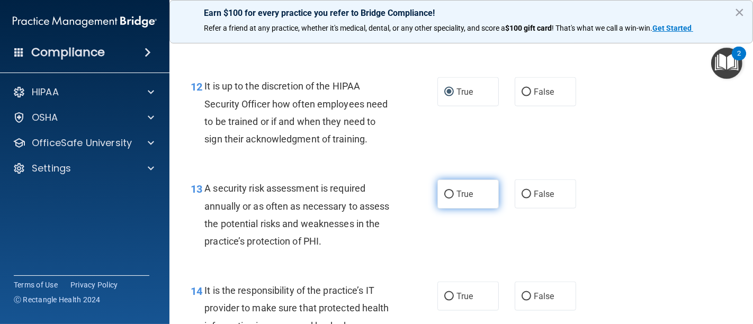
scroll to position [1338, 0]
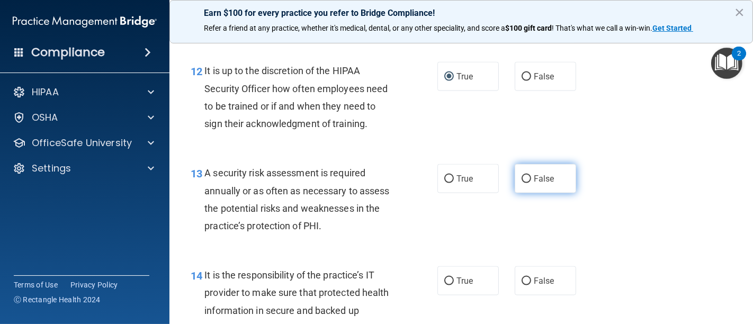
click at [522, 183] on input "False" at bounding box center [526, 179] width 10 height 8
radio input "true"
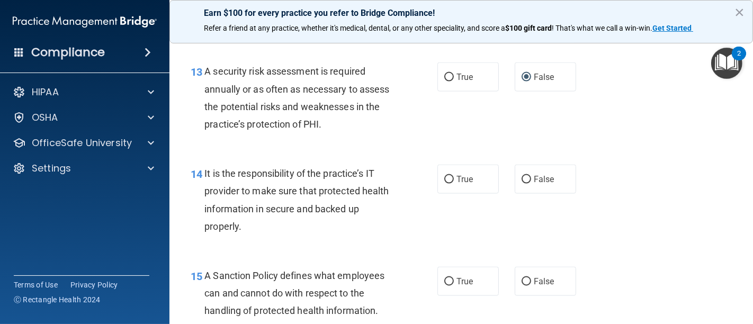
scroll to position [1441, 0]
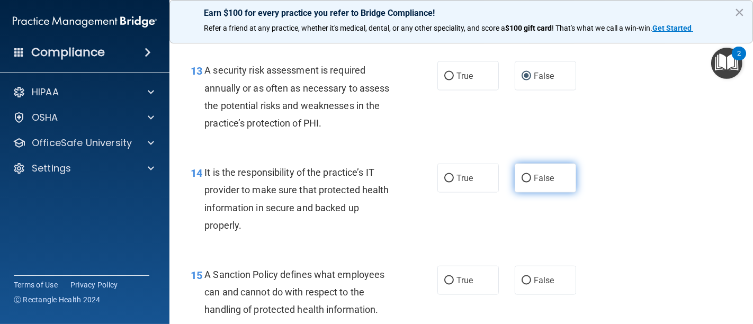
click at [521, 183] on input "False" at bounding box center [526, 179] width 10 height 8
radio input "true"
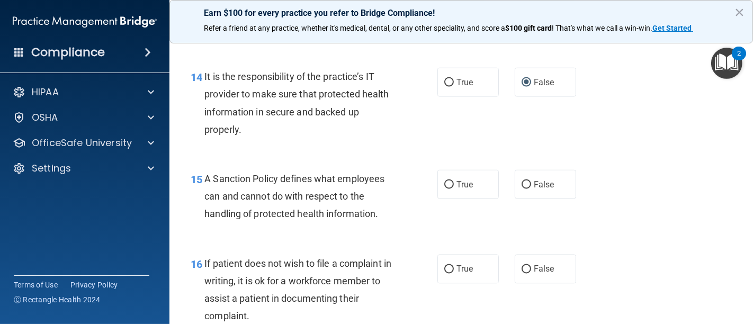
scroll to position [1544, 0]
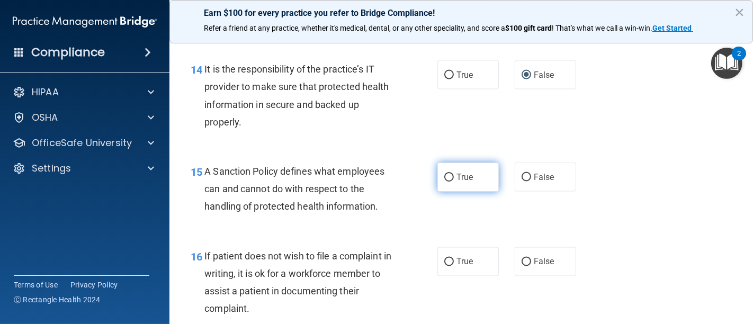
click at [448, 182] on input "True" at bounding box center [449, 178] width 10 height 8
radio input "true"
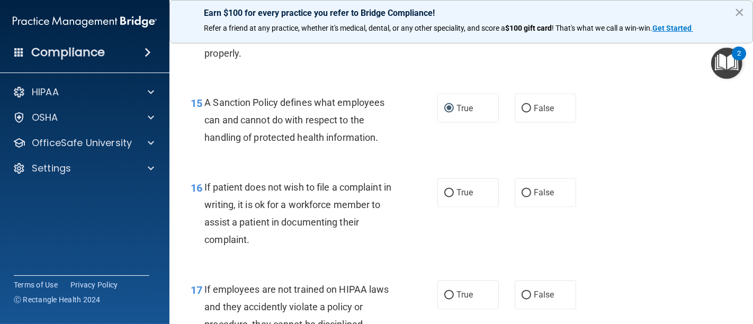
scroll to position [1617, 0]
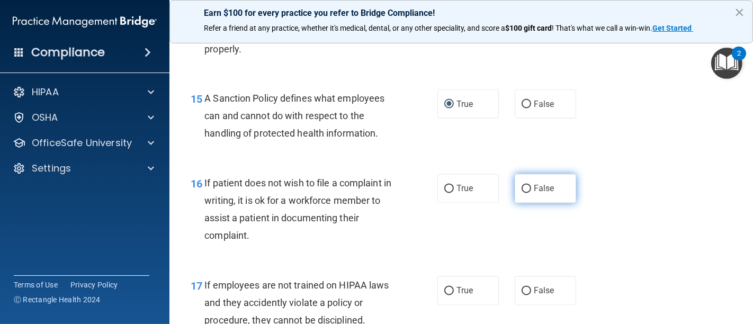
click at [527, 203] on label "False" at bounding box center [544, 188] width 61 height 29
click at [527, 193] on input "False" at bounding box center [526, 189] width 10 height 8
radio input "true"
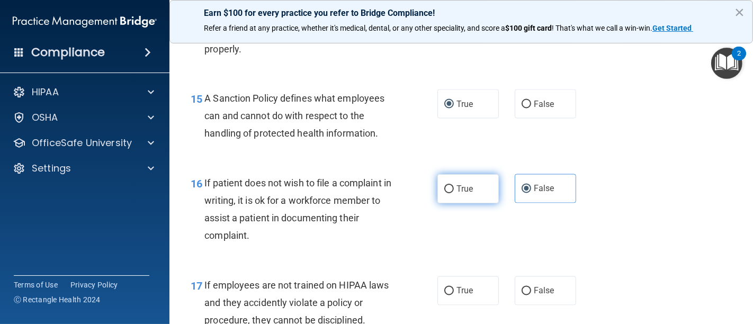
click at [444, 193] on input "True" at bounding box center [449, 189] width 10 height 8
radio input "true"
radio input "false"
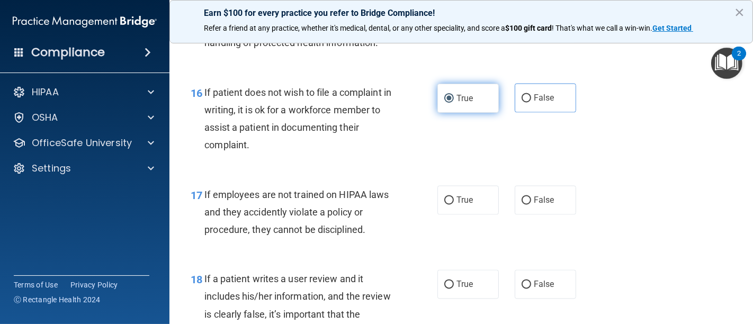
scroll to position [1735, 0]
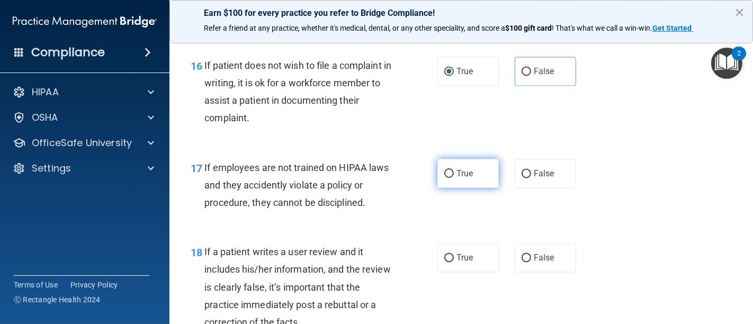
click at [446, 188] on label "True" at bounding box center [467, 173] width 61 height 29
click at [446, 178] on input "True" at bounding box center [449, 174] width 10 height 8
radio input "true"
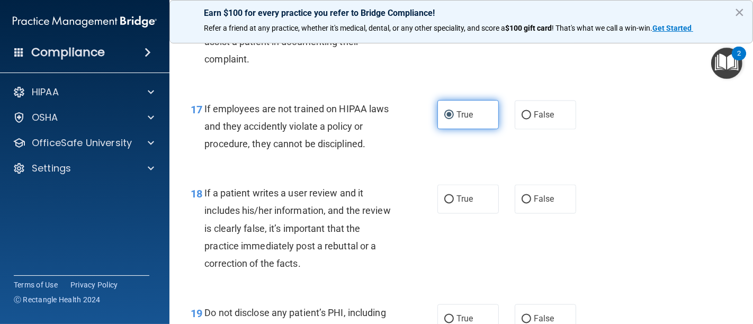
scroll to position [1809, 0]
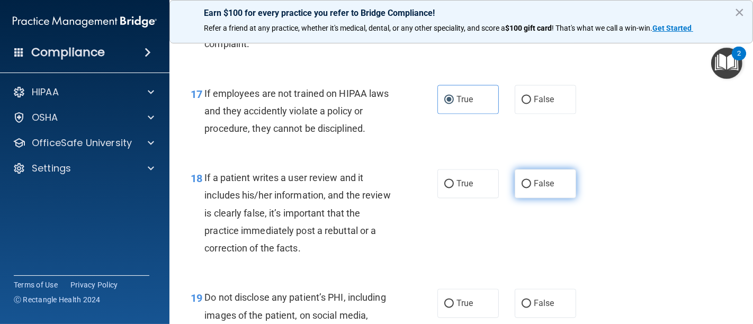
click at [522, 188] on input "False" at bounding box center [526, 184] width 10 height 8
radio input "true"
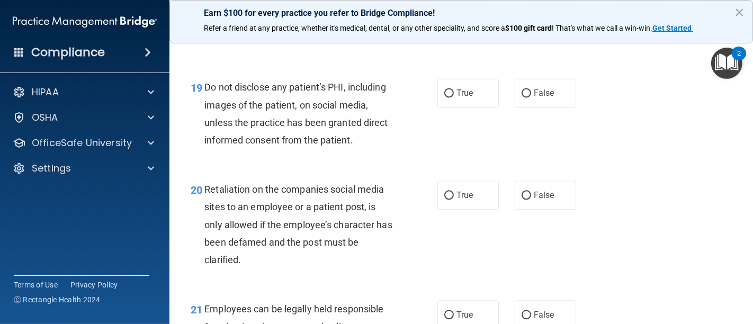
scroll to position [1940, 0]
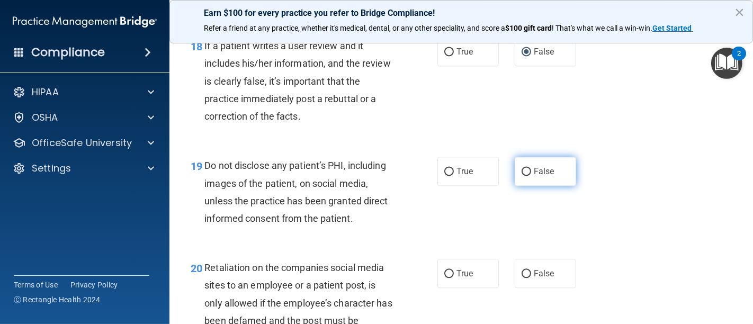
click at [521, 176] on input "False" at bounding box center [526, 172] width 10 height 8
radio input "true"
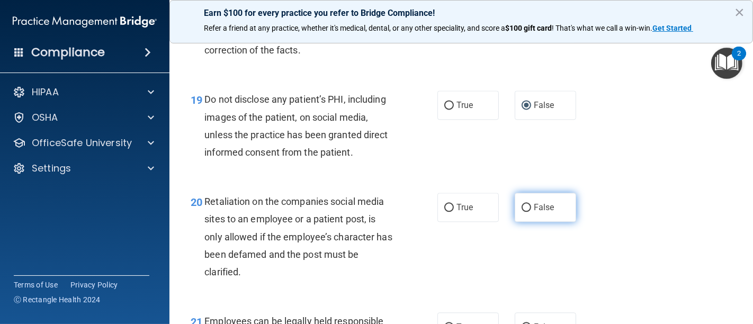
scroll to position [2014, 0]
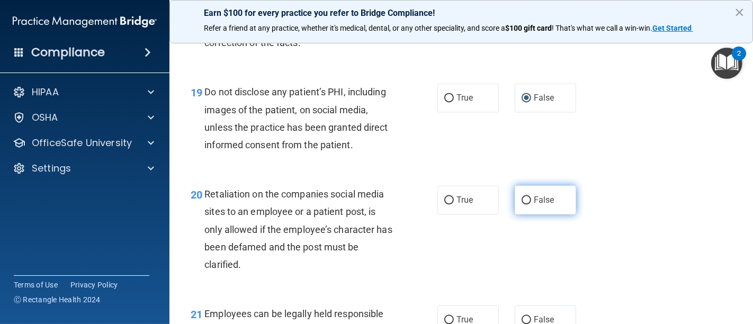
click at [521, 204] on input "False" at bounding box center [526, 200] width 10 height 8
radio input "true"
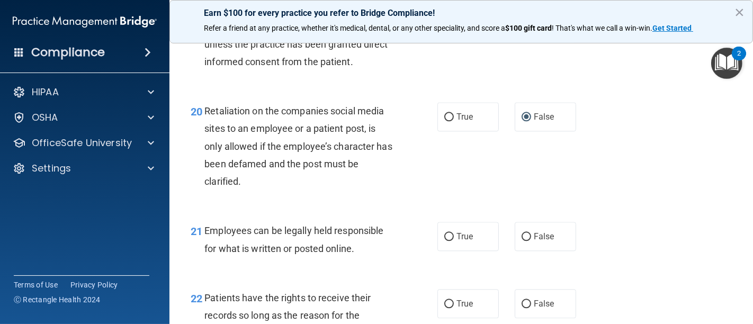
scroll to position [2102, 0]
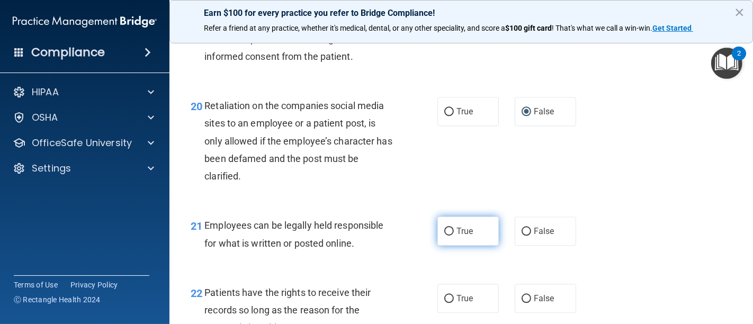
click at [445, 236] on input "True" at bounding box center [449, 232] width 10 height 8
radio input "true"
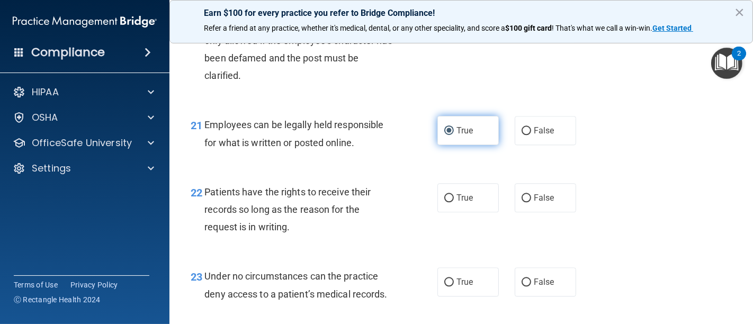
scroll to position [2205, 0]
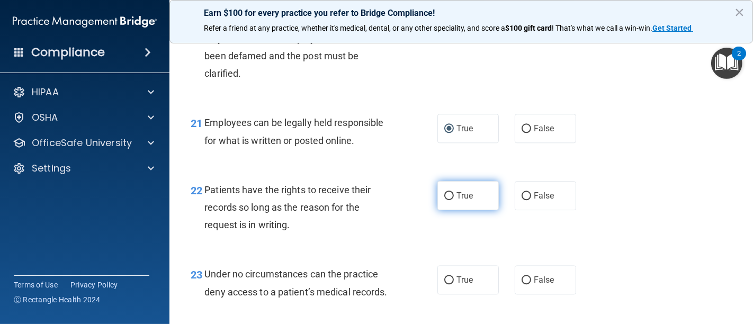
click at [450, 210] on label "True" at bounding box center [467, 195] width 61 height 29
click at [450, 200] on input "True" at bounding box center [449, 196] width 10 height 8
radio input "true"
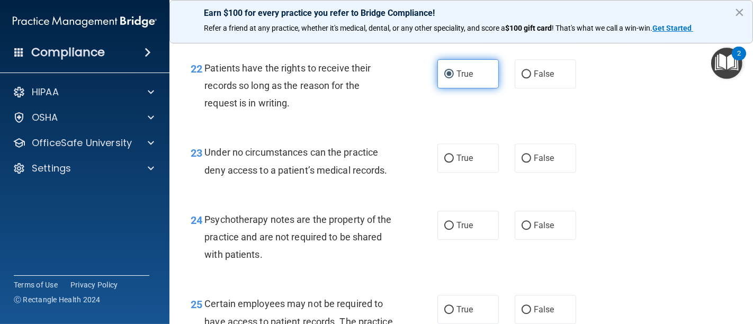
scroll to position [2338, 0]
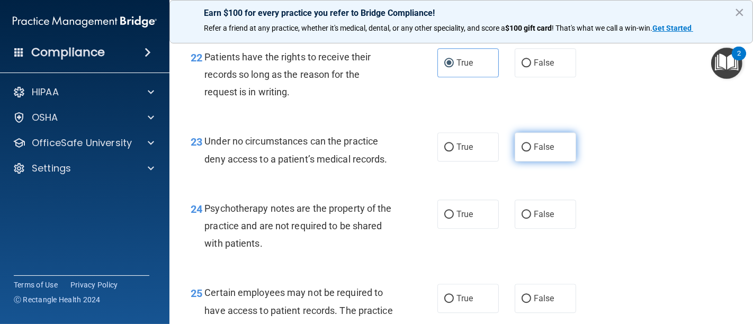
click at [521, 151] on input "False" at bounding box center [526, 147] width 10 height 8
radio input "true"
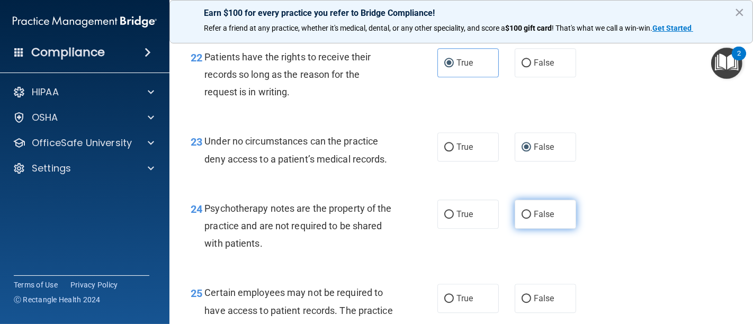
click at [522, 219] on input "False" at bounding box center [526, 215] width 10 height 8
radio input "true"
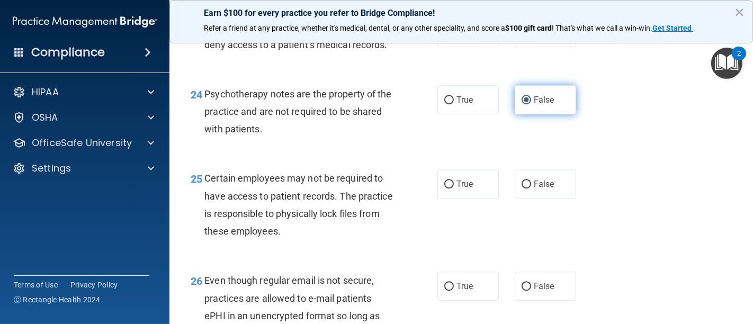
scroll to position [2456, 0]
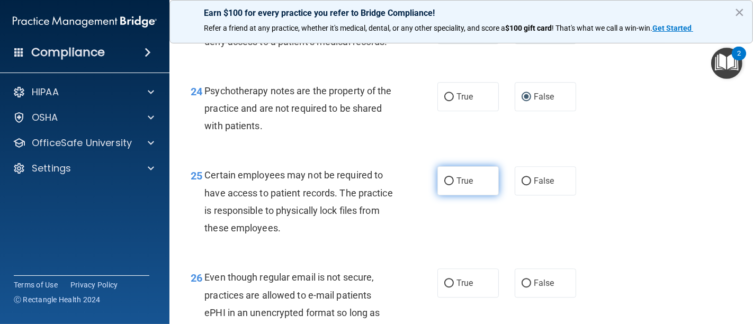
click at [450, 195] on label "True" at bounding box center [467, 180] width 61 height 29
click at [450, 185] on input "True" at bounding box center [449, 181] width 10 height 8
radio input "true"
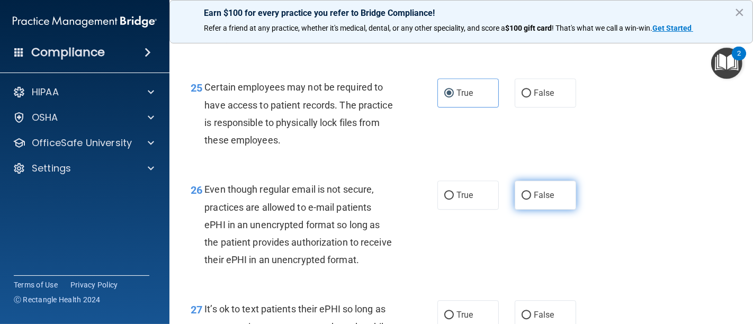
scroll to position [2558, 0]
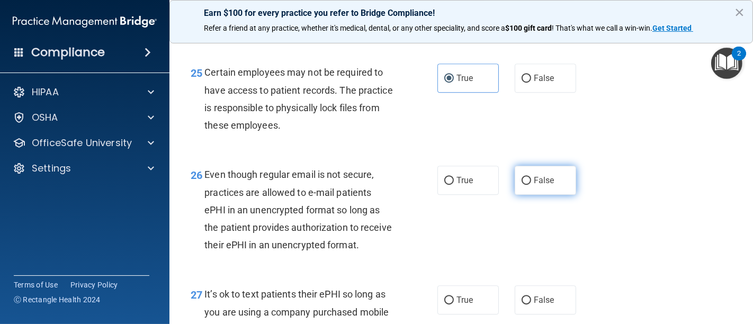
click at [534, 185] on span "False" at bounding box center [544, 180] width 21 height 10
click at [530, 185] on input "False" at bounding box center [526, 181] width 10 height 8
radio input "true"
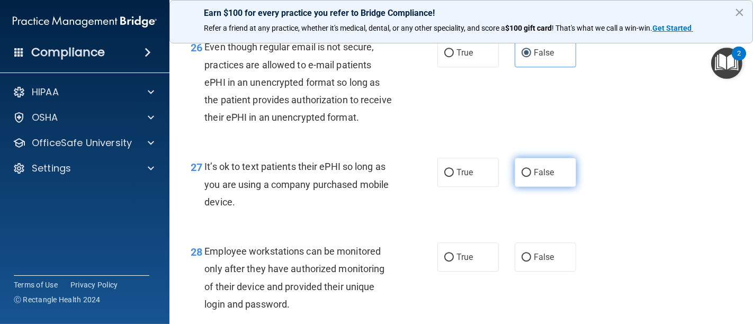
scroll to position [2691, 0]
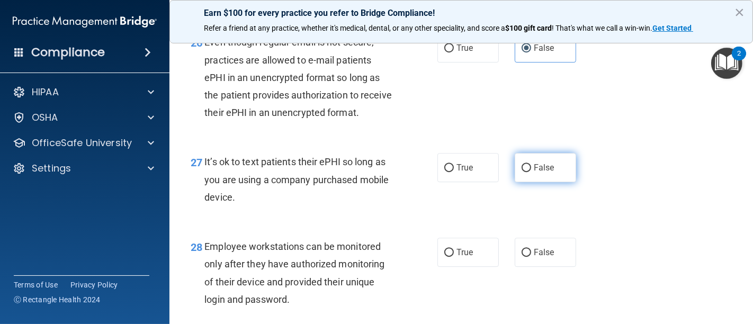
click at [528, 182] on label "False" at bounding box center [544, 167] width 61 height 29
click at [528, 172] on input "False" at bounding box center [526, 168] width 10 height 8
radio input "true"
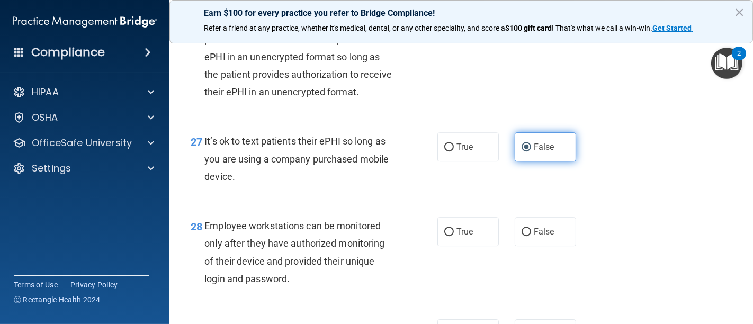
scroll to position [2764, 0]
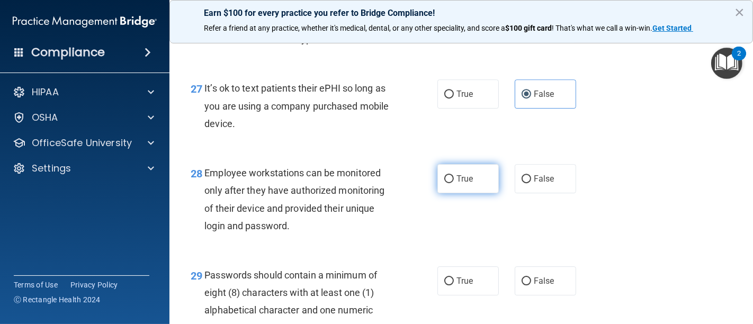
click at [466, 193] on label "True" at bounding box center [467, 178] width 61 height 29
click at [454, 183] on input "True" at bounding box center [449, 179] width 10 height 8
radio input "true"
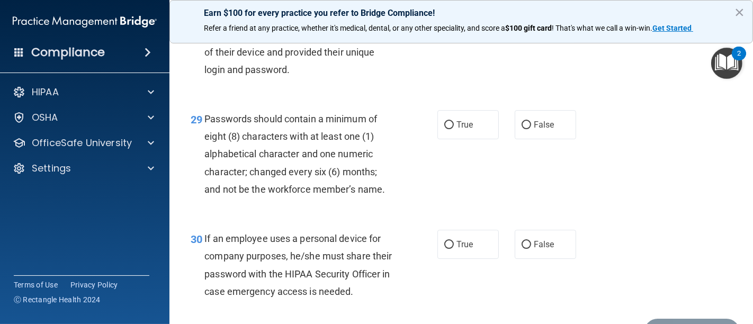
scroll to position [2926, 0]
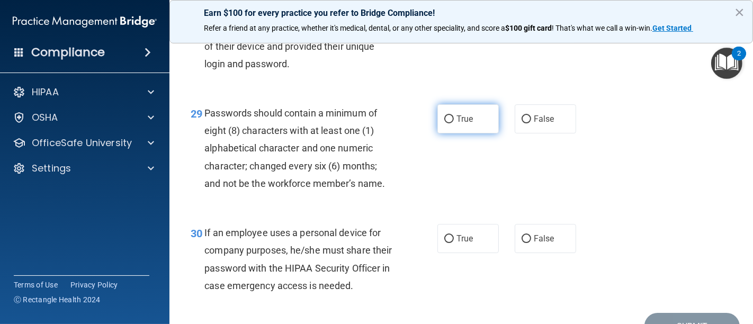
click at [446, 123] on input "True" at bounding box center [449, 119] width 10 height 8
radio input "true"
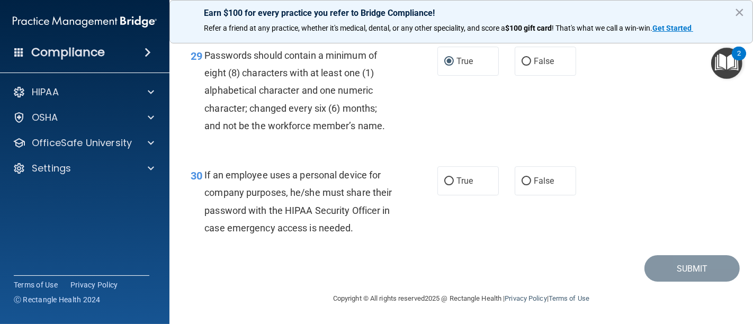
scroll to position [3029, 0]
click at [444, 185] on input "True" at bounding box center [449, 181] width 10 height 8
radio input "true"
click at [665, 282] on button "Submit" at bounding box center [691, 268] width 95 height 27
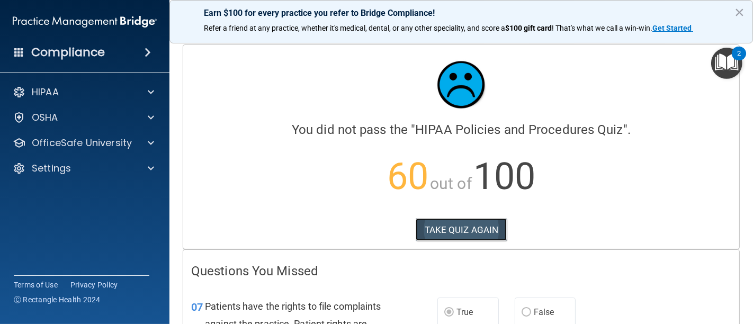
click at [454, 230] on button "TAKE QUIZ AGAIN" at bounding box center [462, 229] width 92 height 23
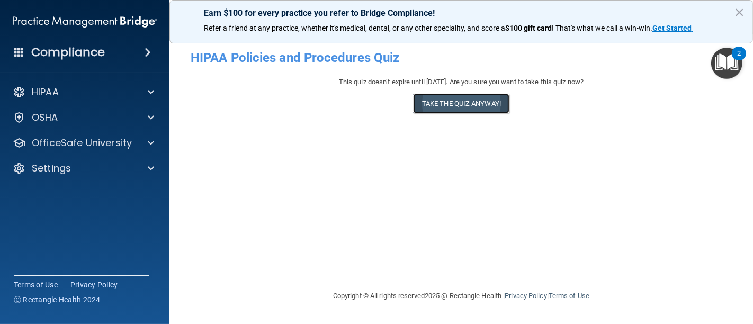
click at [452, 100] on button "Take the quiz anyway!" at bounding box center [461, 104] width 96 height 20
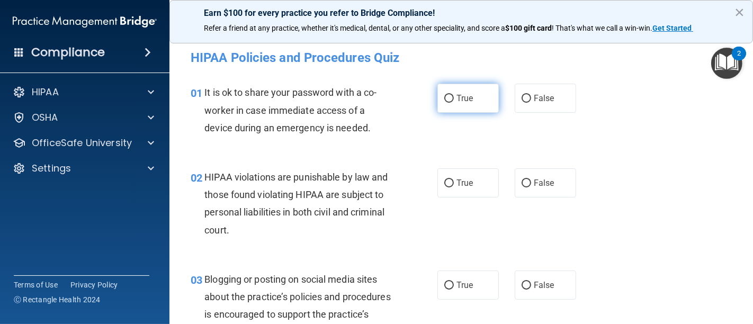
click at [461, 97] on span "True" at bounding box center [464, 98] width 16 height 10
click at [454, 97] on input "True" at bounding box center [449, 99] width 10 height 8
radio input "true"
click at [521, 95] on input "False" at bounding box center [526, 99] width 10 height 8
radio input "true"
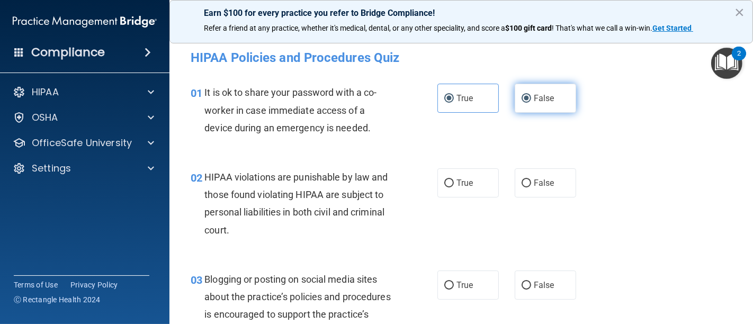
radio input "false"
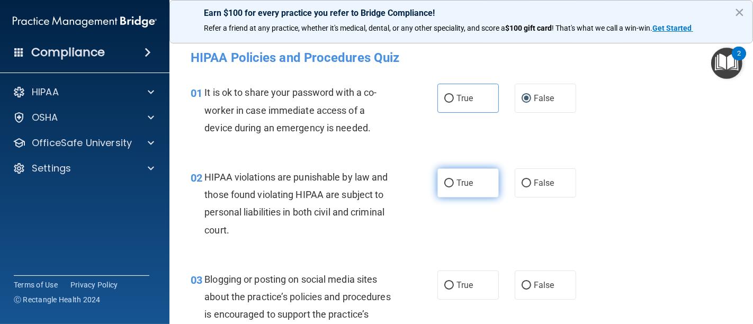
click at [444, 185] on input "True" at bounding box center [449, 183] width 10 height 8
radio input "true"
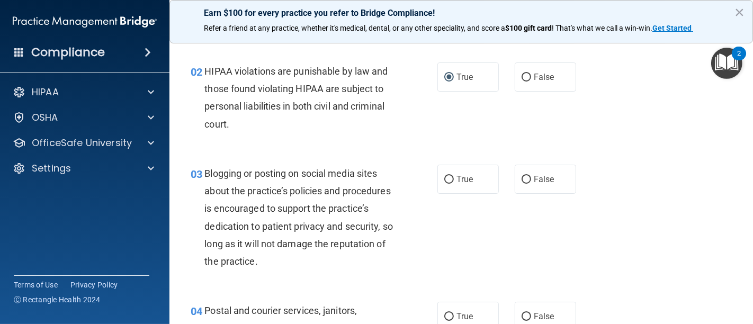
scroll to position [132, 0]
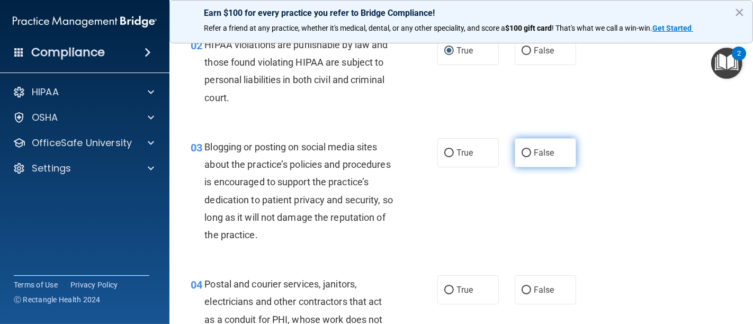
click at [522, 152] on input "False" at bounding box center [526, 153] width 10 height 8
radio input "true"
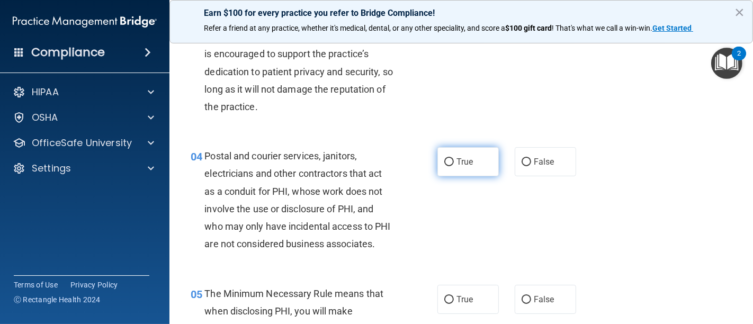
scroll to position [265, 0]
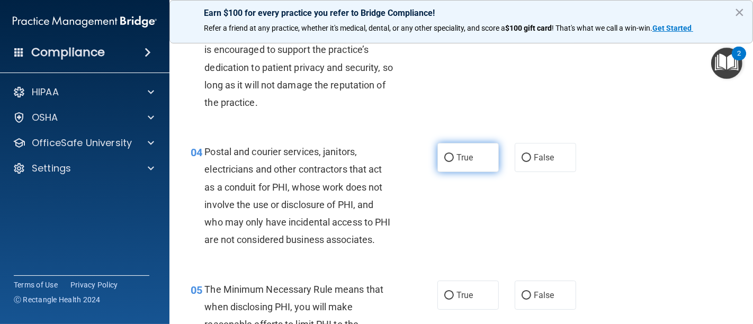
click at [445, 158] on input "True" at bounding box center [449, 158] width 10 height 8
radio input "true"
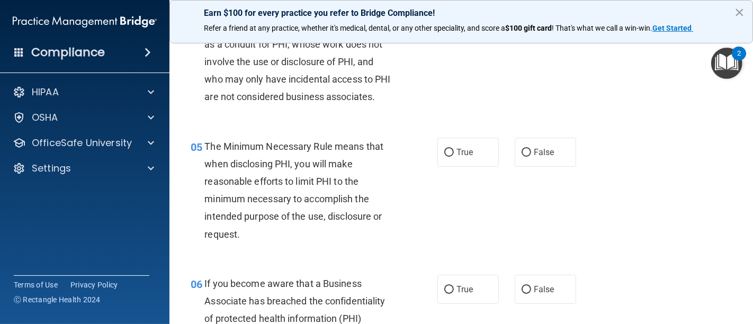
scroll to position [456, 0]
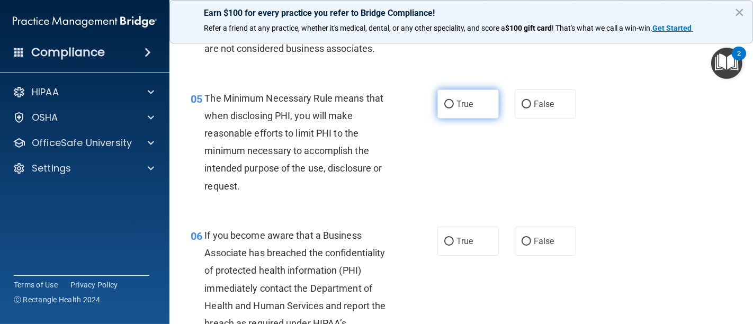
click at [448, 109] on input "True" at bounding box center [449, 105] width 10 height 8
radio input "true"
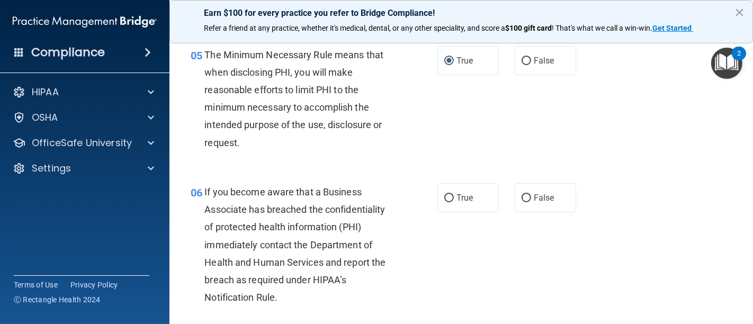
scroll to position [544, 0]
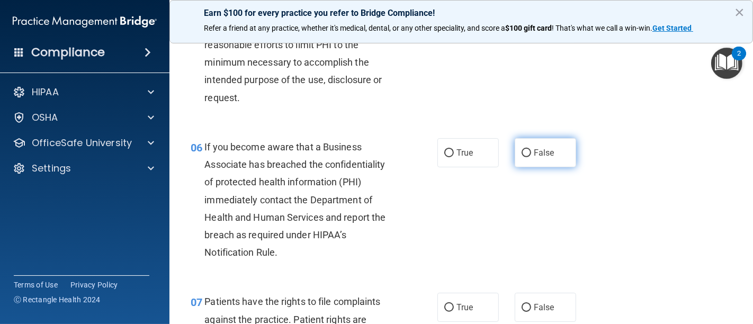
click at [521, 157] on input "False" at bounding box center [526, 153] width 10 height 8
radio input "true"
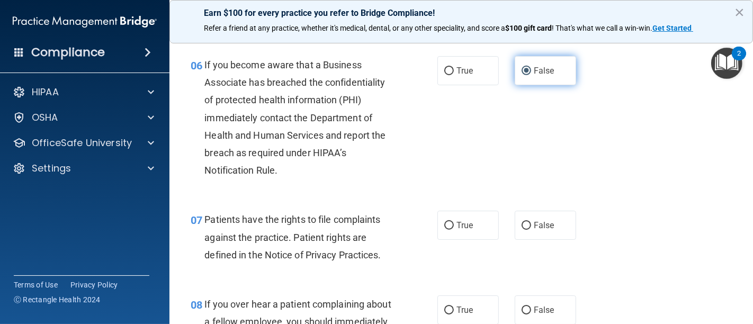
scroll to position [632, 0]
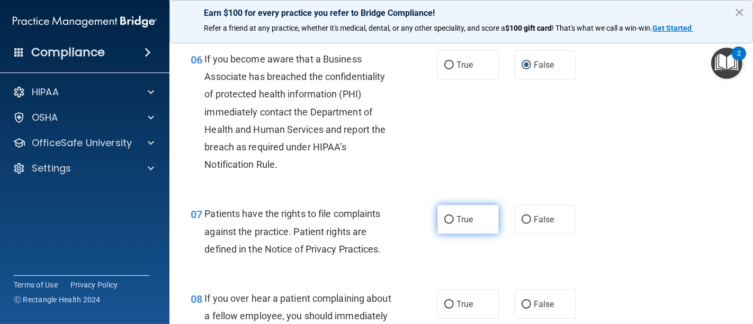
click at [456, 224] on span "True" at bounding box center [464, 219] width 16 height 10
click at [452, 224] on input "True" at bounding box center [449, 220] width 10 height 8
radio input "true"
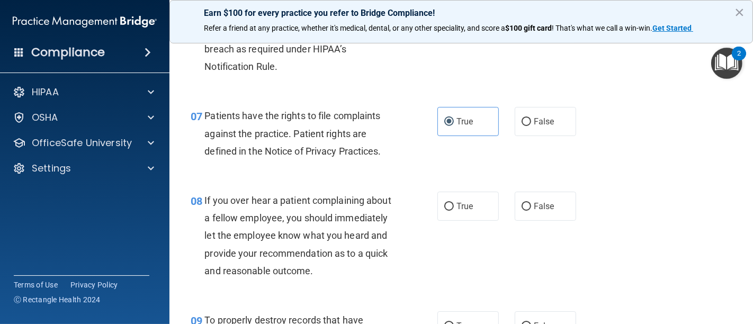
scroll to position [735, 0]
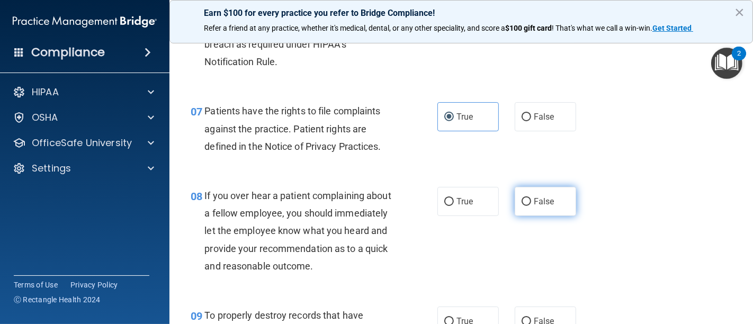
click at [521, 206] on input "False" at bounding box center [526, 202] width 10 height 8
radio input "true"
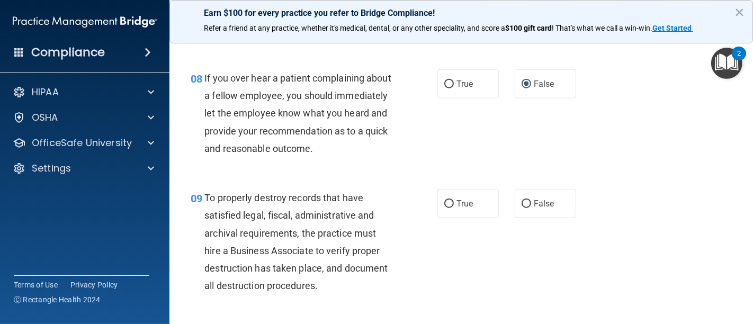
scroll to position [853, 0]
click at [521, 207] on input "False" at bounding box center [526, 204] width 10 height 8
radio input "true"
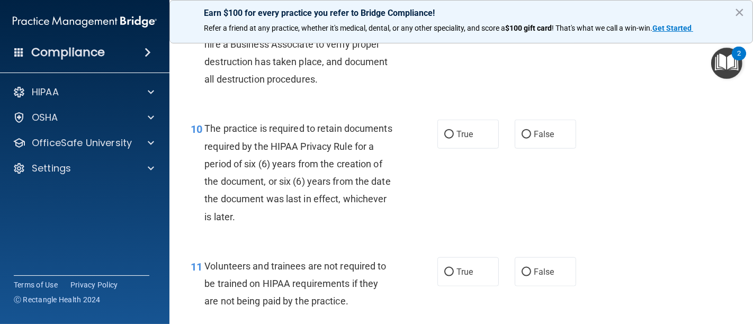
scroll to position [1088, 0]
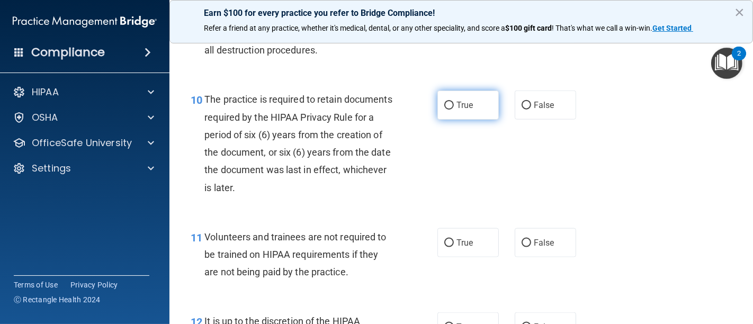
click at [444, 110] on input "True" at bounding box center [449, 106] width 10 height 8
radio input "true"
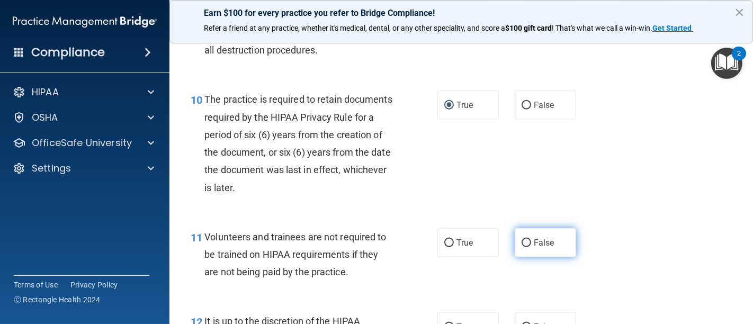
click at [518, 257] on label "False" at bounding box center [544, 242] width 61 height 29
click at [521, 247] on input "False" at bounding box center [526, 243] width 10 height 8
radio input "true"
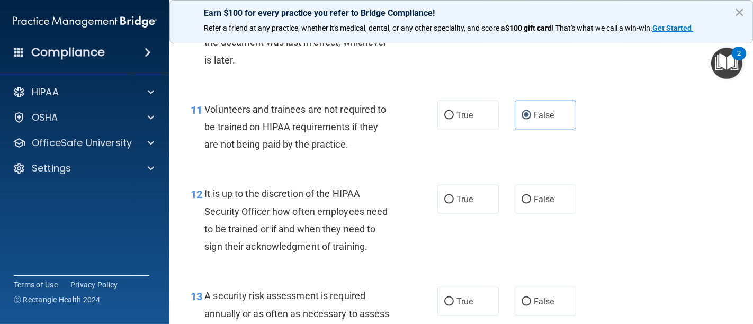
scroll to position [1220, 0]
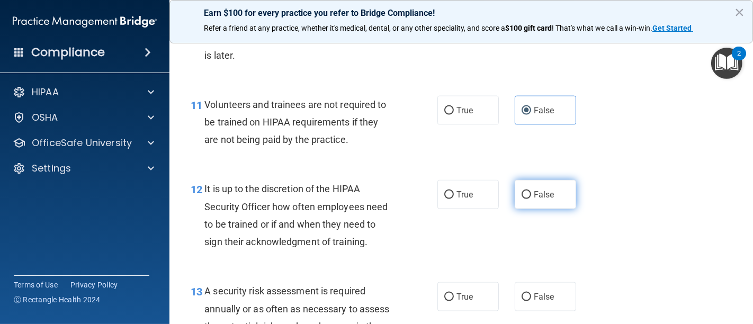
click at [521, 199] on input "False" at bounding box center [526, 195] width 10 height 8
radio input "true"
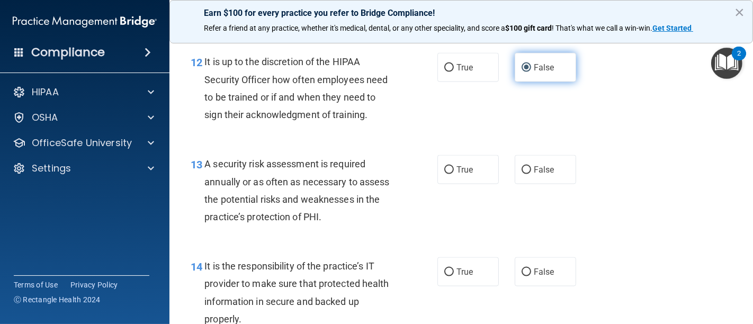
scroll to position [1352, 0]
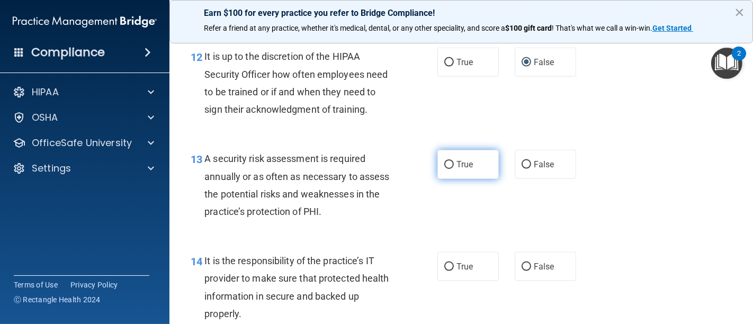
click at [445, 169] on input "True" at bounding box center [449, 165] width 10 height 8
radio input "true"
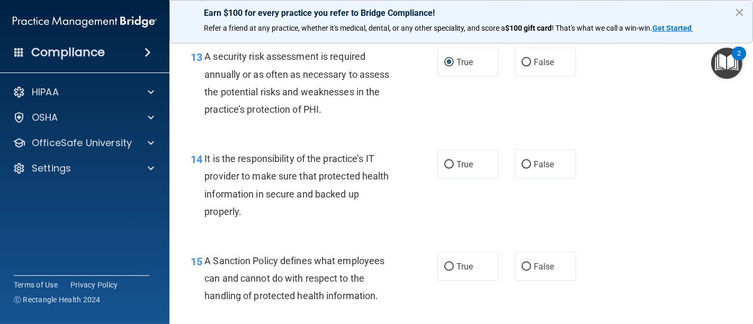
scroll to position [1456, 0]
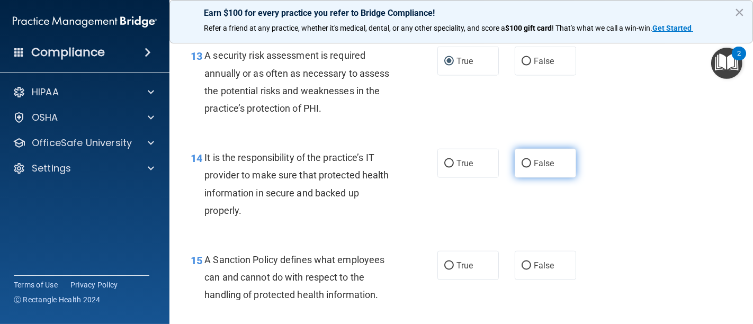
click at [521, 168] on input "False" at bounding box center [526, 164] width 10 height 8
radio input "true"
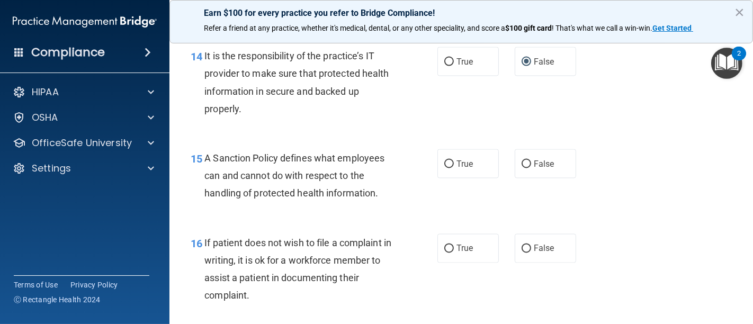
scroll to position [1558, 0]
click at [524, 167] on input "False" at bounding box center [526, 163] width 10 height 8
radio input "true"
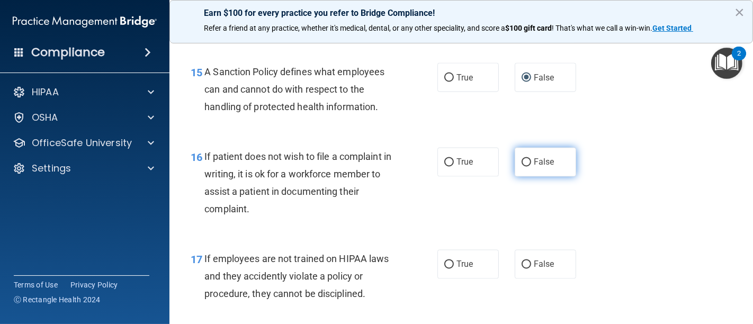
scroll to position [1647, 0]
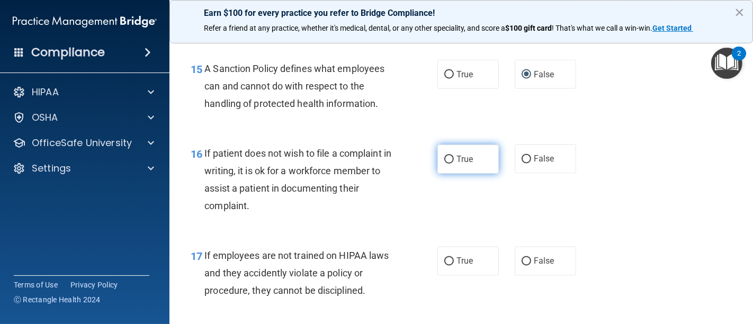
click at [447, 174] on label "True" at bounding box center [467, 159] width 61 height 29
click at [447, 164] on input "True" at bounding box center [449, 160] width 10 height 8
radio input "true"
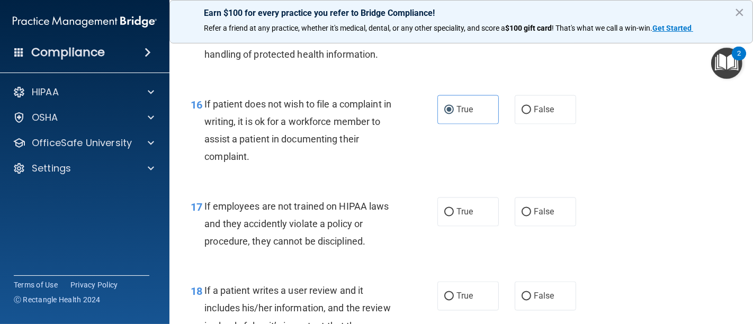
scroll to position [1705, 0]
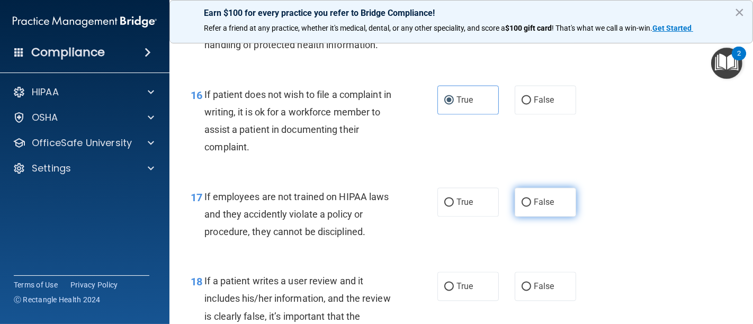
click at [534, 207] on span "False" at bounding box center [544, 202] width 21 height 10
click at [528, 207] on input "False" at bounding box center [526, 203] width 10 height 8
radio input "true"
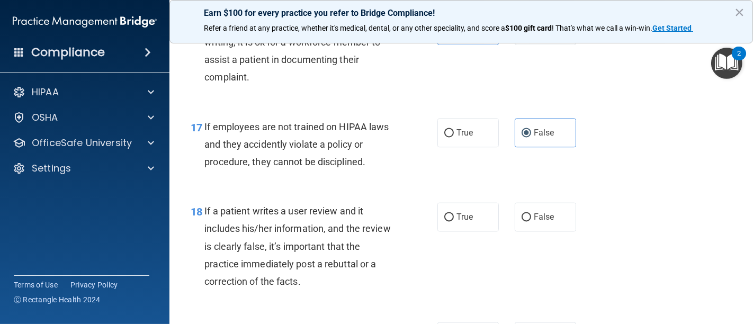
scroll to position [1809, 0]
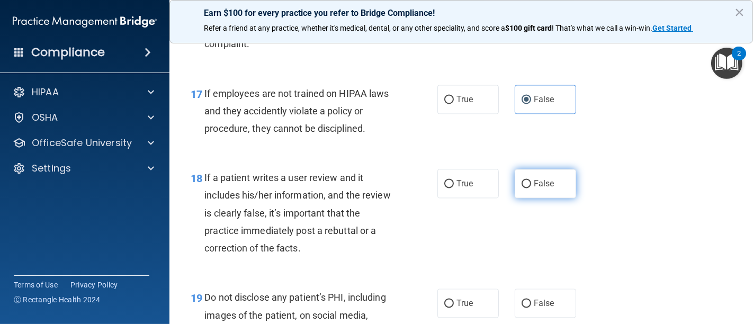
click at [521, 188] on input "False" at bounding box center [526, 184] width 10 height 8
radio input "true"
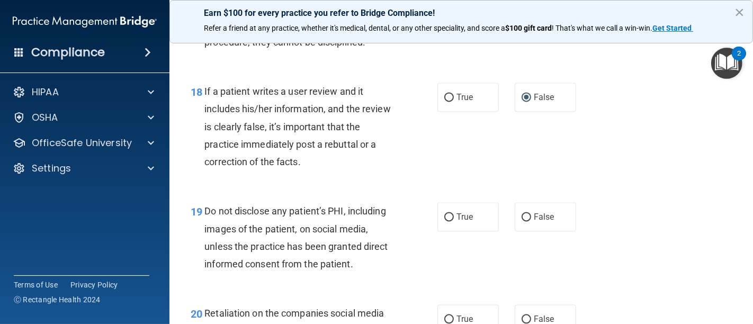
scroll to position [1985, 0]
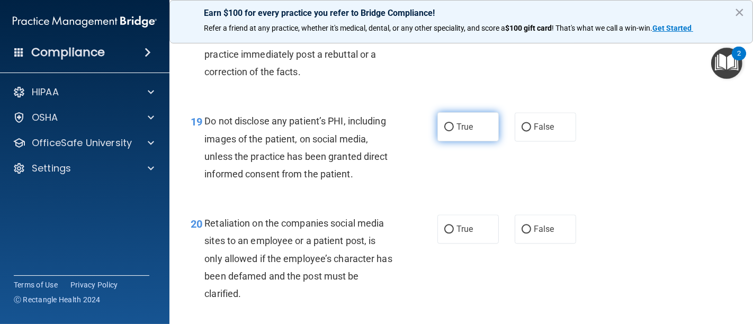
click at [445, 131] on input "True" at bounding box center [449, 127] width 10 height 8
radio input "true"
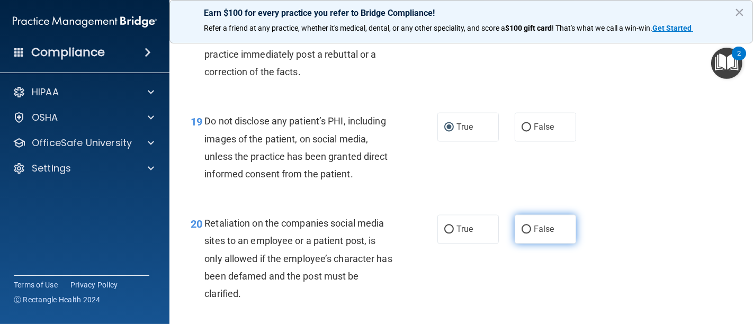
click at [521, 233] on input "False" at bounding box center [526, 229] width 10 height 8
radio input "true"
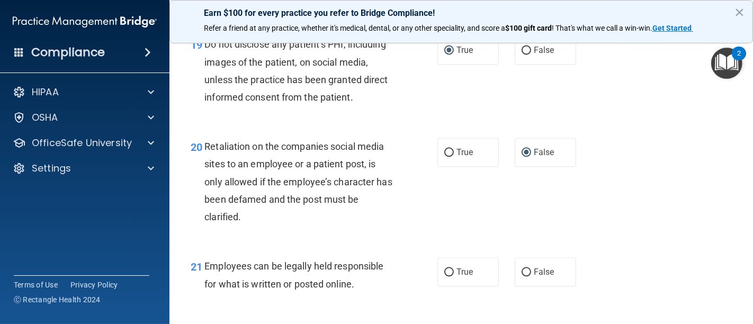
scroll to position [2102, 0]
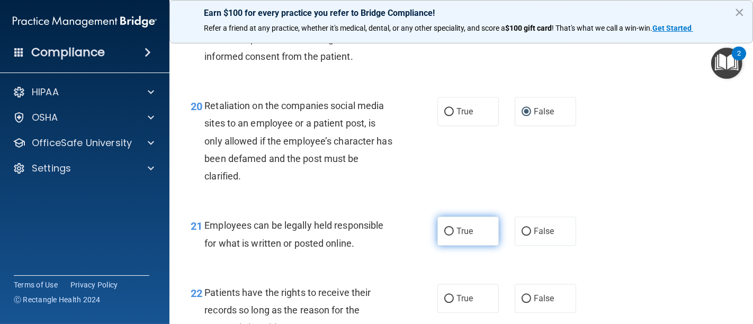
click at [449, 236] on input "True" at bounding box center [449, 232] width 10 height 8
radio input "true"
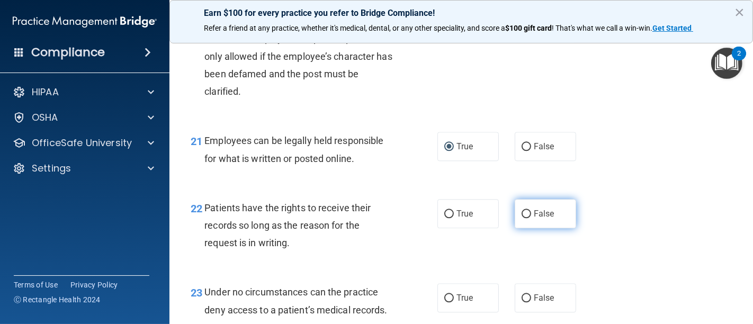
scroll to position [2191, 0]
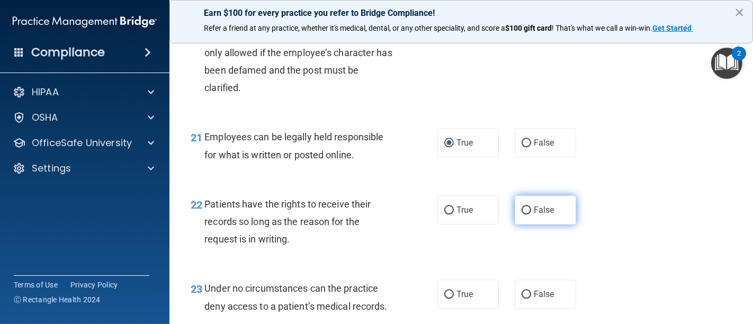
click at [521, 214] on input "False" at bounding box center [526, 210] width 10 height 8
radio input "true"
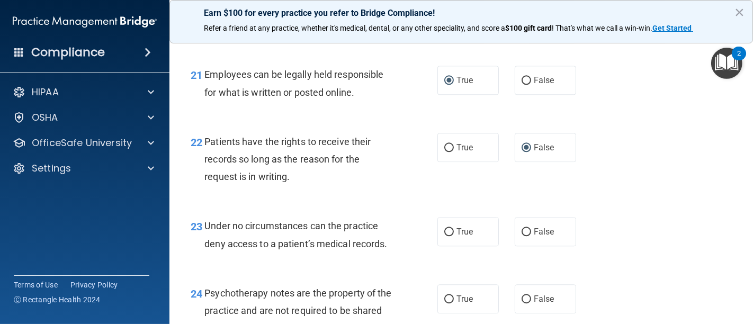
scroll to position [2279, 0]
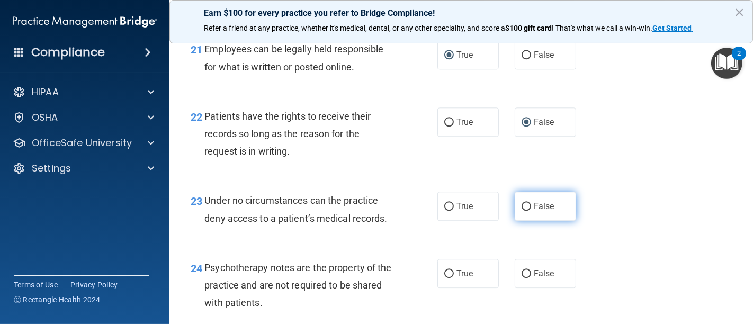
click at [525, 221] on label "False" at bounding box center [544, 206] width 61 height 29
click at [525, 211] on input "False" at bounding box center [526, 207] width 10 height 8
radio input "true"
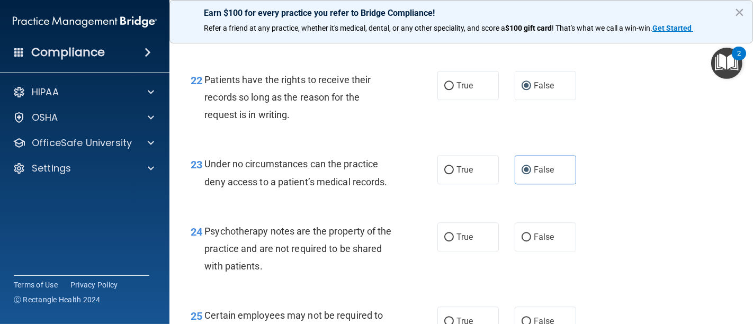
scroll to position [2338, 0]
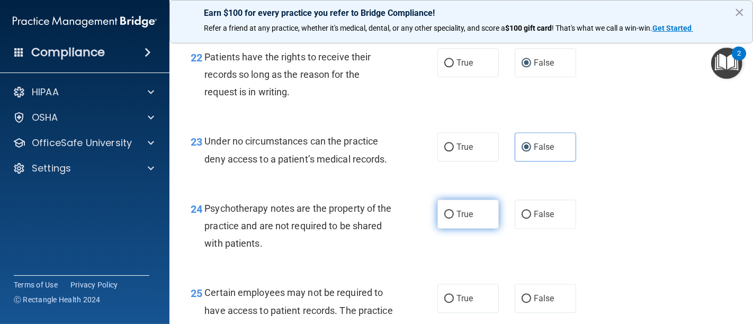
click at [444, 219] on input "True" at bounding box center [449, 215] width 10 height 8
radio input "true"
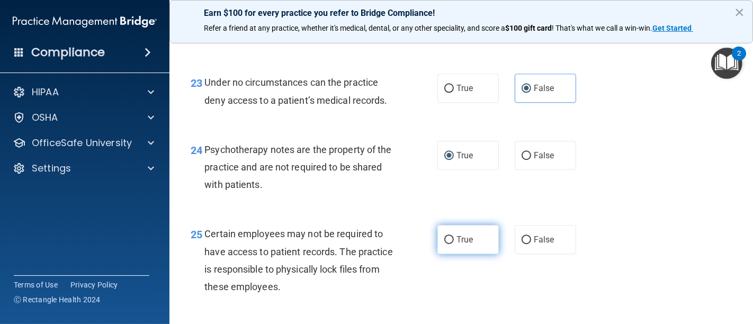
scroll to position [2411, 0]
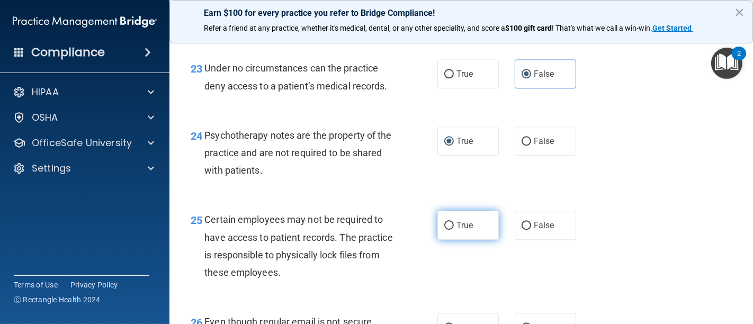
click at [449, 240] on label "True" at bounding box center [467, 225] width 61 height 29
click at [449, 230] on input "True" at bounding box center [449, 226] width 10 height 8
radio input "true"
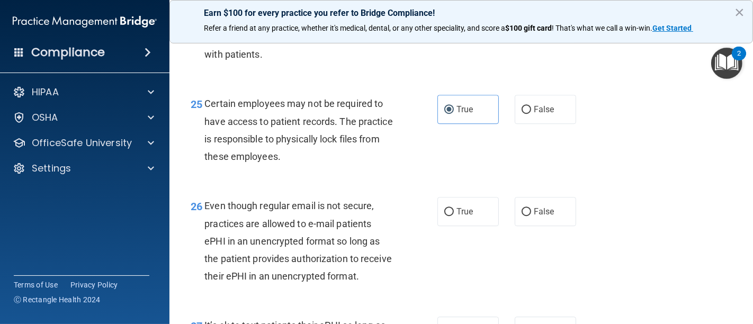
scroll to position [2529, 0]
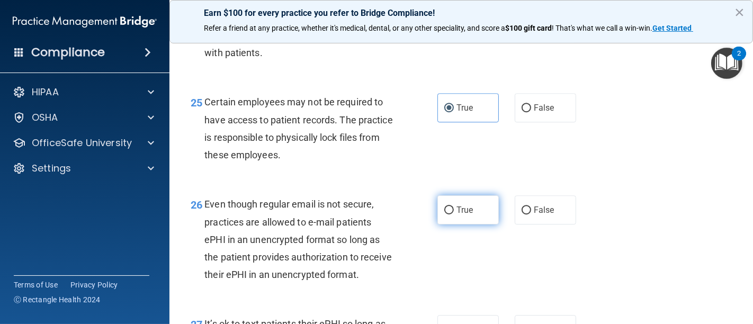
click at [446, 214] on input "True" at bounding box center [449, 210] width 10 height 8
radio input "true"
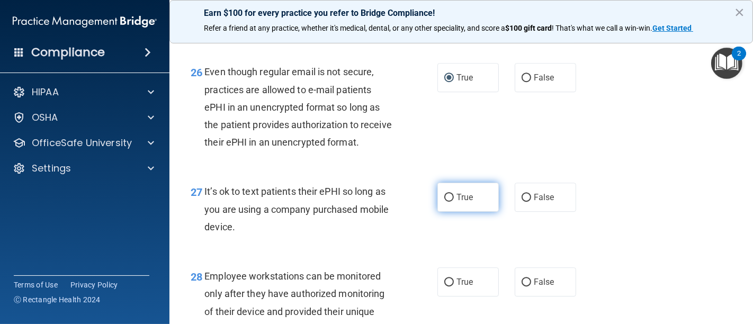
scroll to position [2676, 0]
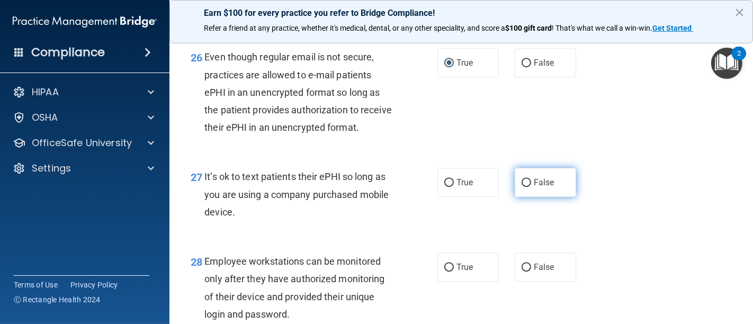
click at [521, 187] on input "False" at bounding box center [526, 183] width 10 height 8
radio input "true"
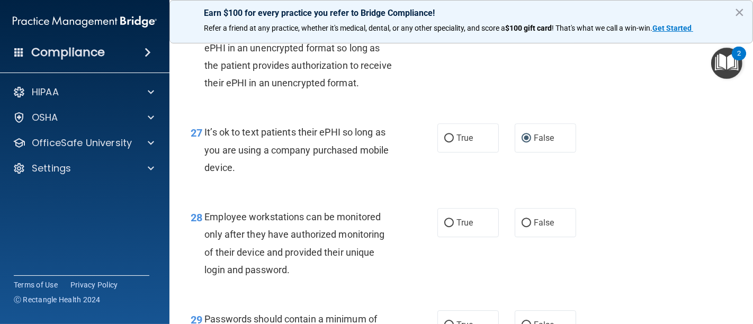
scroll to position [2734, 0]
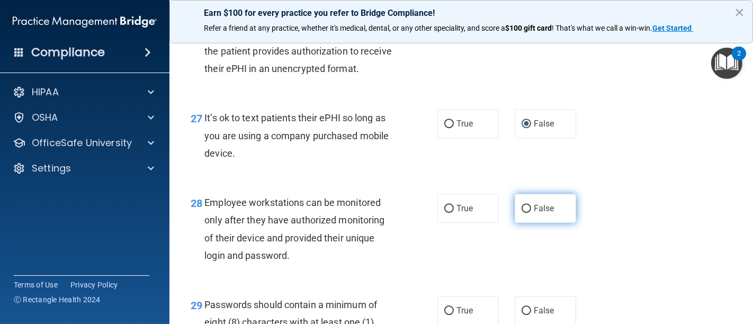
click at [521, 213] on input "False" at bounding box center [526, 209] width 10 height 8
radio input "true"
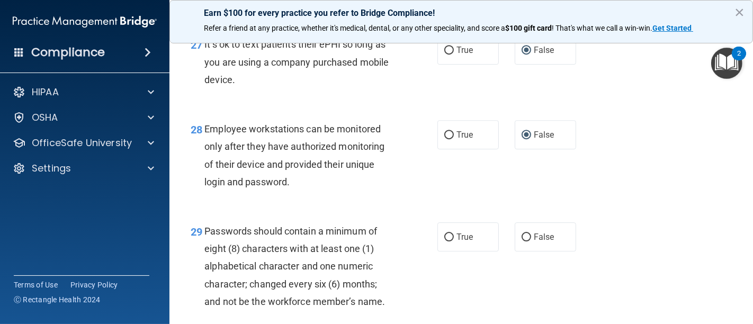
scroll to position [2808, 0]
click at [446, 241] on input "True" at bounding box center [449, 237] width 10 height 8
radio input "true"
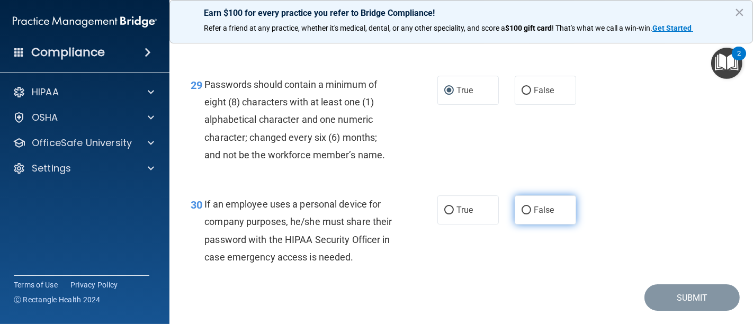
scroll to position [2955, 0]
click at [521, 214] on input "False" at bounding box center [526, 210] width 10 height 8
radio input "true"
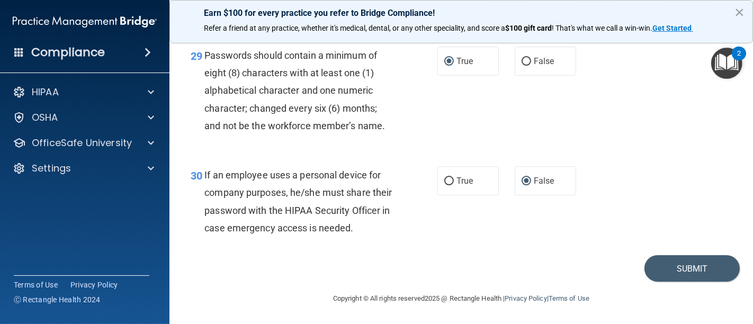
scroll to position [3053, 0]
click at [670, 266] on button "Submit" at bounding box center [691, 268] width 95 height 27
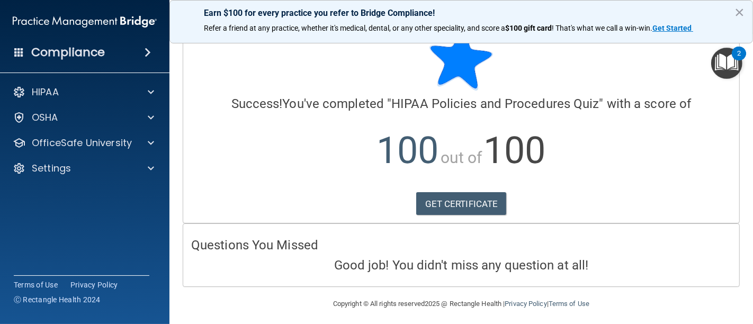
scroll to position [30, 0]
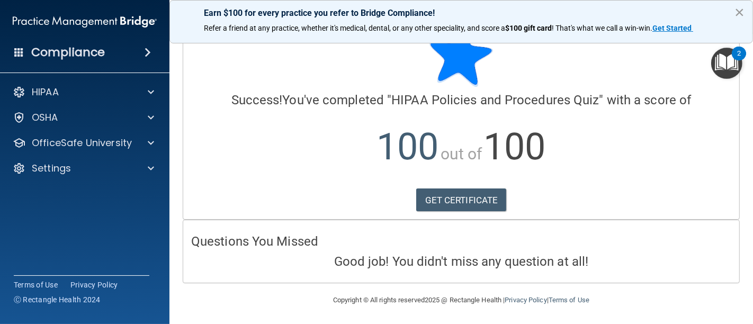
click at [738, 10] on button "×" at bounding box center [739, 12] width 10 height 17
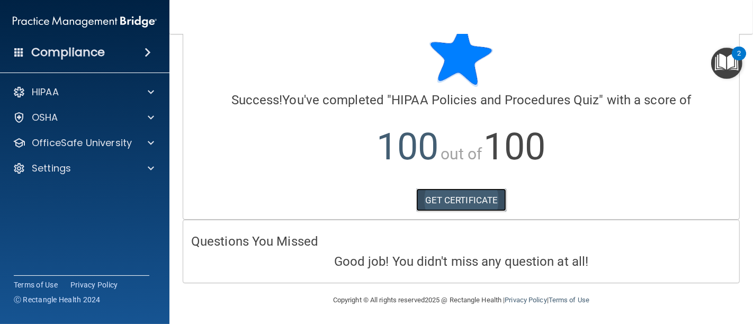
click at [449, 199] on link "GET CERTIFICATE" at bounding box center [461, 199] width 91 height 23
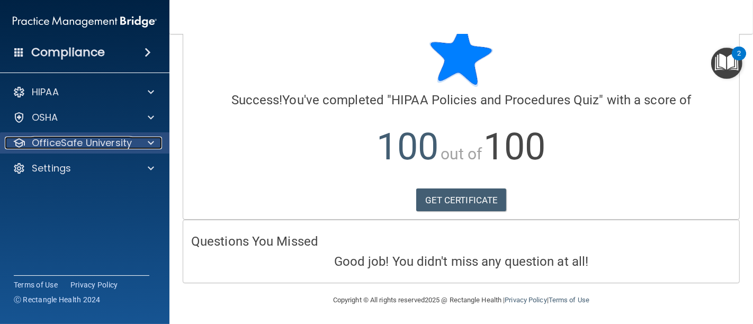
click at [101, 143] on p "OfficeSafe University" at bounding box center [82, 143] width 100 height 13
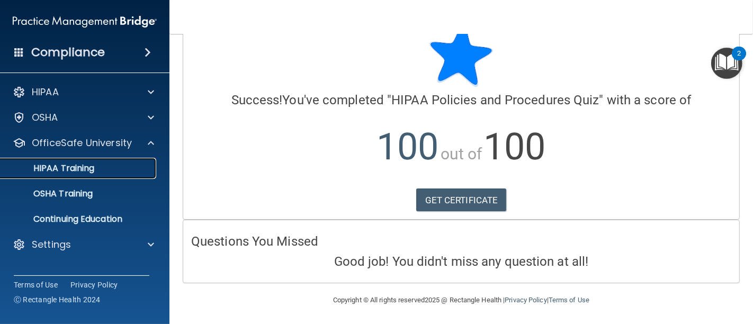
click at [87, 163] on p "HIPAA Training" at bounding box center [50, 168] width 87 height 11
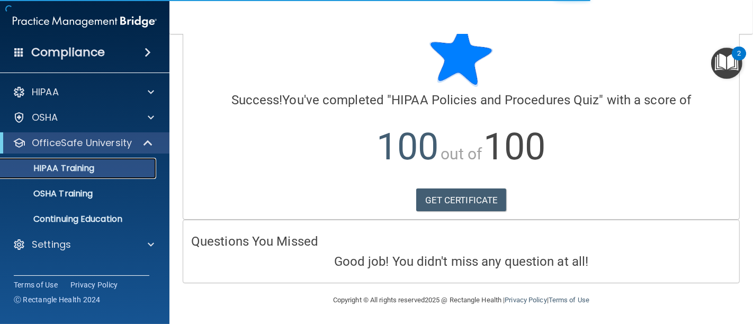
scroll to position [469, 0]
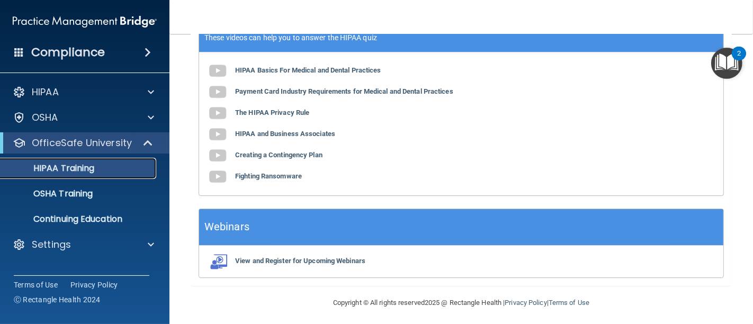
click at [111, 168] on div "HIPAA Training" at bounding box center [79, 168] width 145 height 11
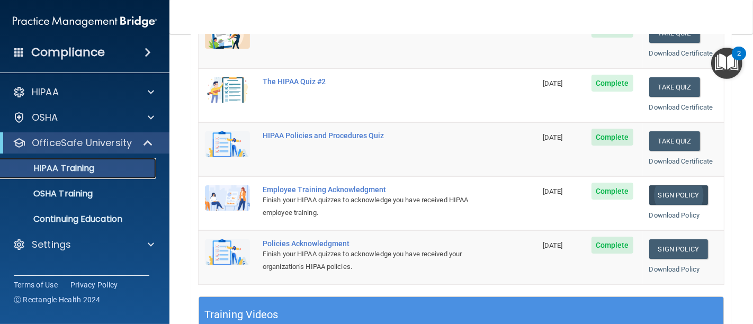
scroll to position [175, 0]
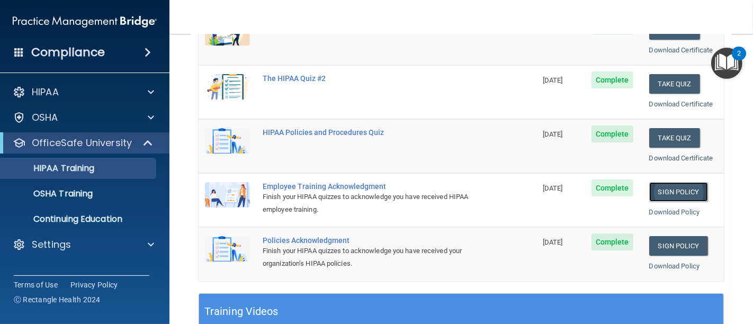
click at [659, 188] on link "Sign Policy" at bounding box center [678, 192] width 59 height 20
click at [674, 242] on link "Sign Policy" at bounding box center [678, 246] width 59 height 20
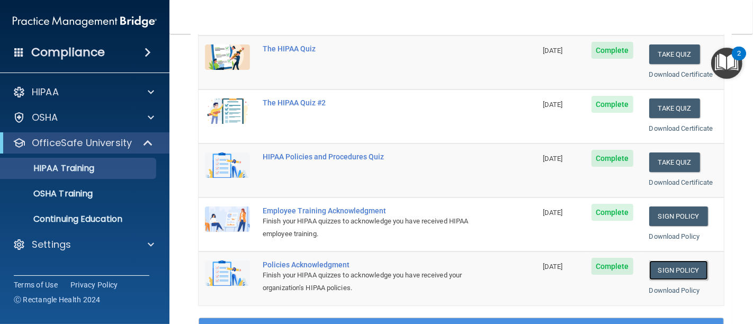
scroll to position [146, 0]
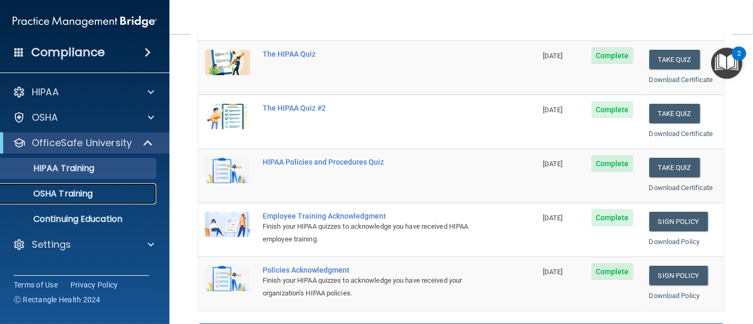
click at [52, 189] on p "OSHA Training" at bounding box center [50, 193] width 86 height 11
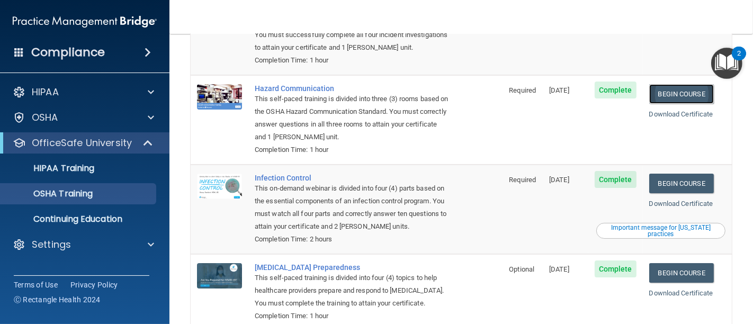
click at [671, 84] on link "Begin Course" at bounding box center [681, 94] width 65 height 20
click at [673, 84] on link "Begin Course" at bounding box center [681, 94] width 65 height 20
click at [674, 174] on link "Begin Course" at bounding box center [681, 184] width 65 height 20
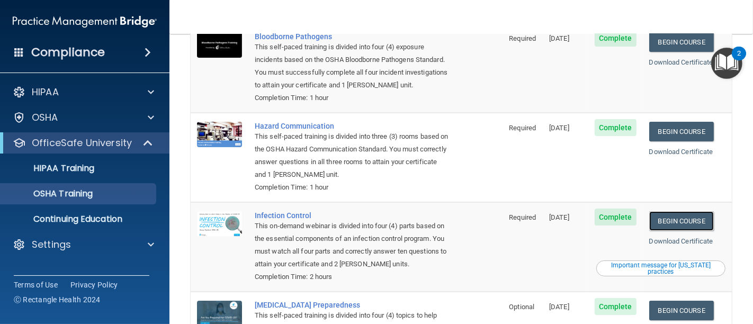
scroll to position [103, 0]
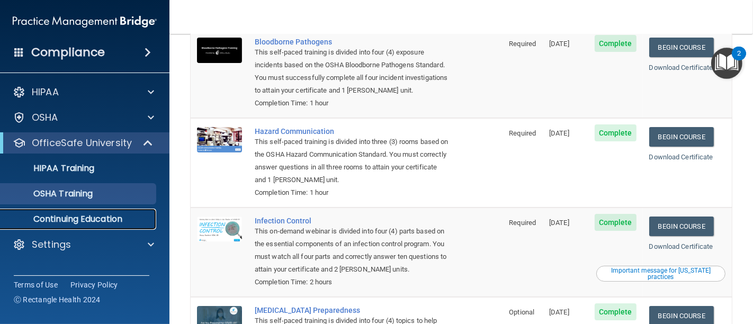
click at [104, 221] on p "Continuing Education" at bounding box center [79, 219] width 145 height 11
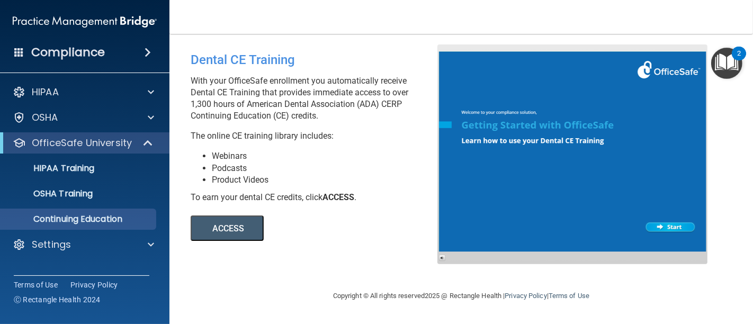
click at [234, 230] on button "ACCESS" at bounding box center [227, 227] width 73 height 25
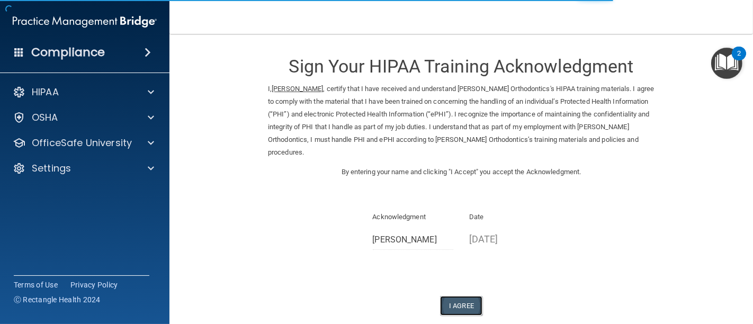
click at [460, 303] on button "I Agree" at bounding box center [461, 306] width 42 height 20
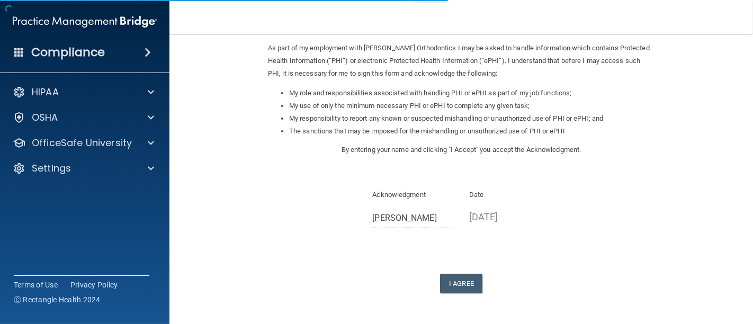
scroll to position [160, 0]
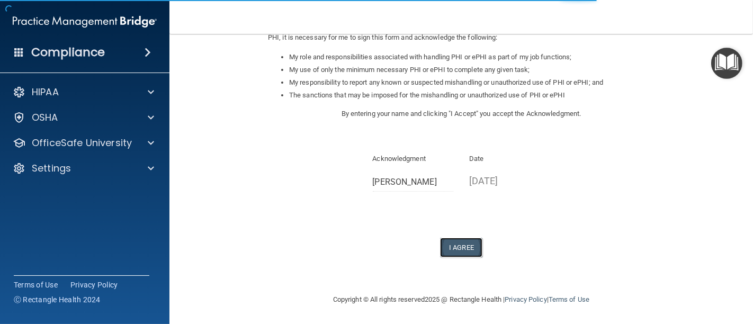
click at [457, 244] on button "I Agree" at bounding box center [461, 248] width 42 height 20
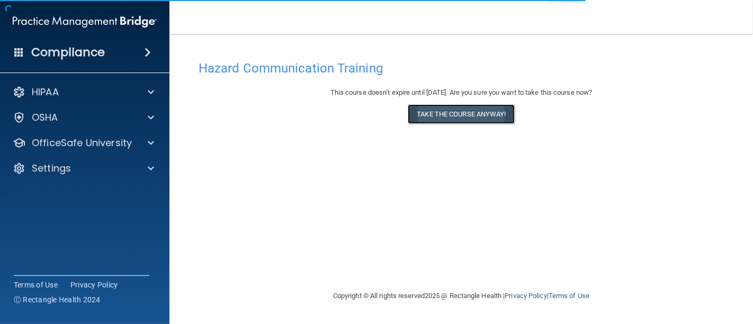
click at [477, 115] on button "Take the course anyway!" at bounding box center [461, 114] width 106 height 20
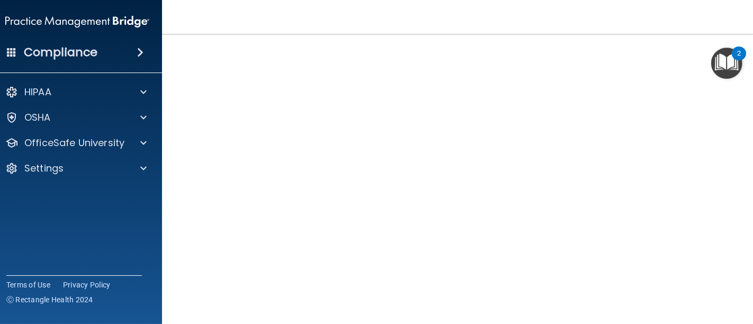
scroll to position [66, 0]
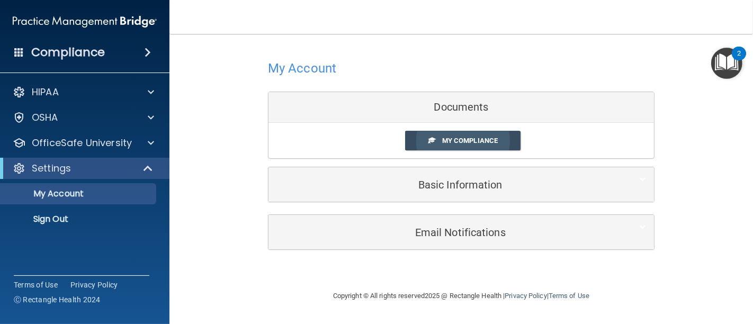
click at [462, 138] on span "My Compliance" at bounding box center [470, 141] width 56 height 8
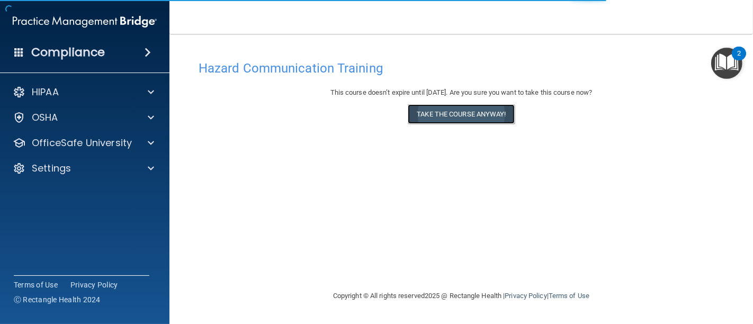
click at [476, 111] on button "Take the course anyway!" at bounding box center [461, 114] width 106 height 20
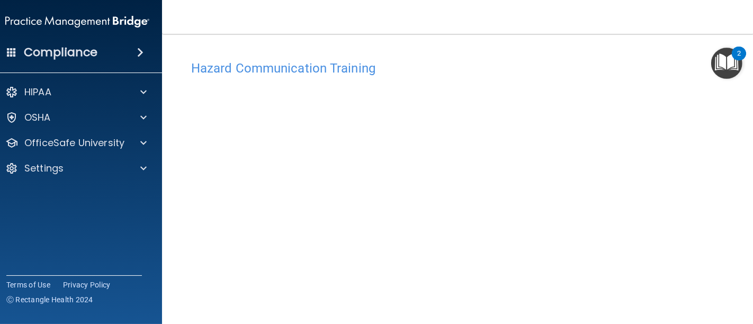
scroll to position [66, 0]
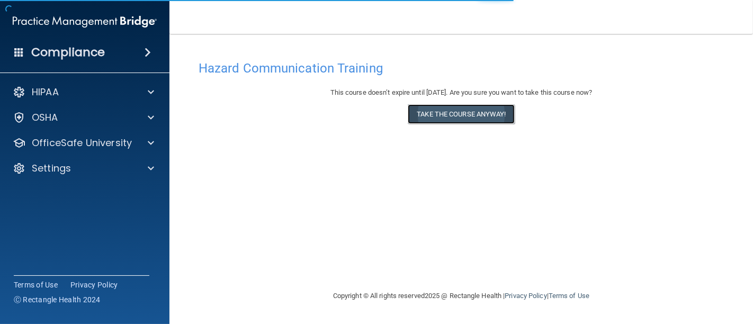
click at [449, 111] on button "Take the course anyway!" at bounding box center [461, 114] width 106 height 20
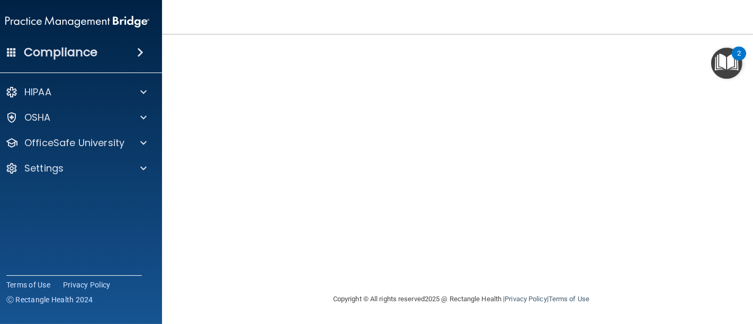
scroll to position [66, 0]
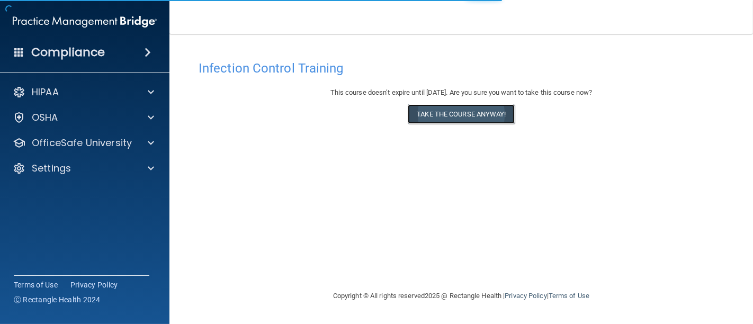
click at [477, 115] on button "Take the course anyway!" at bounding box center [461, 114] width 106 height 20
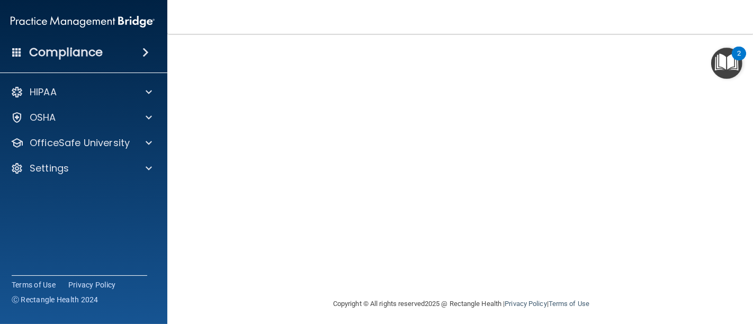
scroll to position [128, 0]
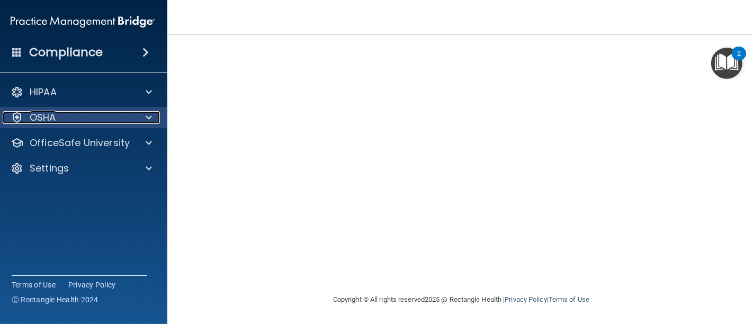
click at [104, 114] on div "OSHA" at bounding box center [68, 117] width 131 height 13
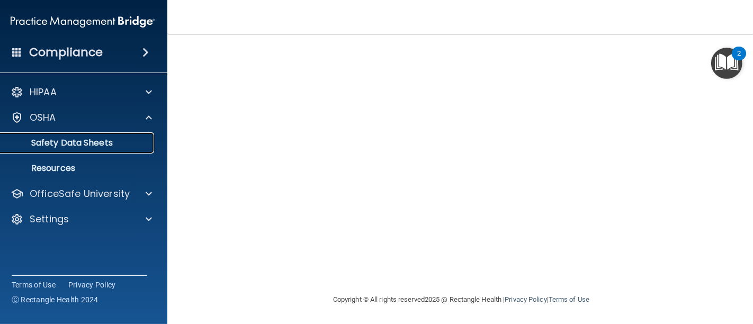
click at [78, 142] on p "Safety Data Sheets" at bounding box center [77, 143] width 145 height 11
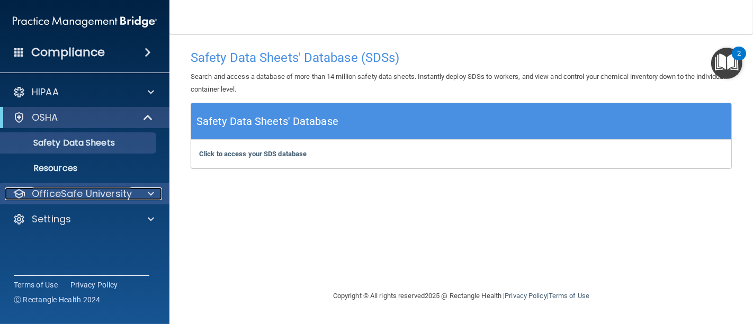
click at [95, 189] on p "OfficeSafe University" at bounding box center [82, 193] width 100 height 13
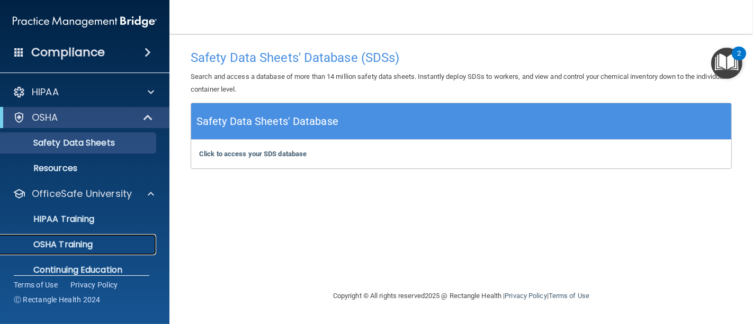
click at [82, 241] on p "OSHA Training" at bounding box center [50, 244] width 86 height 11
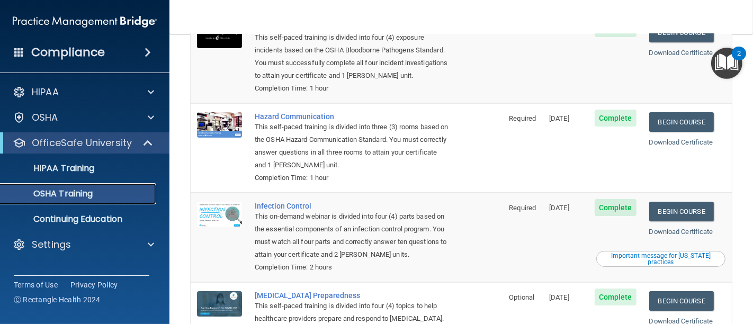
scroll to position [132, 0]
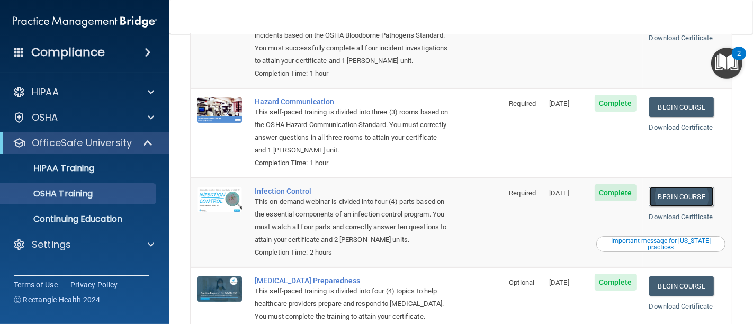
click at [664, 187] on link "Begin Course" at bounding box center [681, 197] width 65 height 20
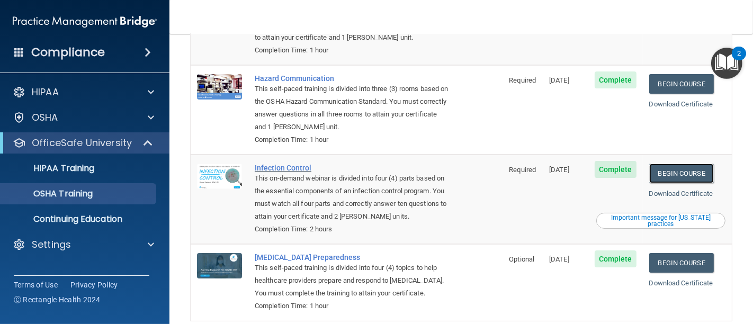
scroll to position [195, 0]
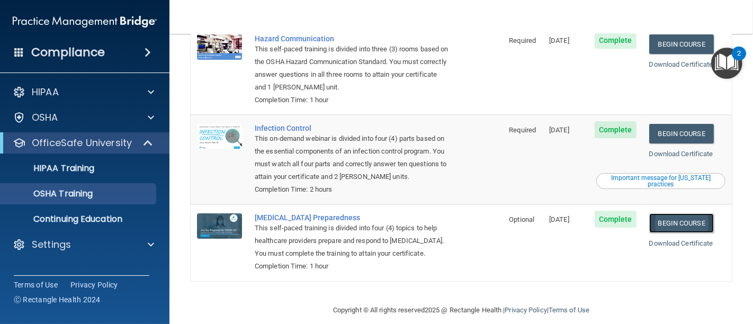
click at [674, 213] on link "Begin Course" at bounding box center [681, 223] width 65 height 20
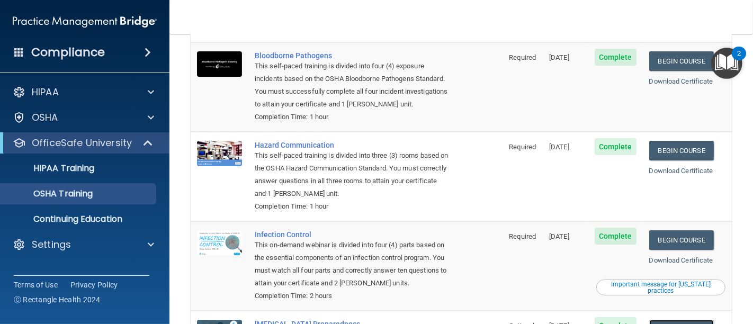
scroll to position [78, 0]
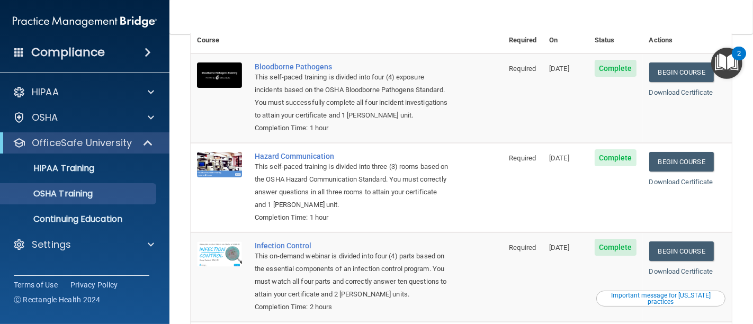
click at [86, 53] on h4 "Compliance" at bounding box center [68, 52] width 74 height 15
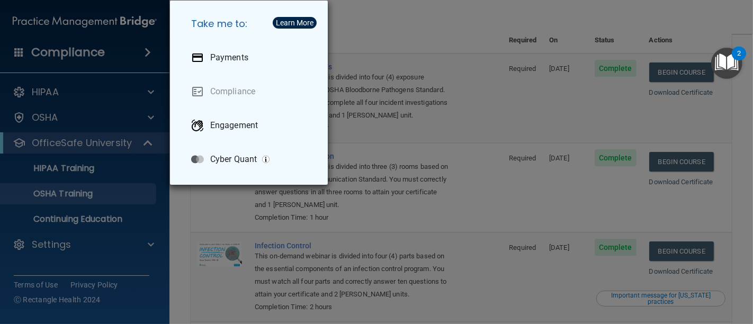
click at [39, 242] on div "Take me to: Payments Compliance Engagement Cyber Quant" at bounding box center [376, 162] width 753 height 324
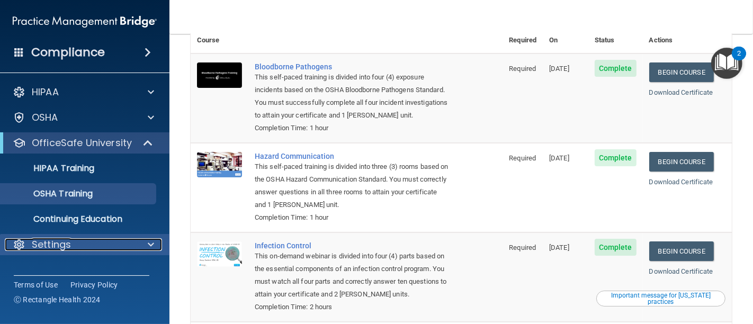
click at [59, 247] on p "Settings" at bounding box center [51, 244] width 39 height 13
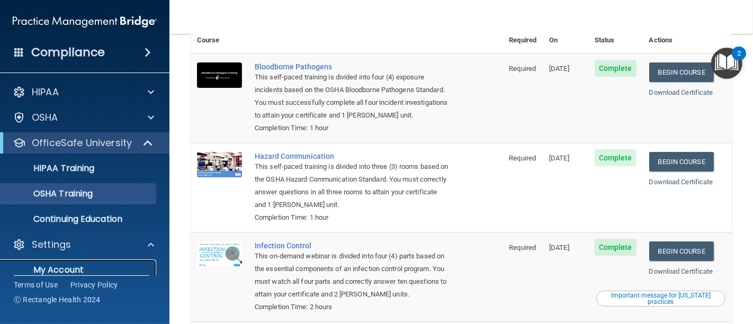
click at [65, 268] on p "My Account" at bounding box center [79, 270] width 145 height 11
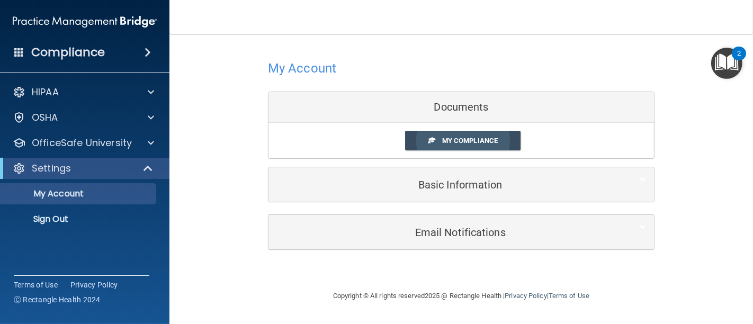
click at [481, 140] on span "My Compliance" at bounding box center [470, 141] width 56 height 8
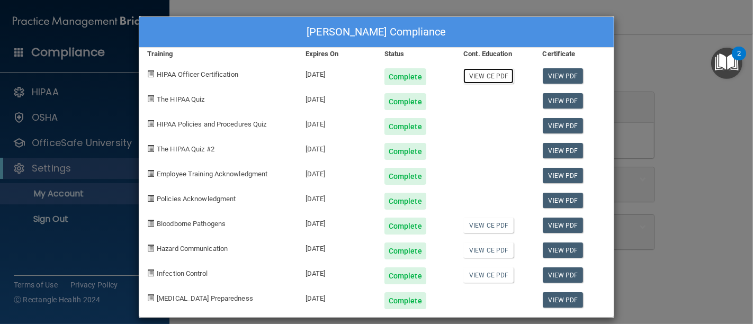
click at [487, 75] on link "View CE PDF" at bounding box center [488, 75] width 50 height 15
click at [477, 223] on link "View CE PDF" at bounding box center [488, 225] width 50 height 15
click at [485, 248] on link "View CE PDF" at bounding box center [488, 249] width 50 height 15
click at [481, 271] on link "View CE PDF" at bounding box center [488, 274] width 50 height 15
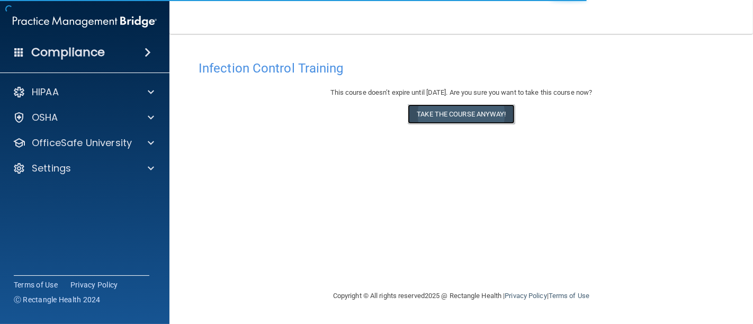
click at [470, 118] on button "Take the course anyway!" at bounding box center [461, 114] width 106 height 20
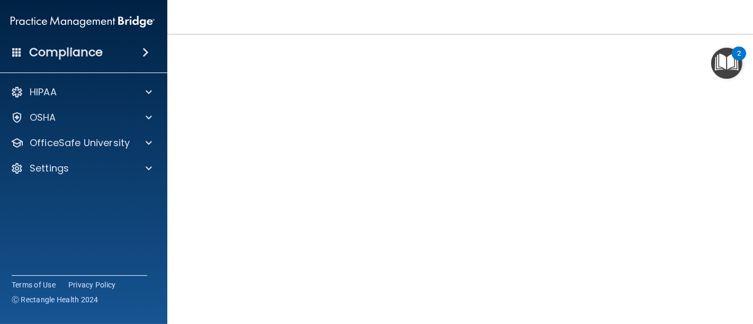
scroll to position [88, 0]
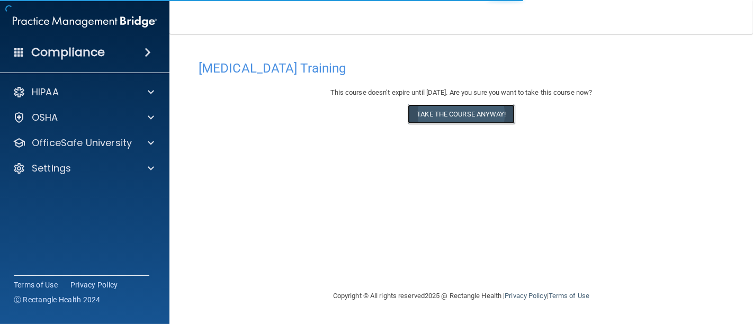
click at [474, 112] on button "Take the course anyway!" at bounding box center [461, 114] width 106 height 20
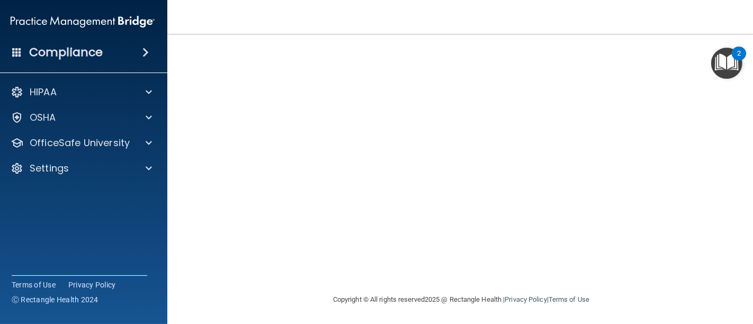
scroll to position [49, 0]
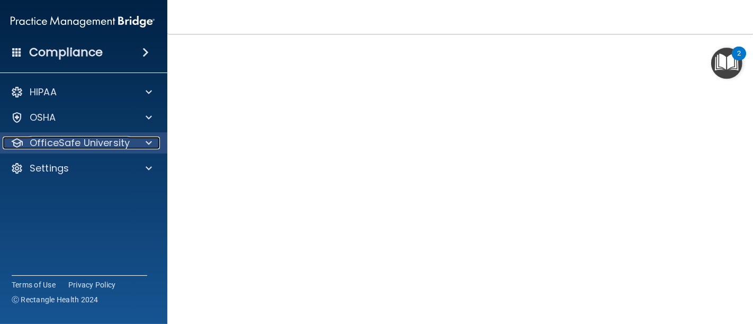
click at [107, 145] on p "OfficeSafe University" at bounding box center [80, 143] width 100 height 13
